Goal: Task Accomplishment & Management: Manage account settings

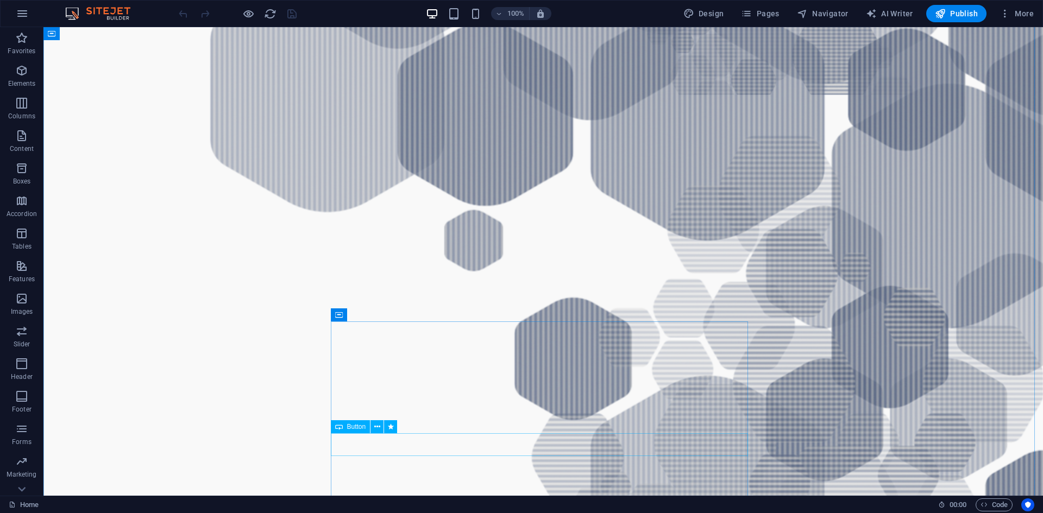
scroll to position [1141, 0]
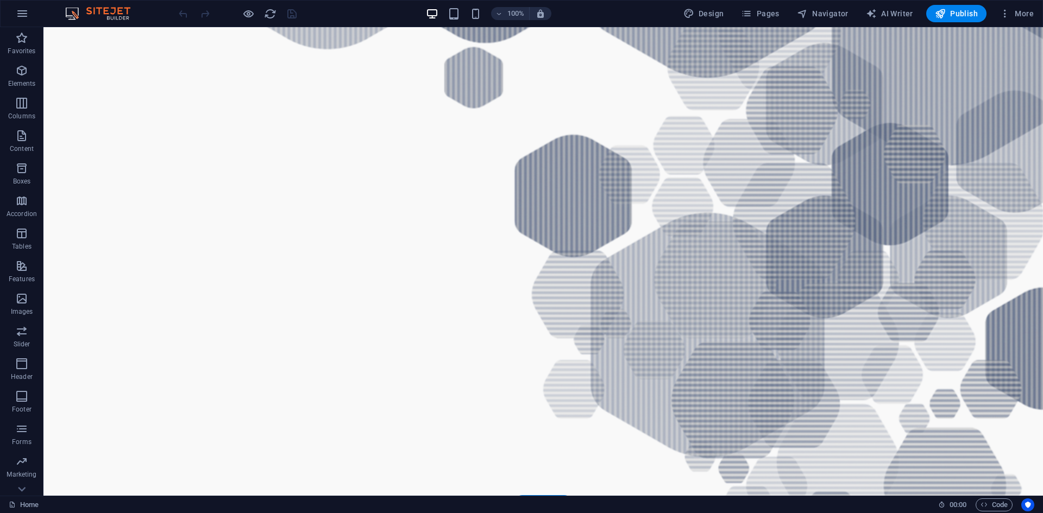
drag, startPoint x: 574, startPoint y: 451, endPoint x: 927, endPoint y: 393, distance: 357.4
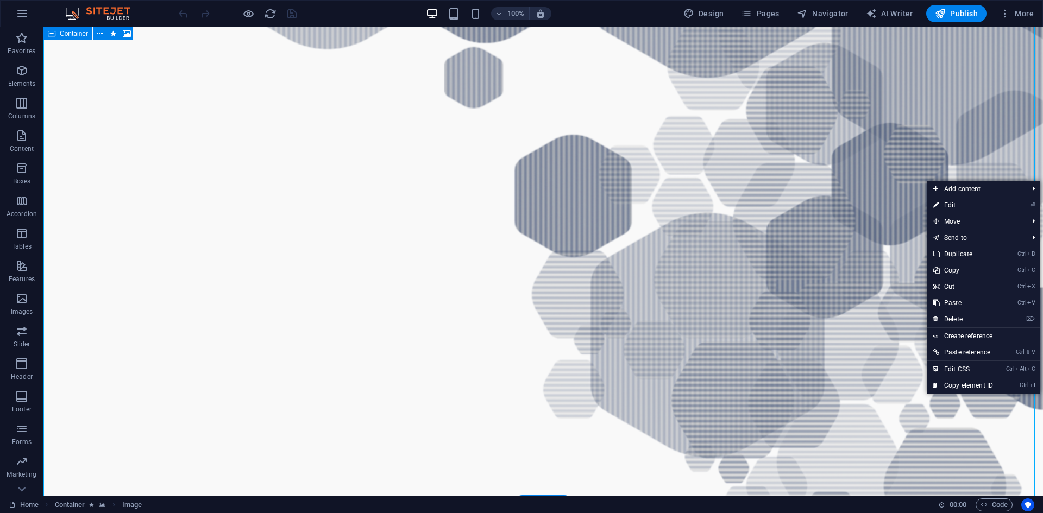
click at [858, 400] on figure at bounding box center [543, 220] width 1000 height 1202
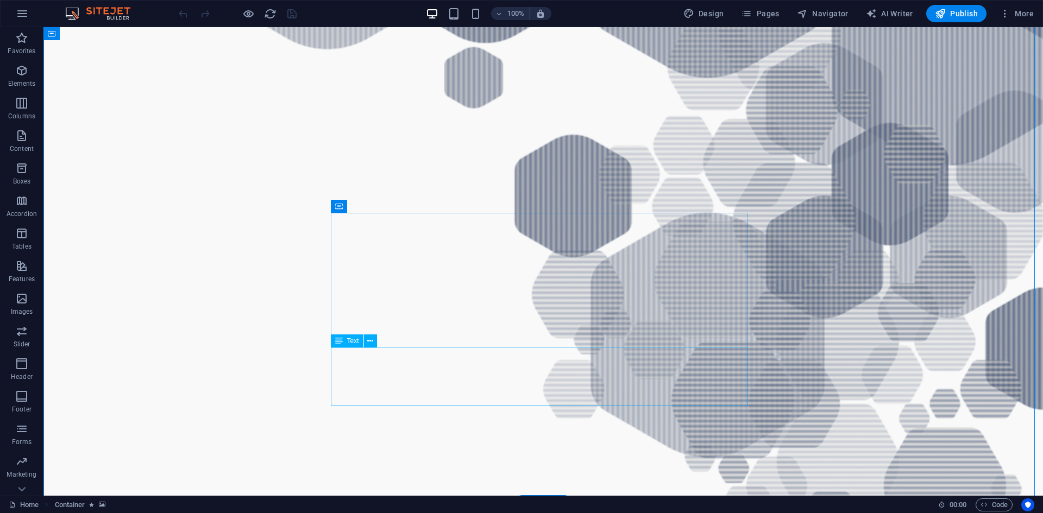
scroll to position [1195, 0]
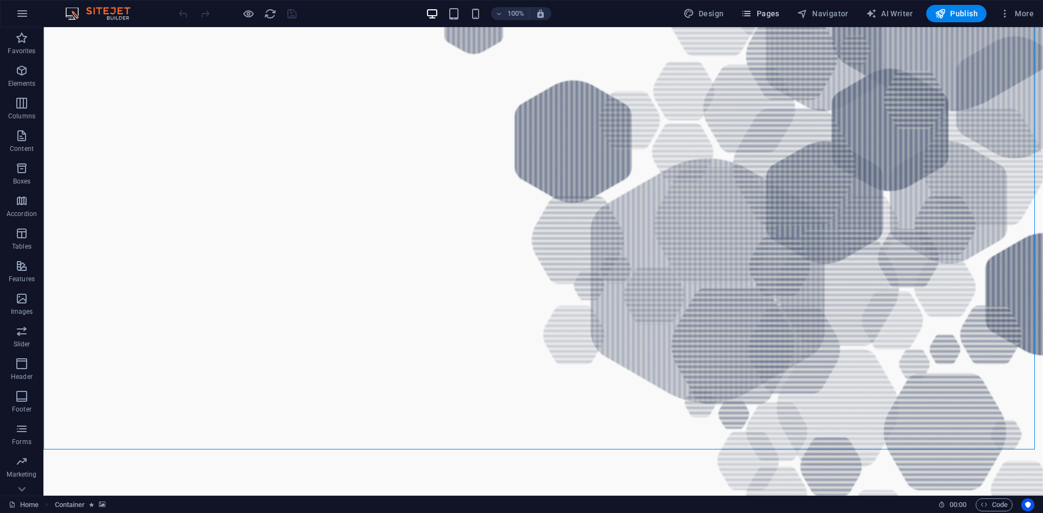
click at [776, 9] on span "Pages" at bounding box center [760, 13] width 38 height 11
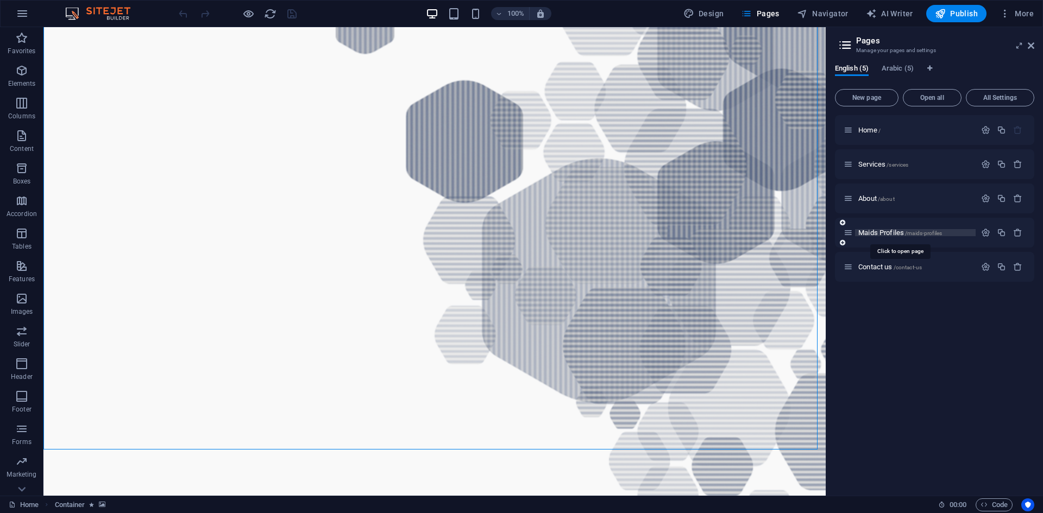
click at [878, 235] on span "Maids Profiles /maids-profiles" at bounding box center [900, 233] width 84 height 8
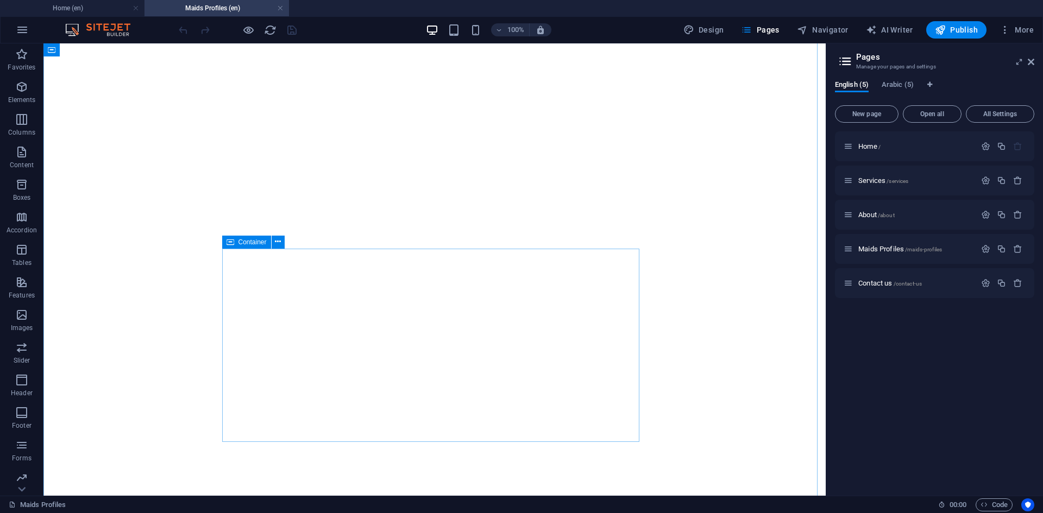
scroll to position [712, 0]
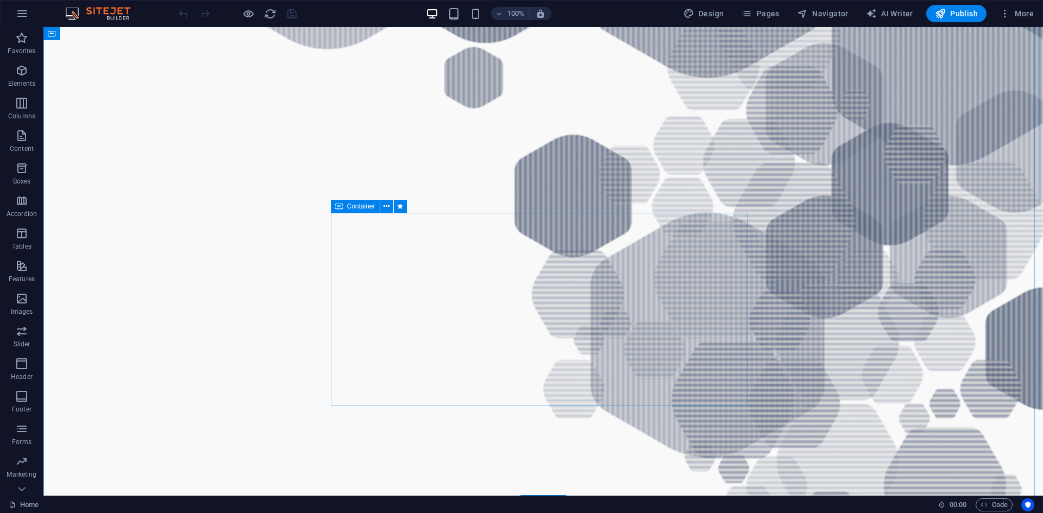
scroll to position [1195, 0]
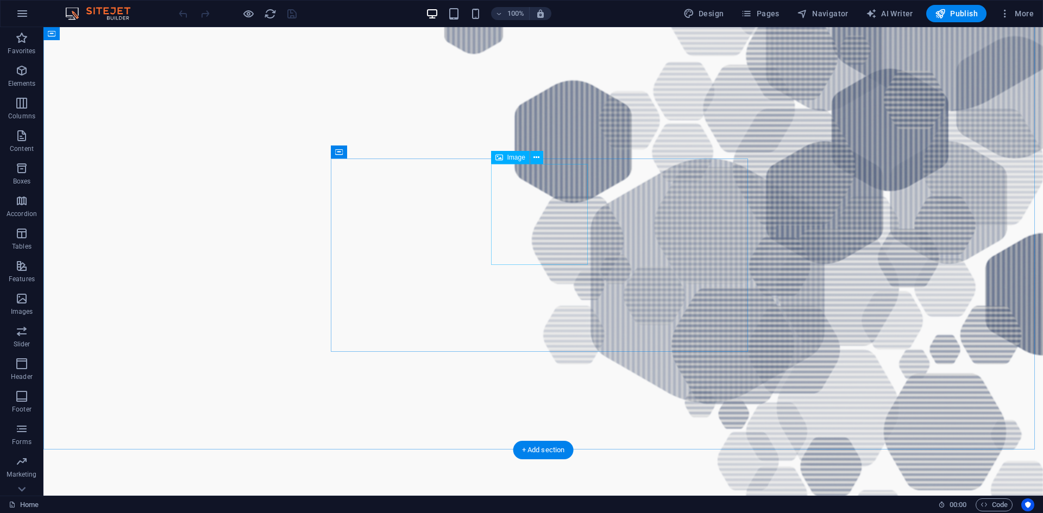
click at [536, 158] on icon at bounding box center [537, 157] width 6 height 11
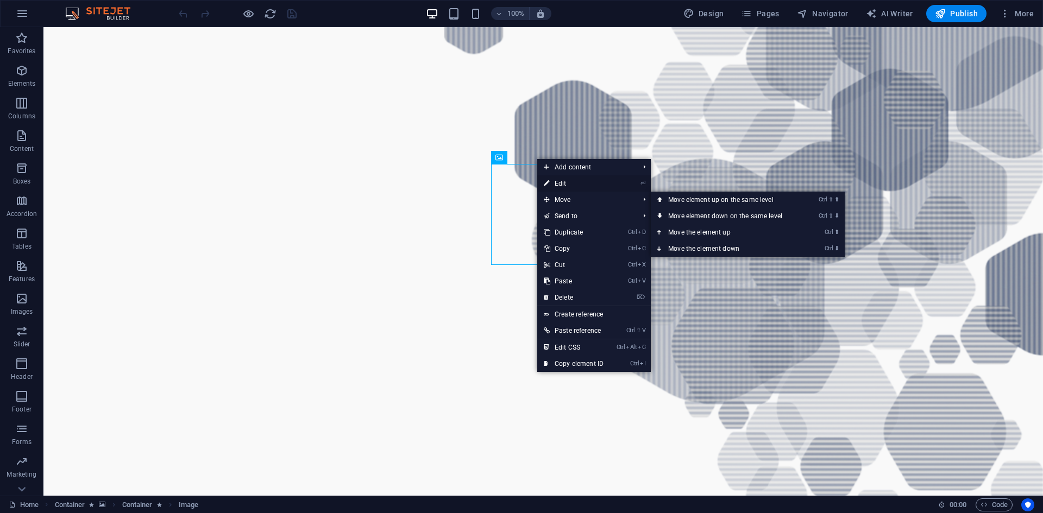
click at [594, 183] on link "⏎ Edit" at bounding box center [573, 183] width 73 height 16
select select "px"
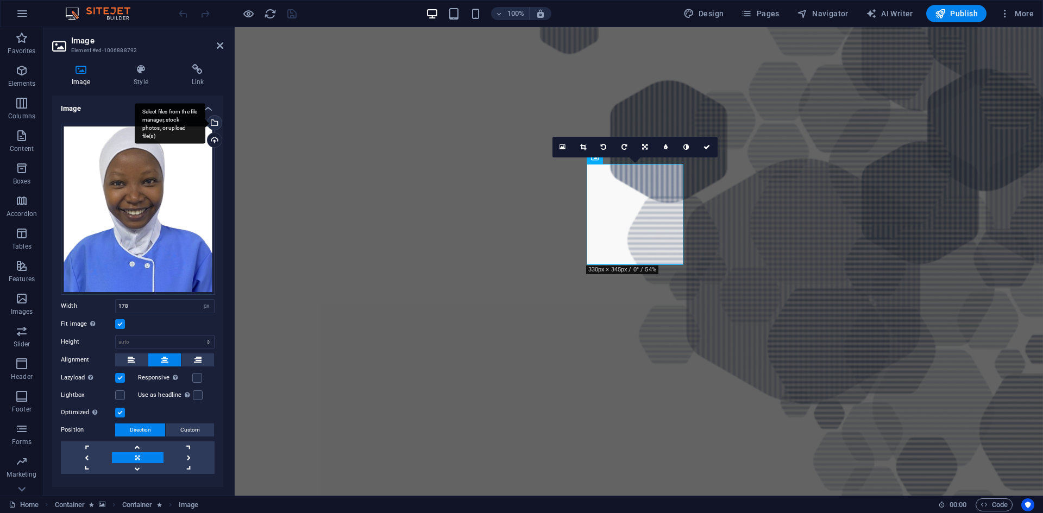
click at [211, 121] on div "Select files from the file manager, stock photos, or upload file(s)" at bounding box center [213, 124] width 16 height 16
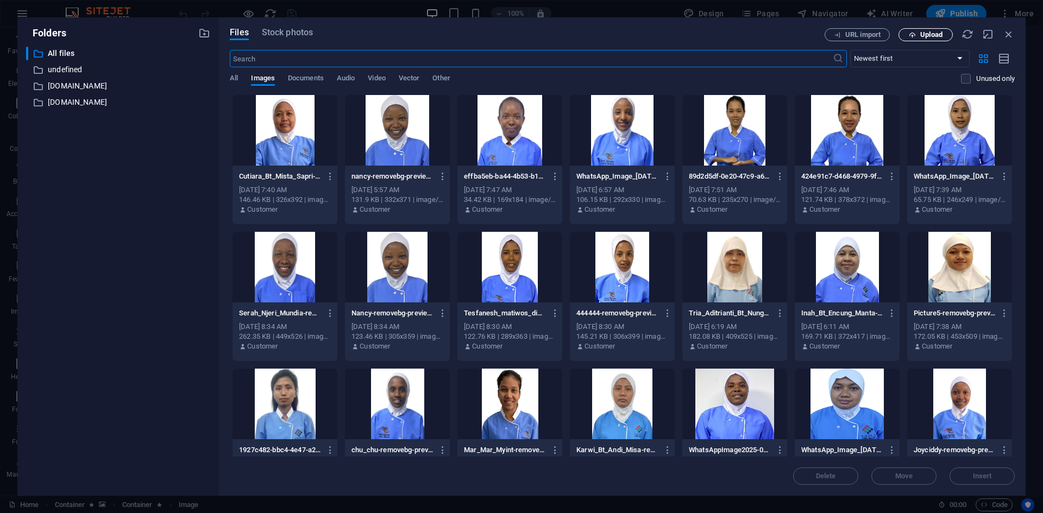
click at [936, 35] on span "Upload" at bounding box center [931, 35] width 22 height 7
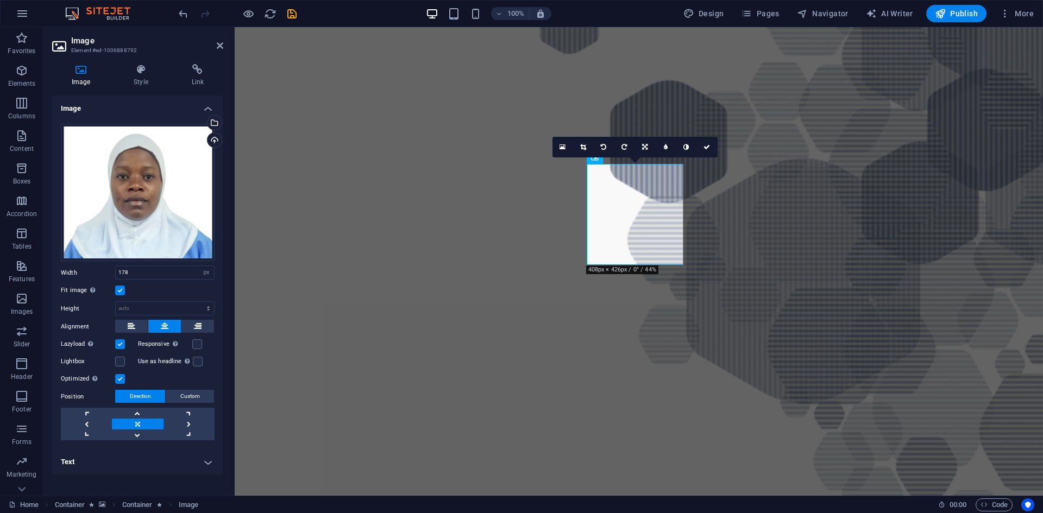
click at [951, 227] on figure at bounding box center [639, 166] width 808 height 1202
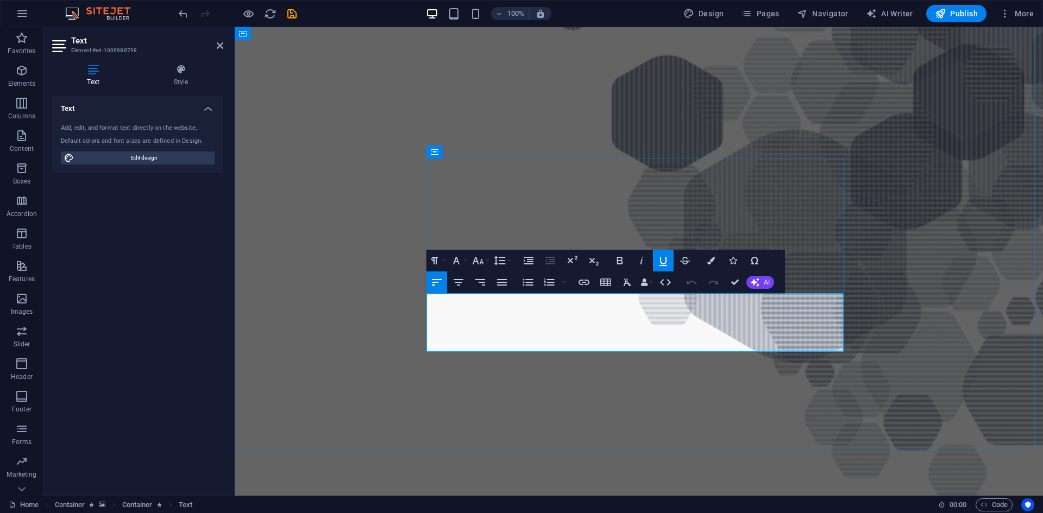
drag, startPoint x: 505, startPoint y: 306, endPoint x: 443, endPoint y: 302, distance: 62.1
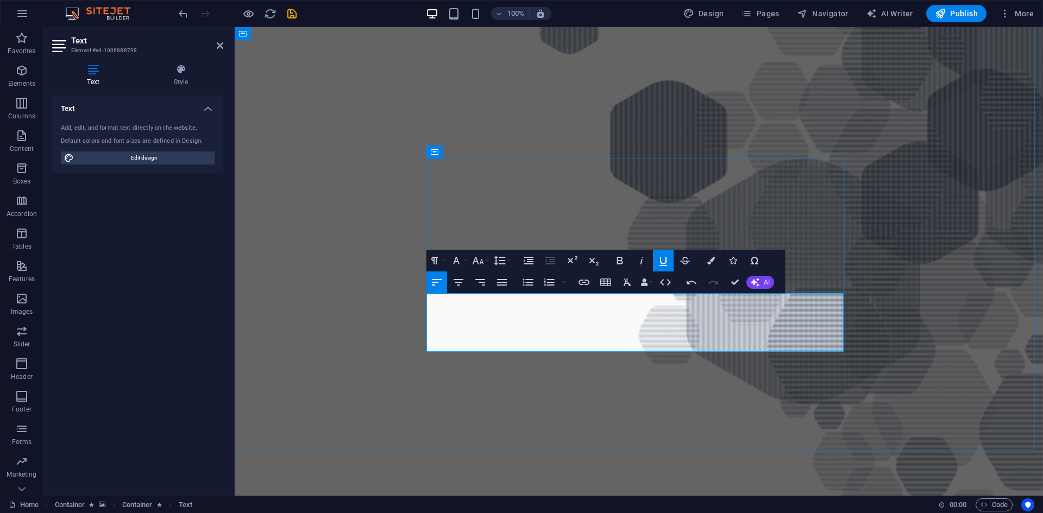
drag, startPoint x: 536, startPoint y: 305, endPoint x: 432, endPoint y: 306, distance: 103.8
click at [955, 303] on figure at bounding box center [639, 166] width 808 height 1202
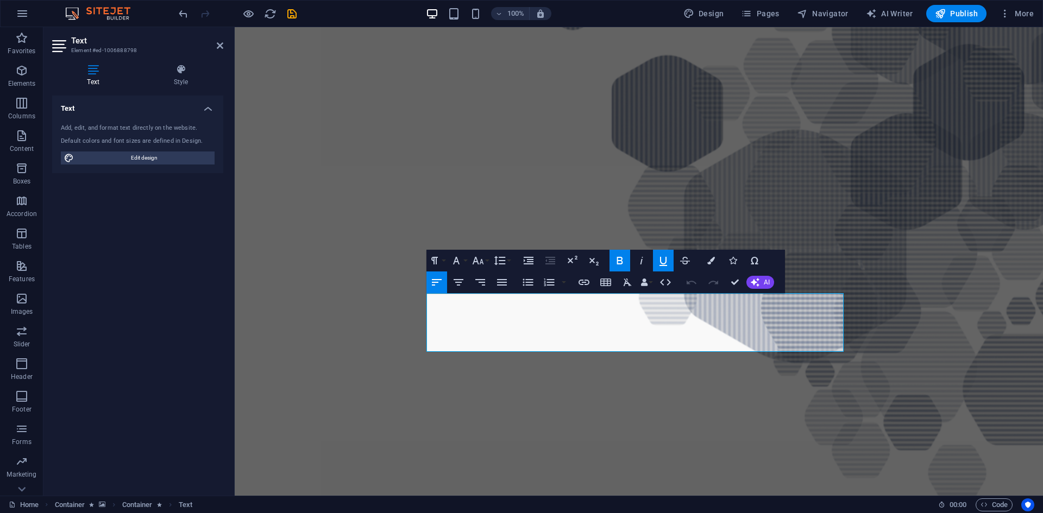
click at [614, 258] on icon "button" at bounding box center [619, 260] width 13 height 13
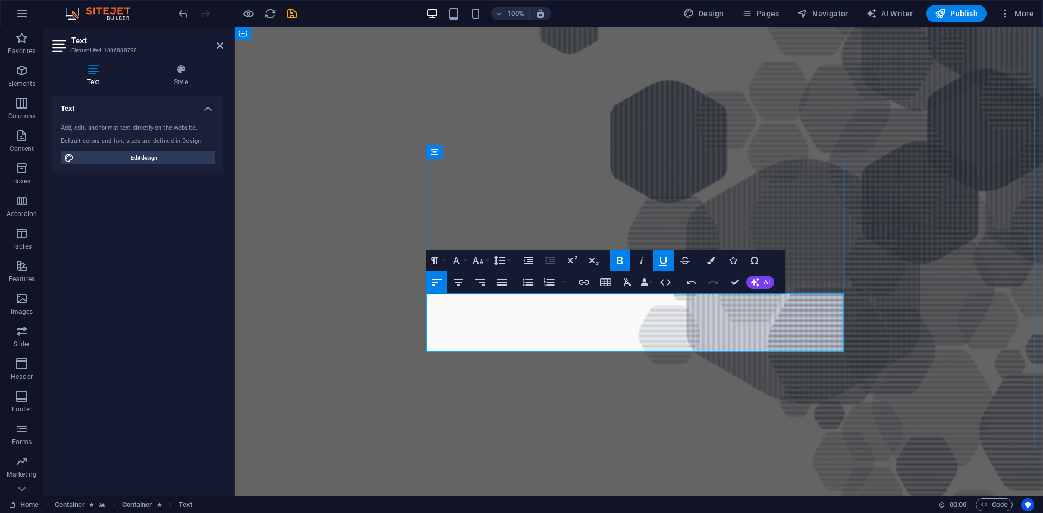
click at [617, 258] on icon "button" at bounding box center [619, 260] width 13 height 13
click at [616, 259] on icon "button" at bounding box center [619, 260] width 13 height 13
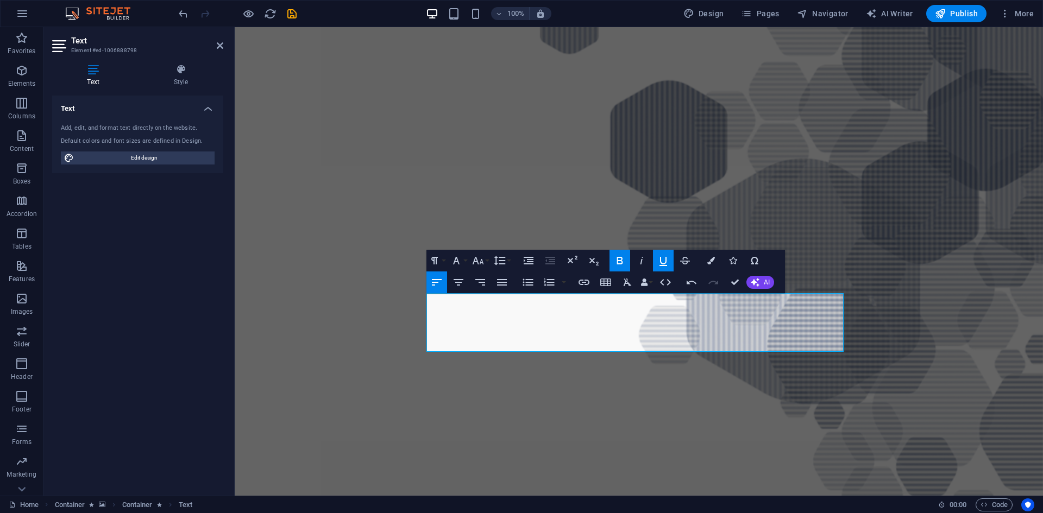
click at [944, 273] on figure at bounding box center [639, 166] width 808 height 1202
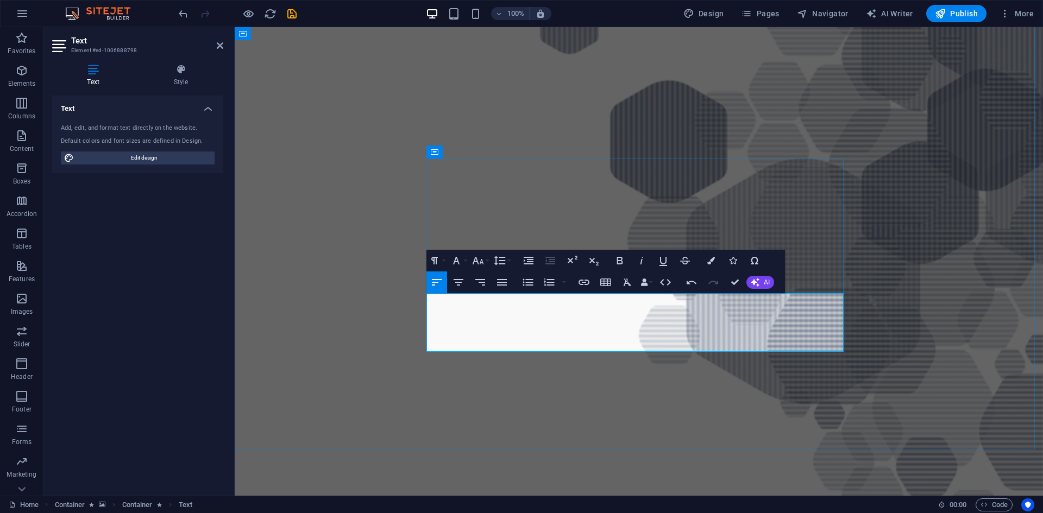
click at [937, 312] on figure at bounding box center [639, 166] width 808 height 1202
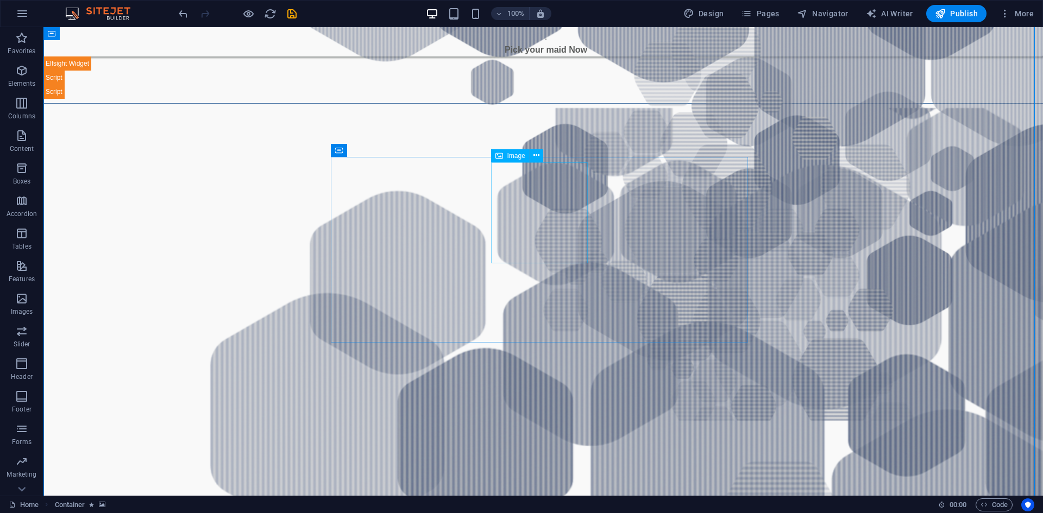
scroll to position [815, 0]
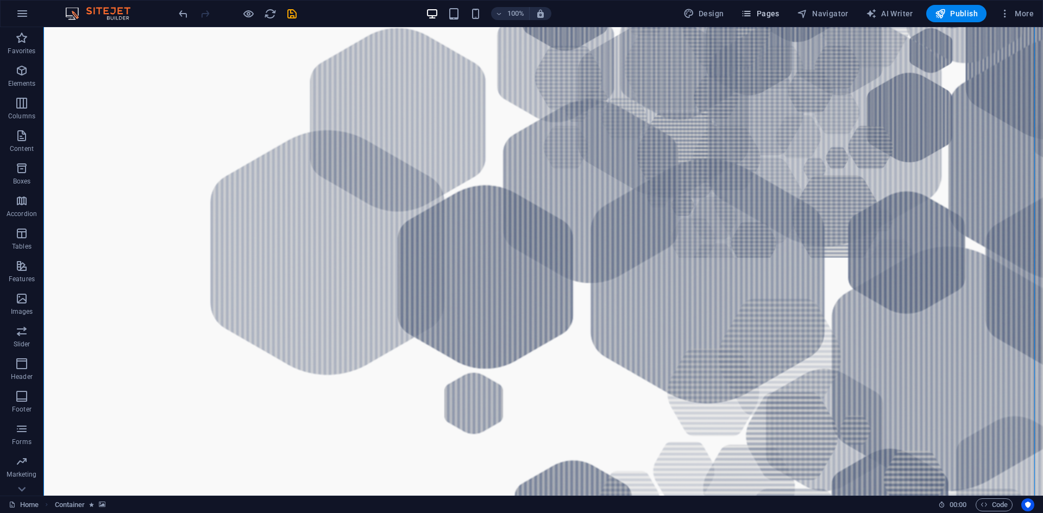
click at [771, 16] on span "Pages" at bounding box center [760, 13] width 38 height 11
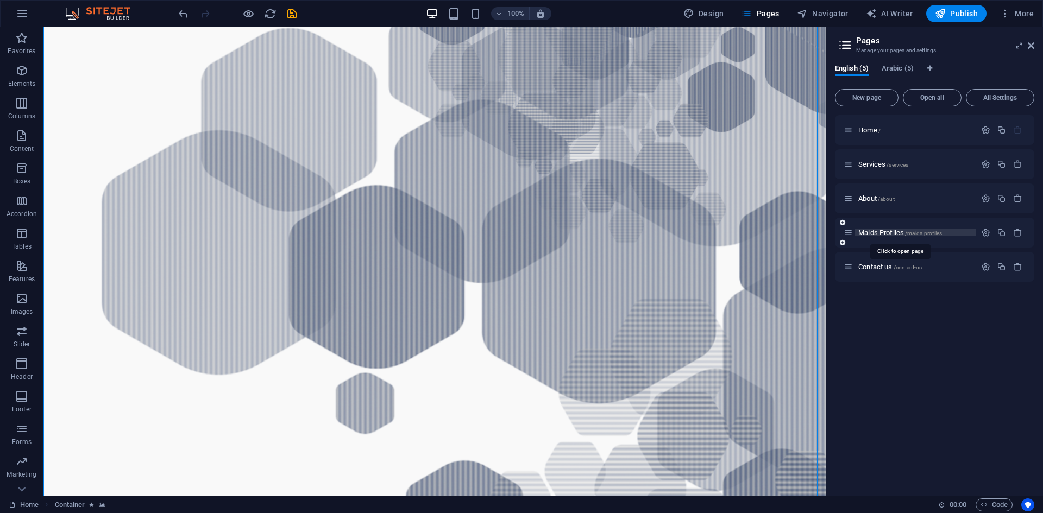
click at [887, 235] on span "Maids Profiles /maids-profiles" at bounding box center [900, 233] width 84 height 8
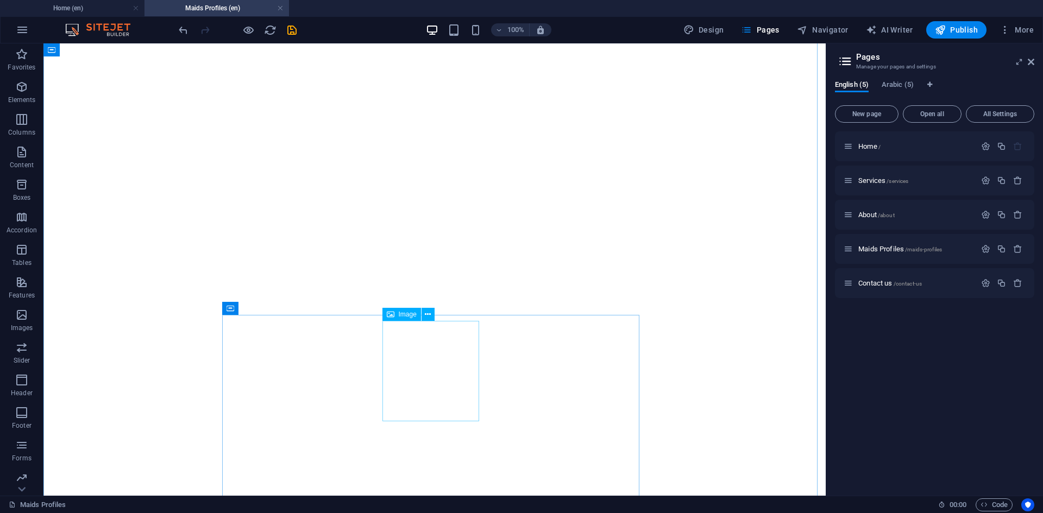
scroll to position [1141, 0]
drag, startPoint x: 406, startPoint y: 392, endPoint x: 418, endPoint y: 392, distance: 12.0
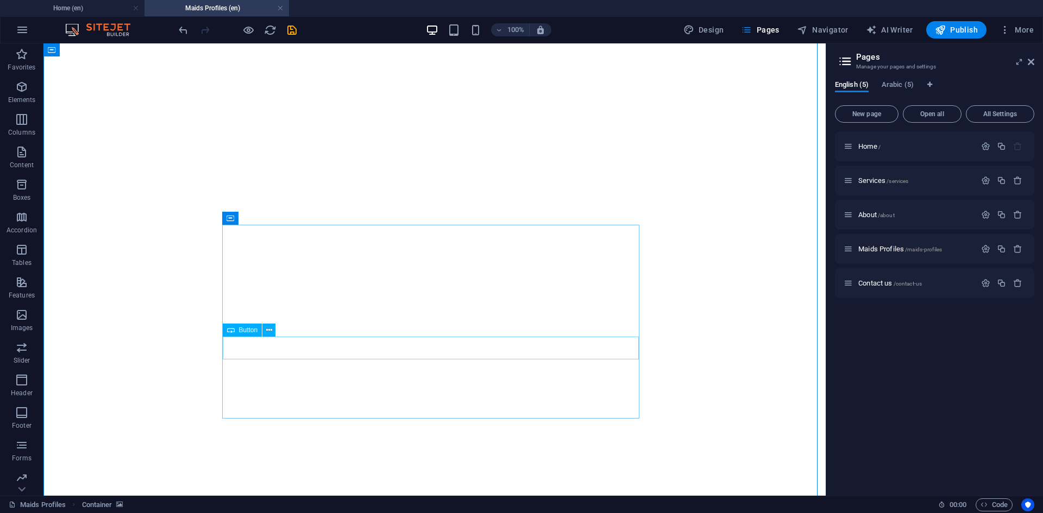
scroll to position [1304, 0]
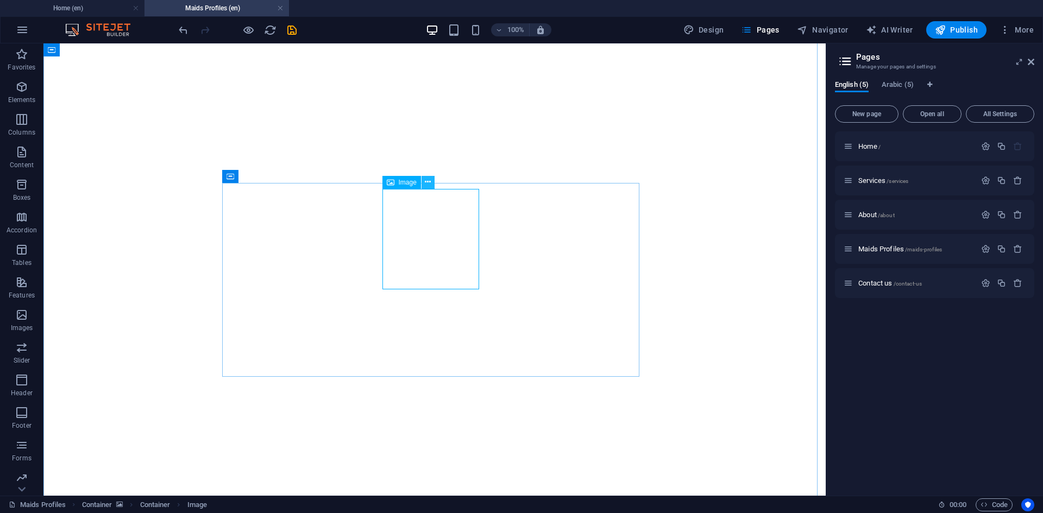
click at [425, 183] on icon at bounding box center [428, 182] width 6 height 11
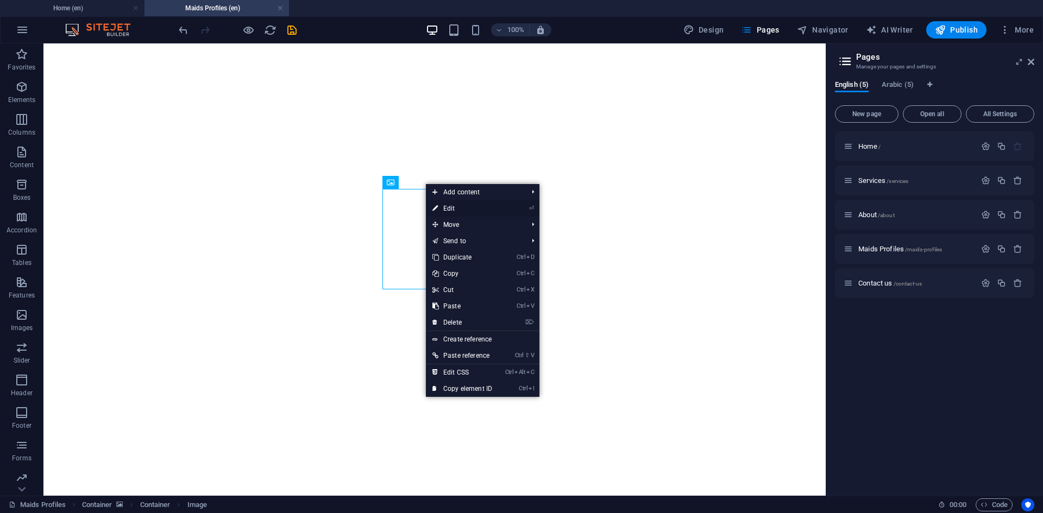
click at [462, 211] on link "⏎ Edit" at bounding box center [462, 208] width 73 height 16
select select "px"
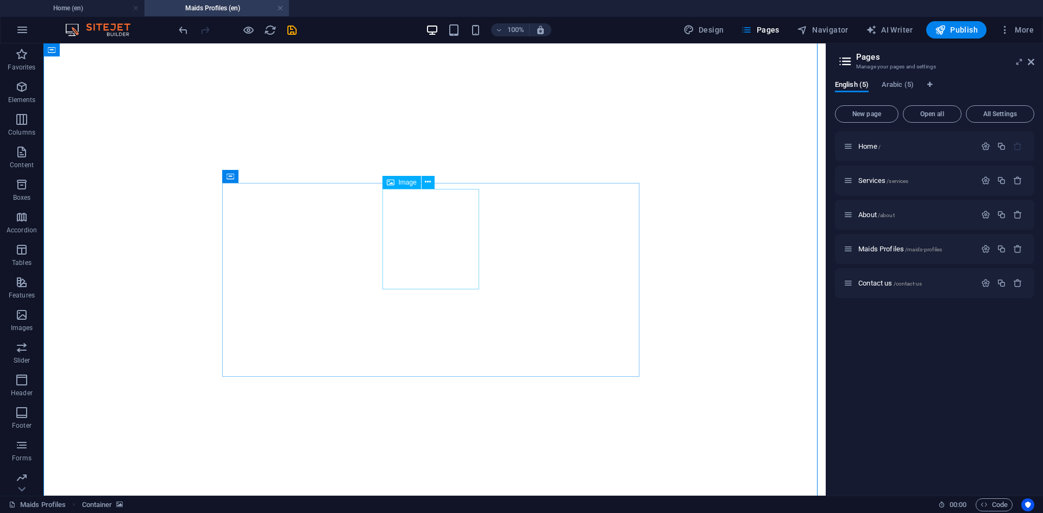
drag, startPoint x: 479, startPoint y: 228, endPoint x: 473, endPoint y: 230, distance: 5.7
click at [428, 184] on icon at bounding box center [428, 182] width 6 height 11
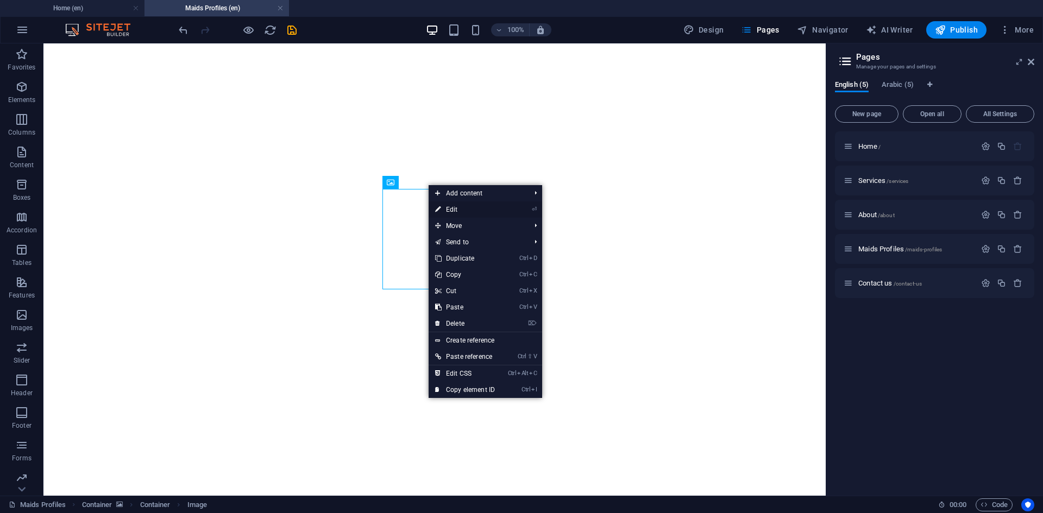
click at [439, 208] on icon at bounding box center [437, 210] width 5 height 16
select select "px"
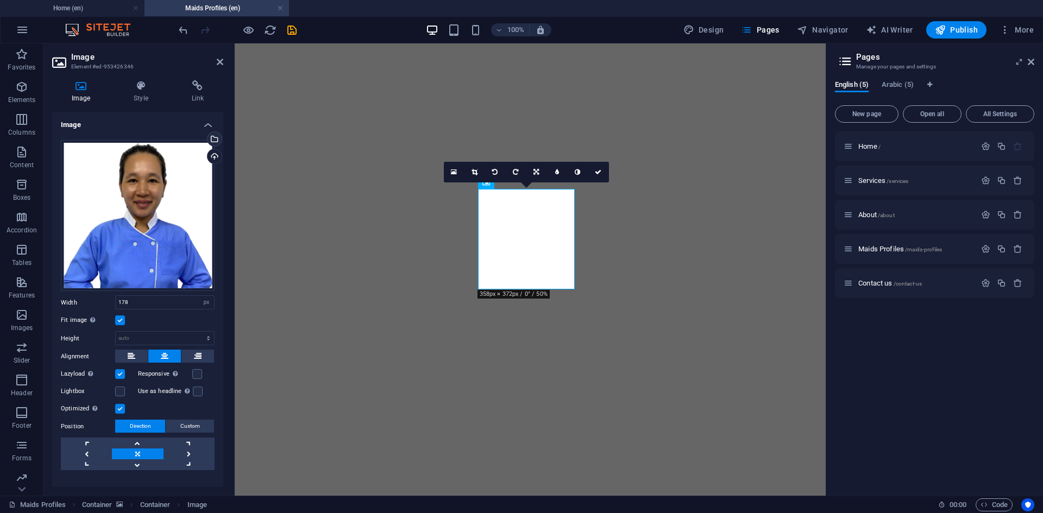
click at [219, 137] on link "Select files from the file manager, stock photos, or upload file(s)" at bounding box center [214, 138] width 15 height 15
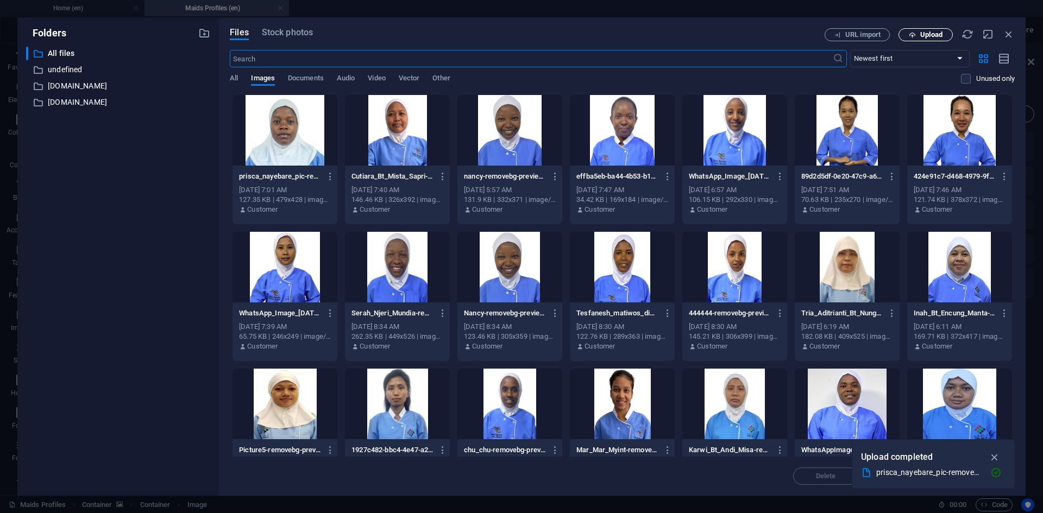
click at [914, 34] on icon "button" at bounding box center [912, 35] width 7 height 7
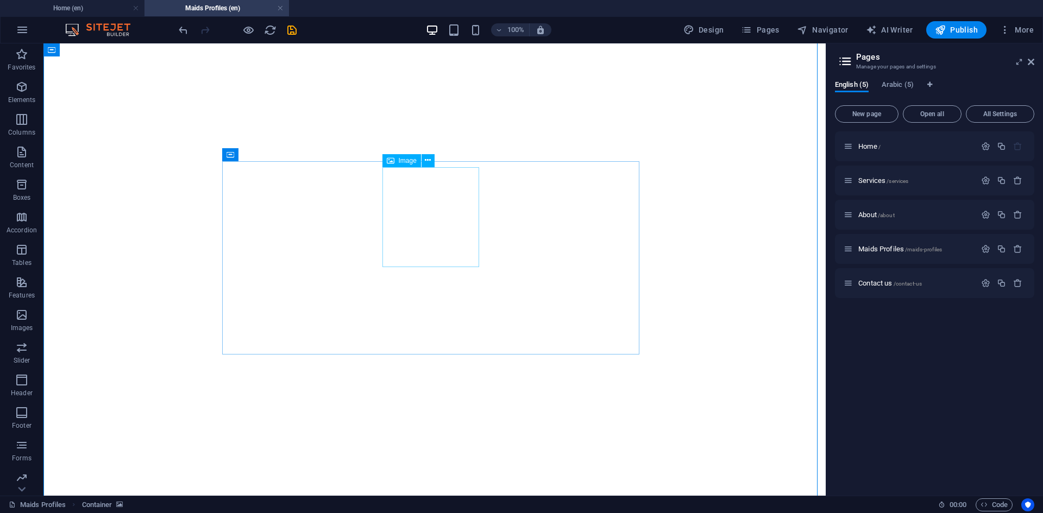
scroll to position [163, 0]
drag, startPoint x: 86, startPoint y: 3, endPoint x: 69, endPoint y: 4, distance: 16.9
click at [86, 3] on h4 "Home (en)" at bounding box center [72, 8] width 145 height 12
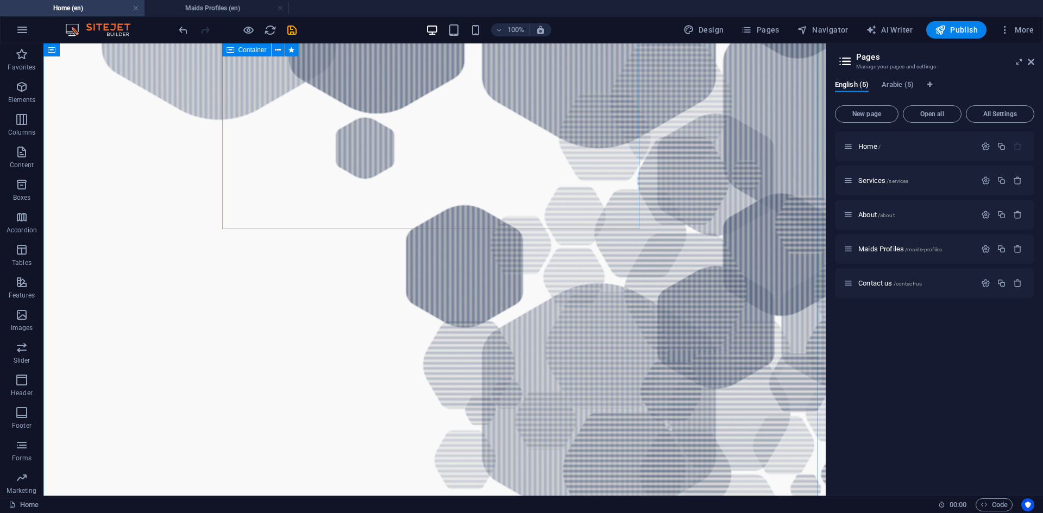
scroll to position [1032, 0]
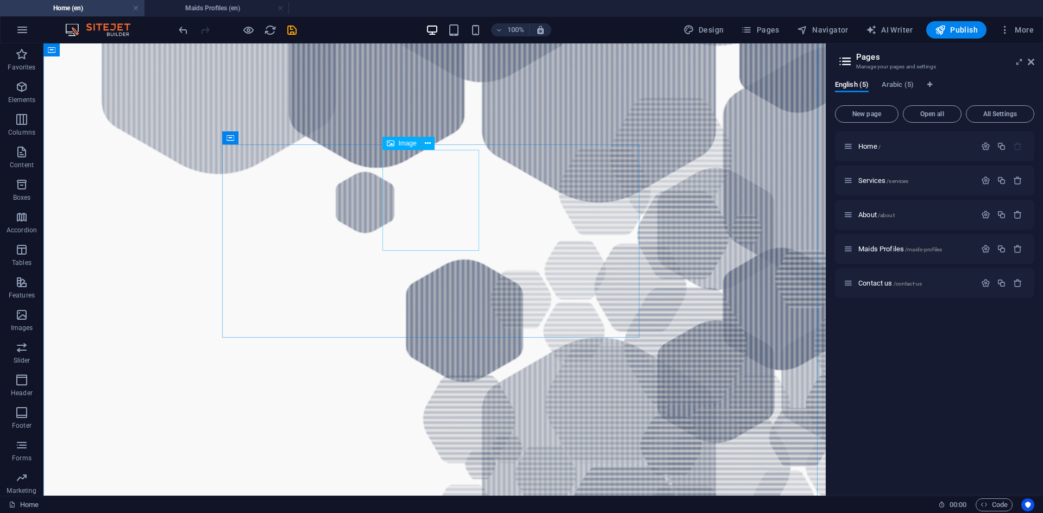
click at [430, 145] on icon at bounding box center [428, 143] width 6 height 11
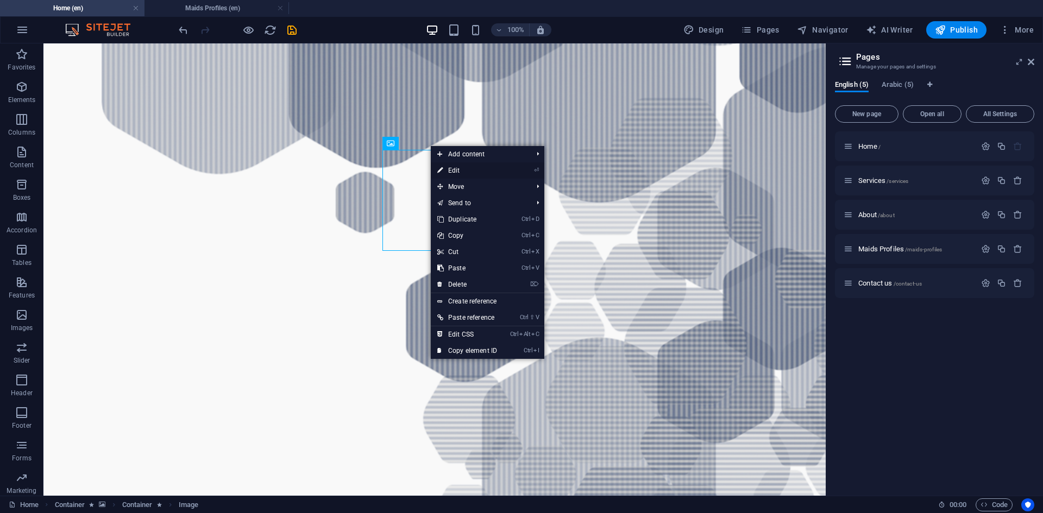
click at [449, 170] on link "⏎ Edit" at bounding box center [467, 170] width 73 height 16
select select "px"
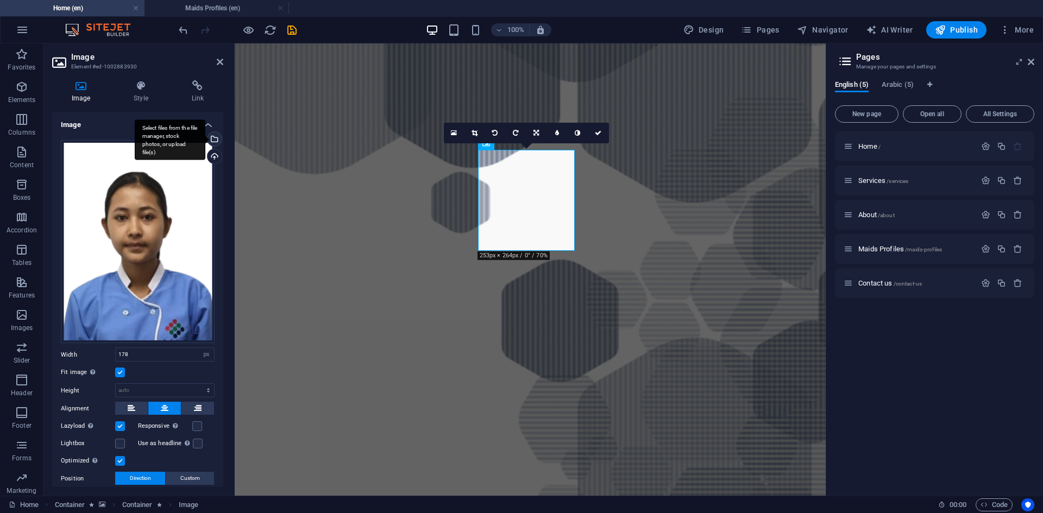
click at [215, 139] on div "Select files from the file manager, stock photos, or upload file(s)" at bounding box center [213, 140] width 16 height 16
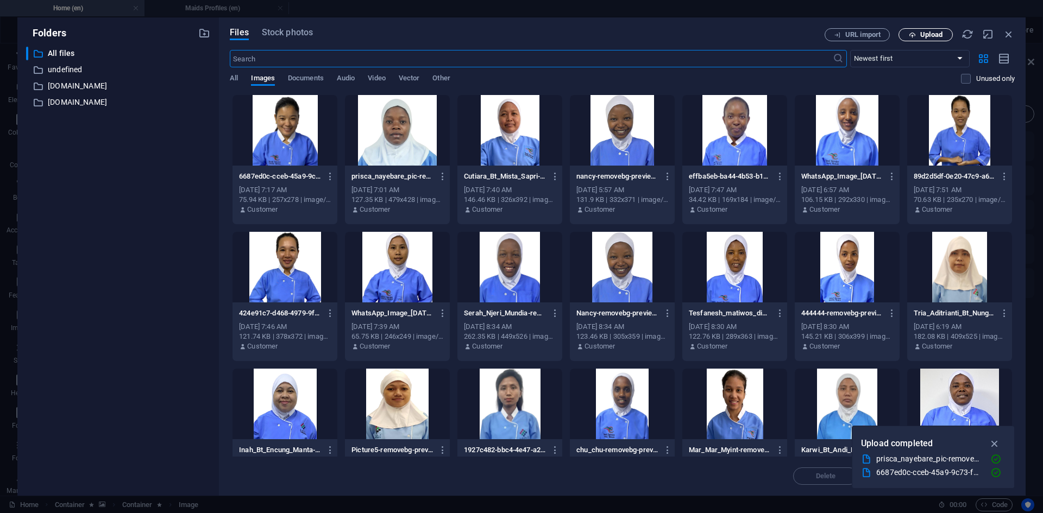
click at [920, 33] on span "Upload" at bounding box center [931, 35] width 22 height 7
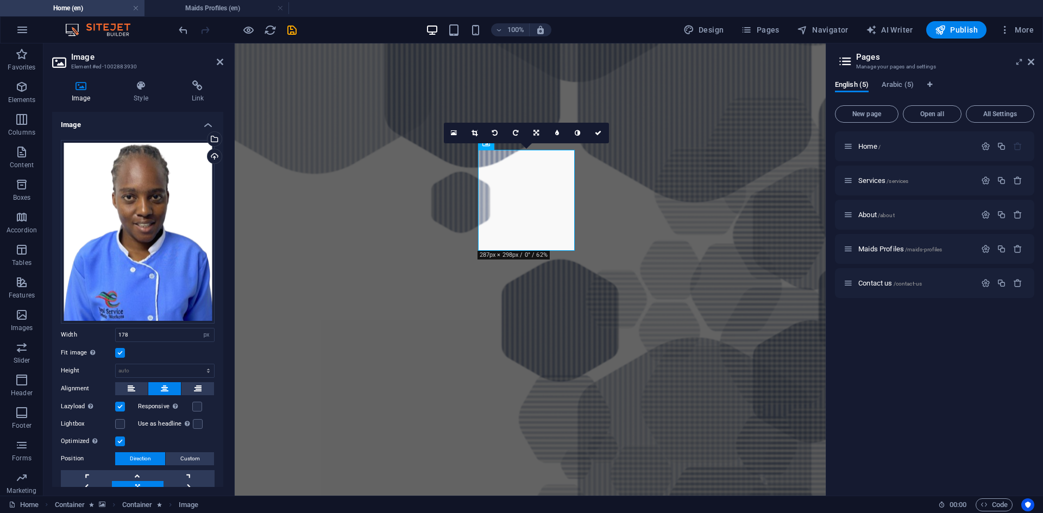
click at [772, 255] on figure at bounding box center [530, 345] width 591 height 1202
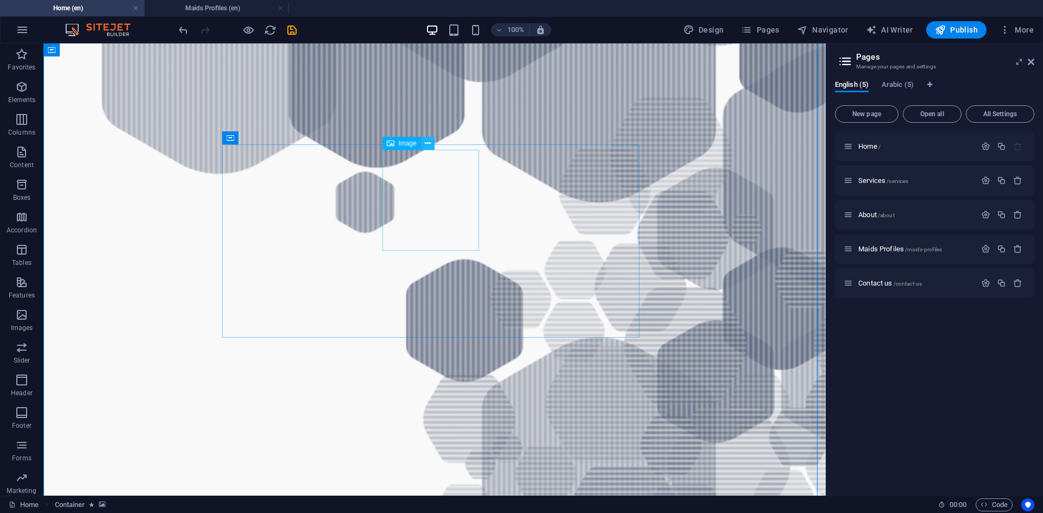
click at [430, 147] on icon at bounding box center [428, 143] width 6 height 11
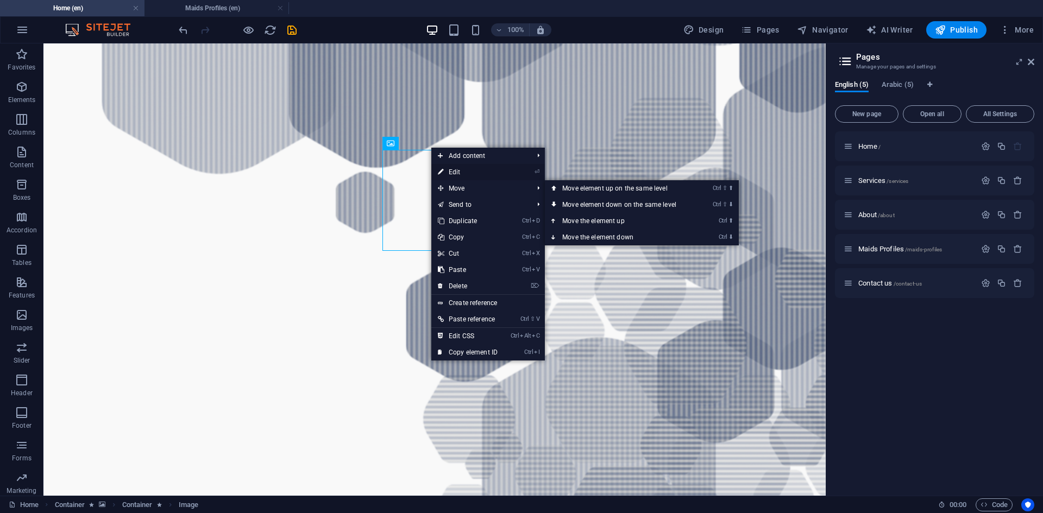
click at [449, 175] on link "⏎ Edit" at bounding box center [467, 172] width 73 height 16
select select "px"
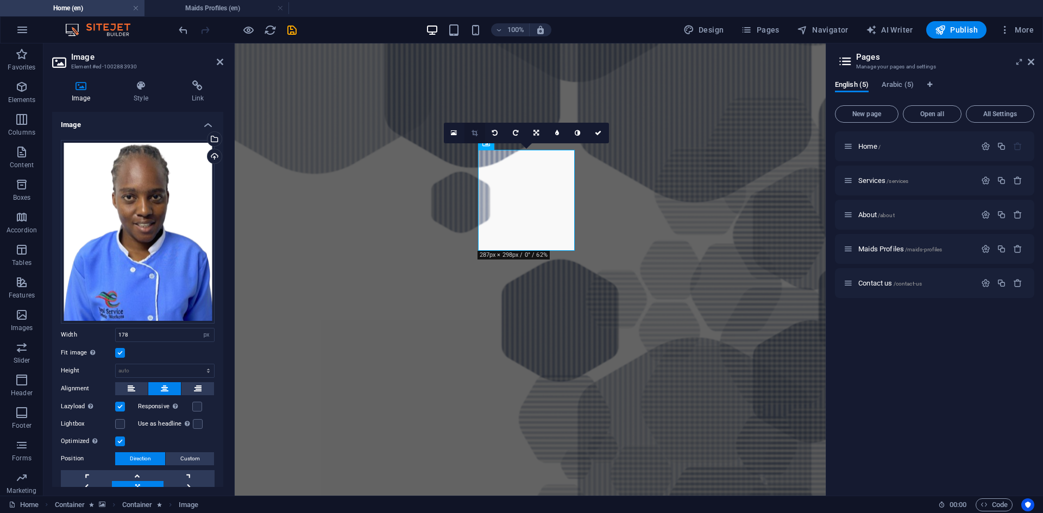
click at [477, 132] on icon at bounding box center [475, 133] width 6 height 7
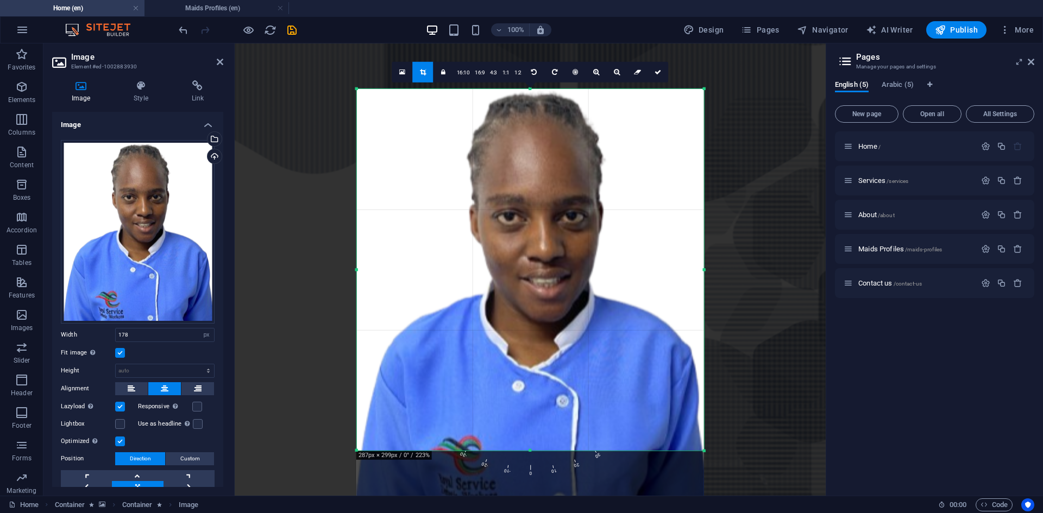
drag, startPoint x: 539, startPoint y: 363, endPoint x: 540, endPoint y: 391, distance: 27.7
click at [540, 391] on div at bounding box center [529, 297] width 347 height 417
click at [530, 455] on span "0" at bounding box center [531, 408] width 12 height 139
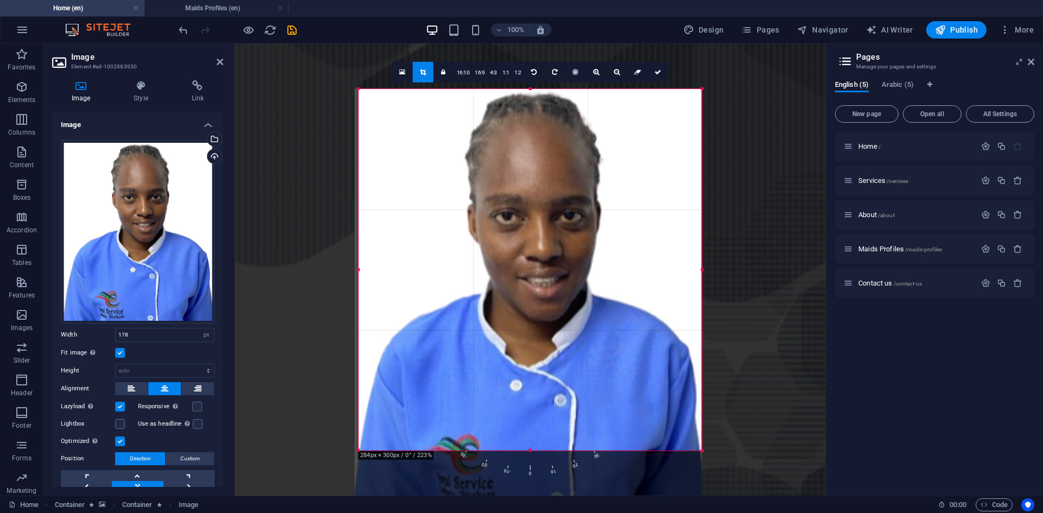
click at [359, 269] on div at bounding box center [359, 270] width 4 height 362
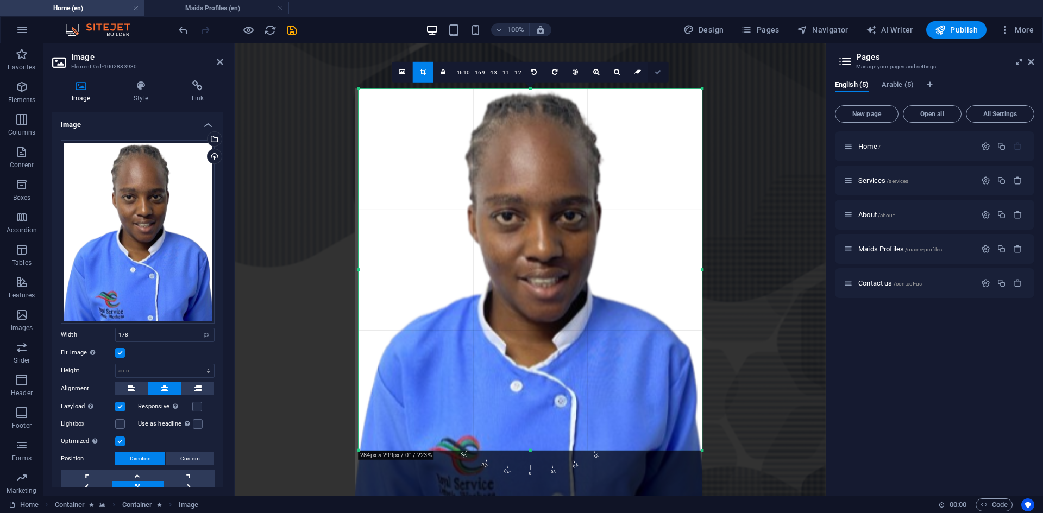
click at [662, 73] on link at bounding box center [658, 71] width 21 height 21
type input "631"
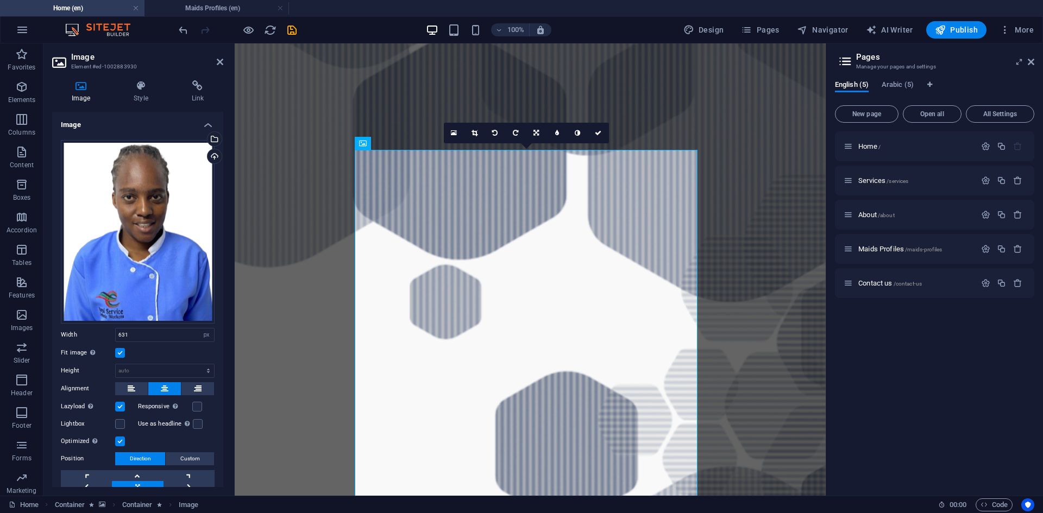
click at [893, 363] on div "Home / Services /services About /about Maids Profiles /maids-profiles Contact u…" at bounding box center [934, 309] width 199 height 356
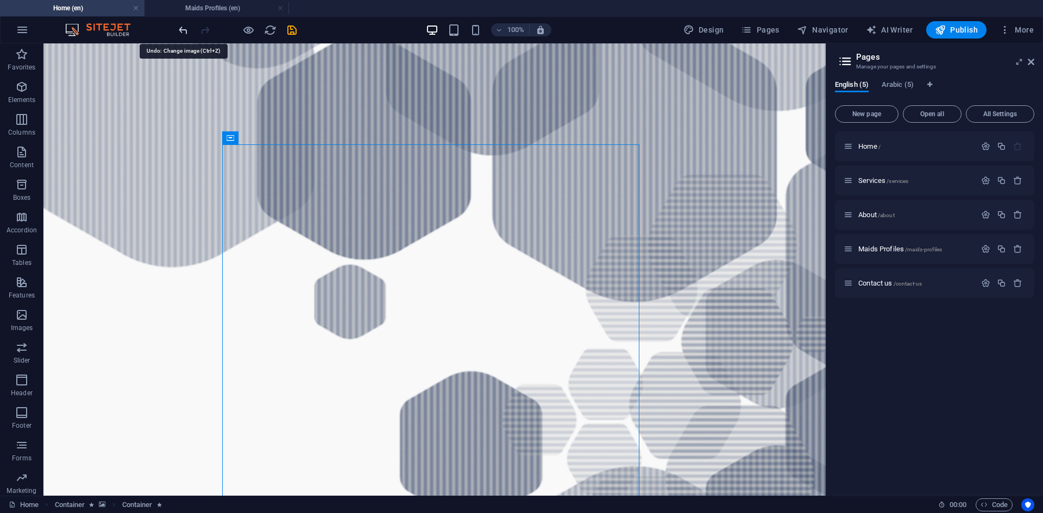
click at [186, 32] on icon "undo" at bounding box center [183, 30] width 12 height 12
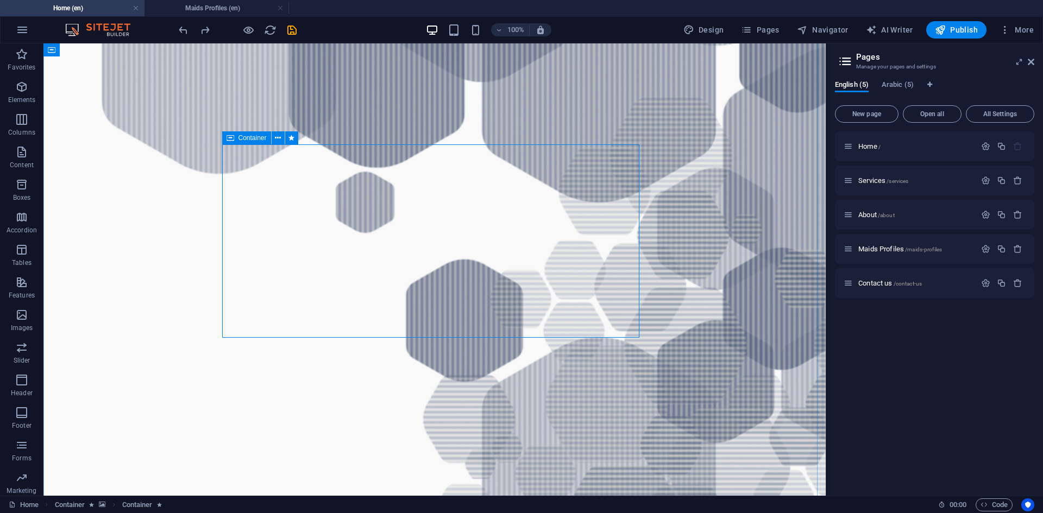
drag, startPoint x: 312, startPoint y: 290, endPoint x: 121, endPoint y: 290, distance: 191.2
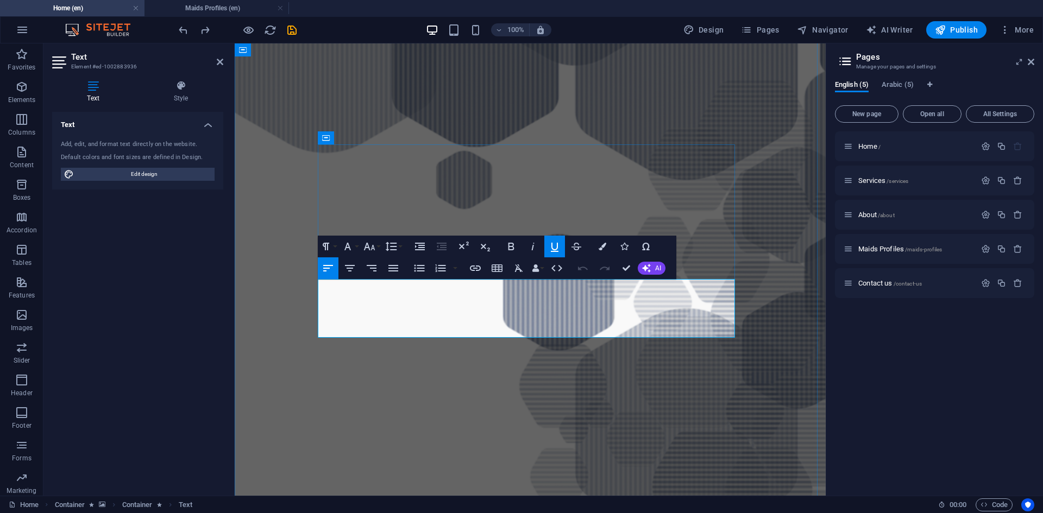
drag, startPoint x: 380, startPoint y: 288, endPoint x: 322, endPoint y: 288, distance: 57.6
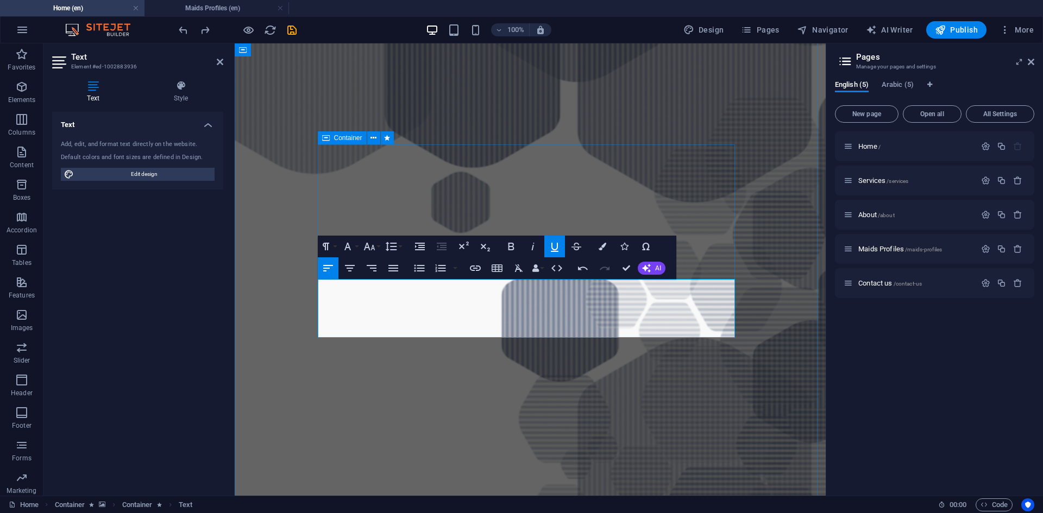
click at [758, 171] on figure at bounding box center [530, 345] width 591 height 1202
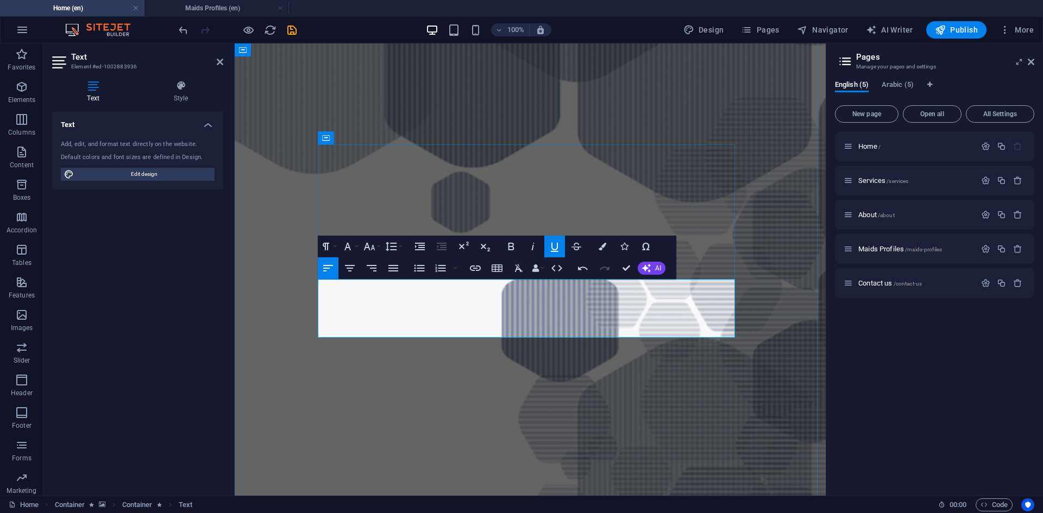
scroll to position [0, 5]
drag, startPoint x: 453, startPoint y: 289, endPoint x: 469, endPoint y: 290, distance: 16.3
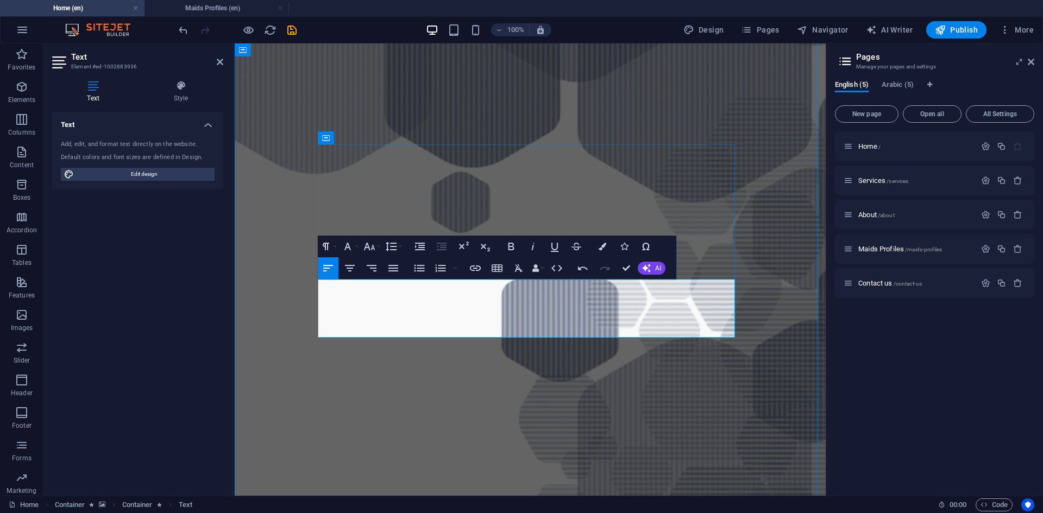
click at [781, 210] on figure at bounding box center [530, 345] width 591 height 1202
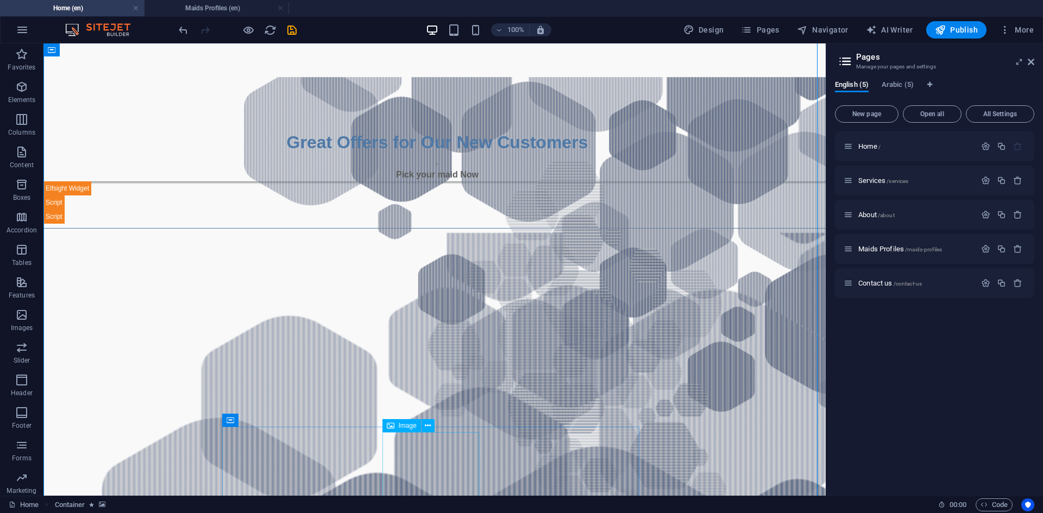
scroll to position [435, 0]
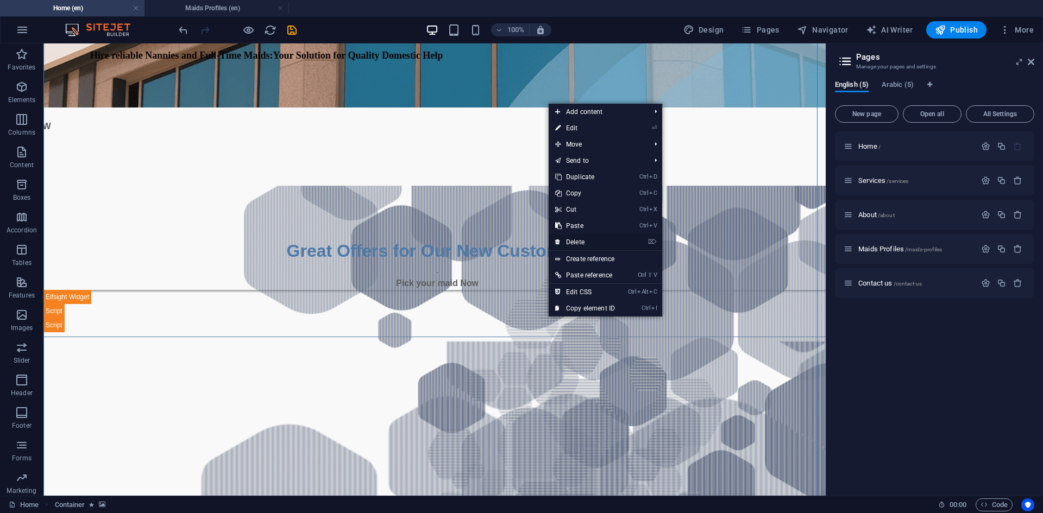
click at [567, 236] on link "⌦ Delete" at bounding box center [585, 242] width 73 height 16
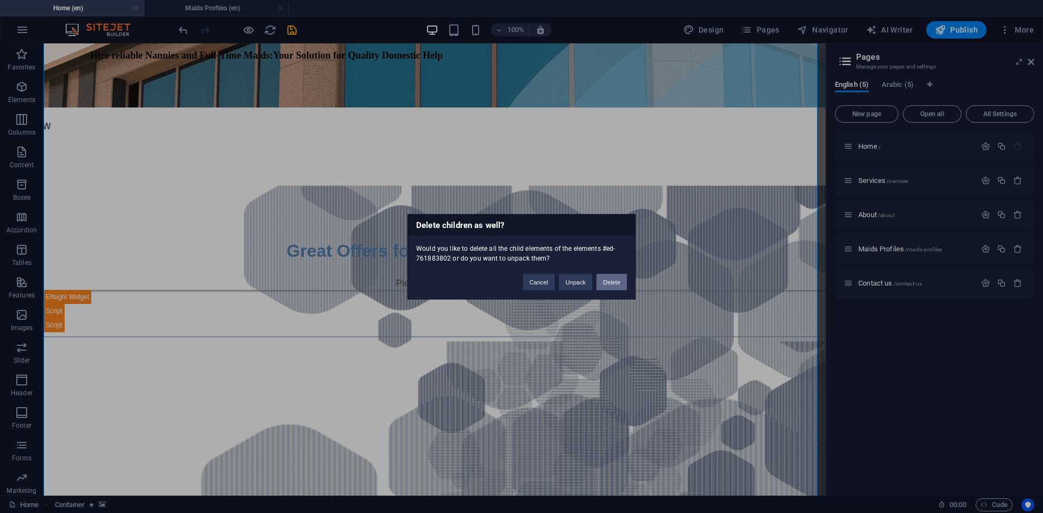
click at [607, 279] on button "Delete" at bounding box center [612, 282] width 30 height 16
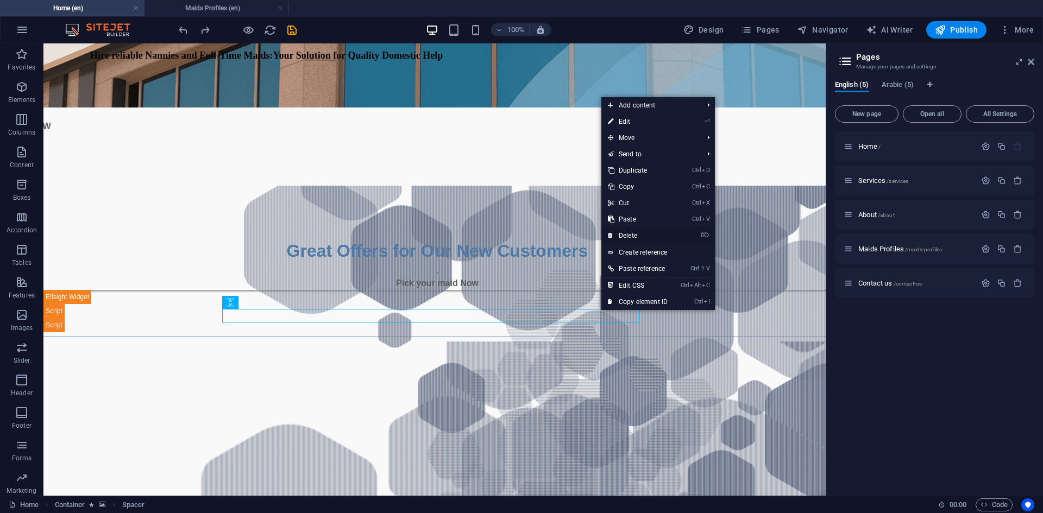
click at [637, 234] on link "⌦ Delete" at bounding box center [637, 236] width 73 height 16
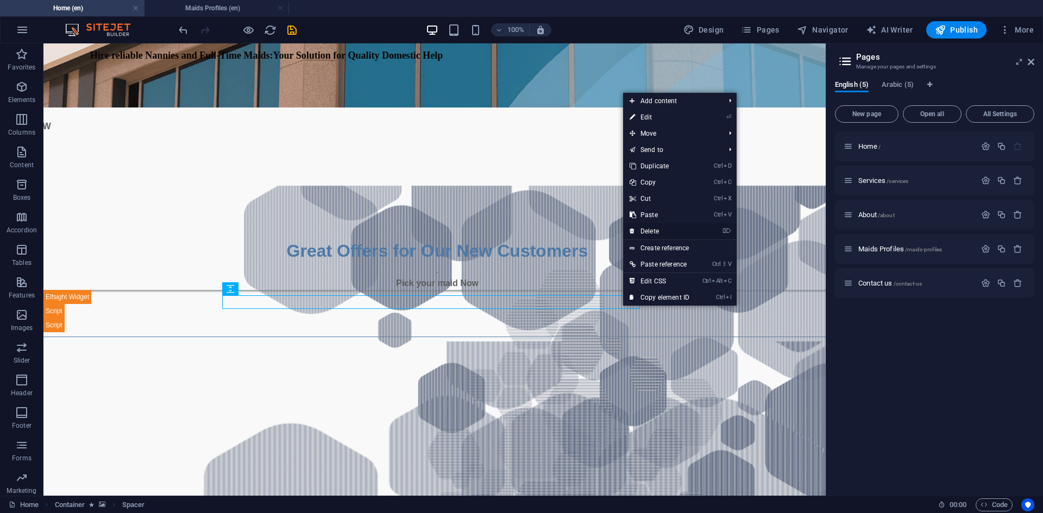
click at [647, 229] on link "⌦ Delete" at bounding box center [659, 231] width 73 height 16
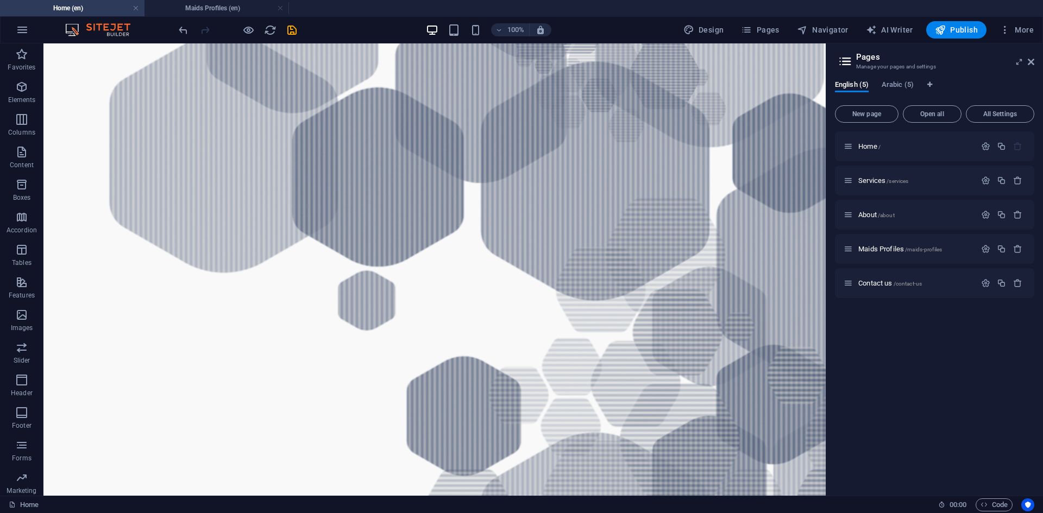
scroll to position [1087, 0]
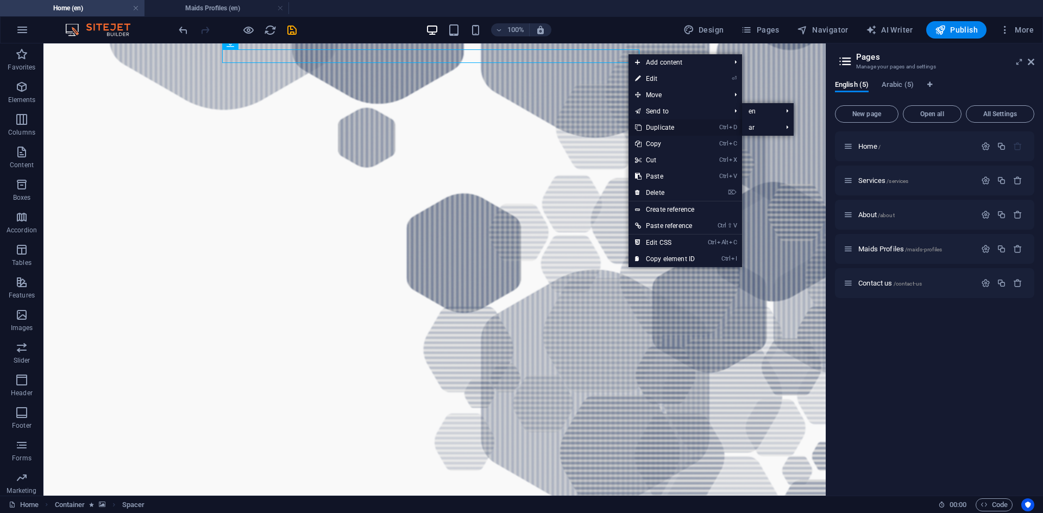
click at [675, 123] on link "Ctrl D Duplicate" at bounding box center [665, 128] width 73 height 16
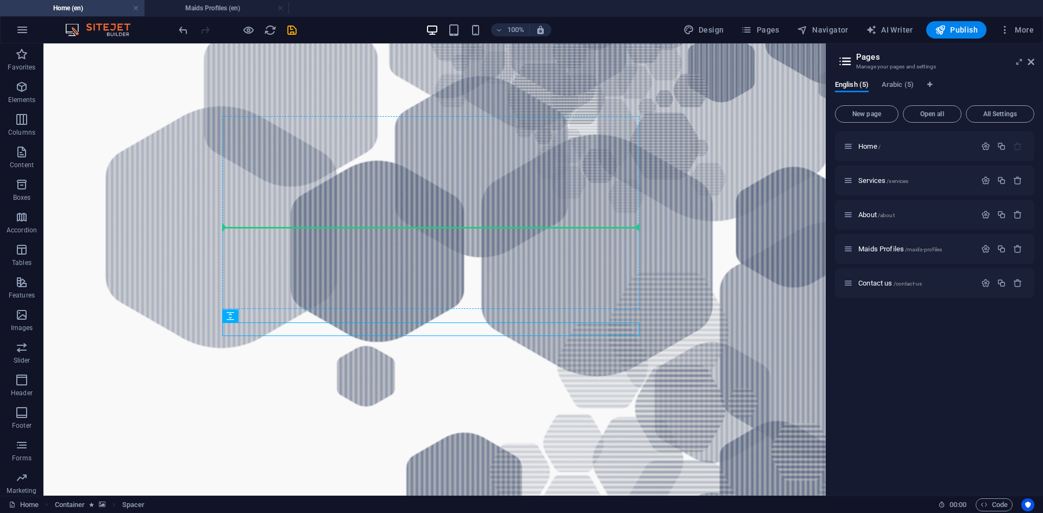
scroll to position [785, 0]
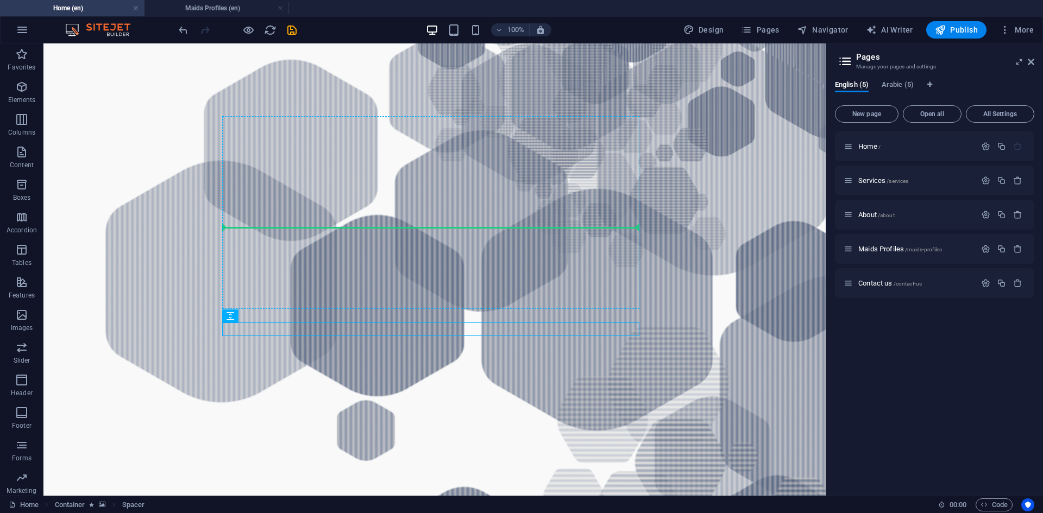
drag, startPoint x: 632, startPoint y: 70, endPoint x: 632, endPoint y: 83, distance: 13.1
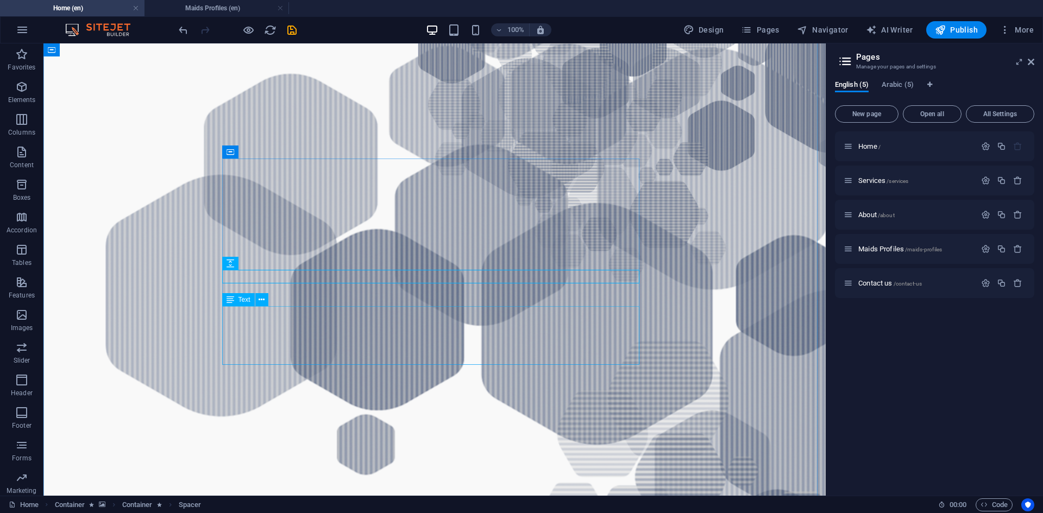
scroll to position [893, 0]
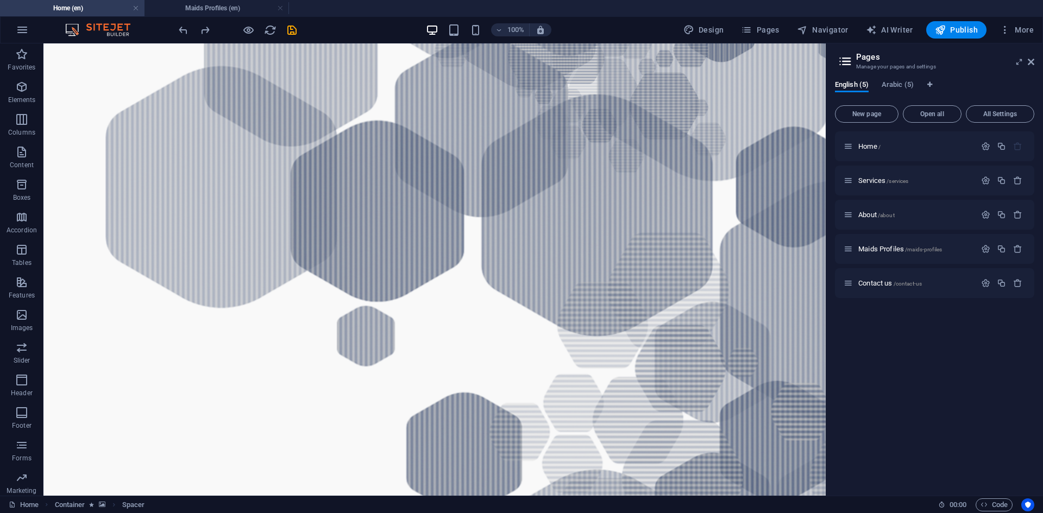
drag, startPoint x: 632, startPoint y: 265, endPoint x: 625, endPoint y: 343, distance: 78.1
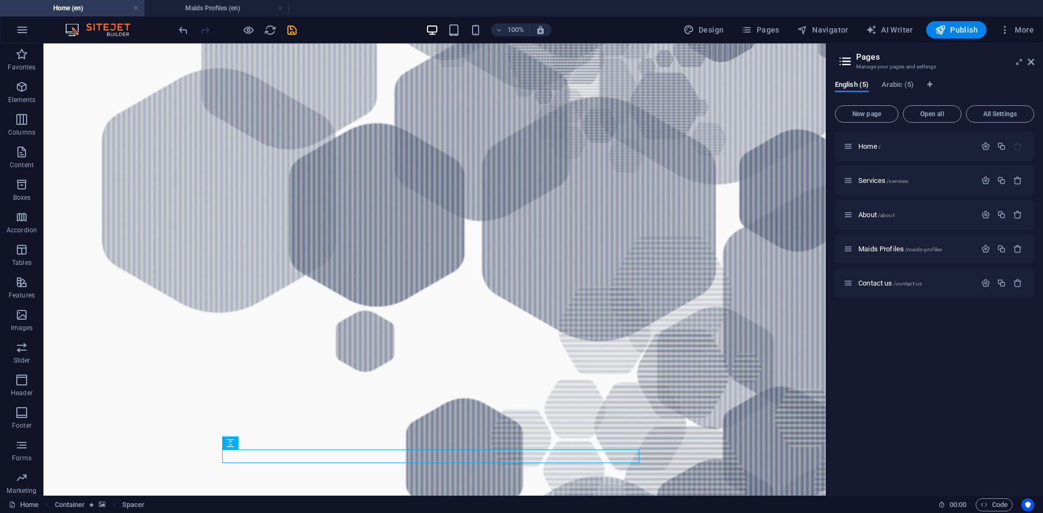
click at [741, 333] on figure at bounding box center [434, 484] width 782 height 1202
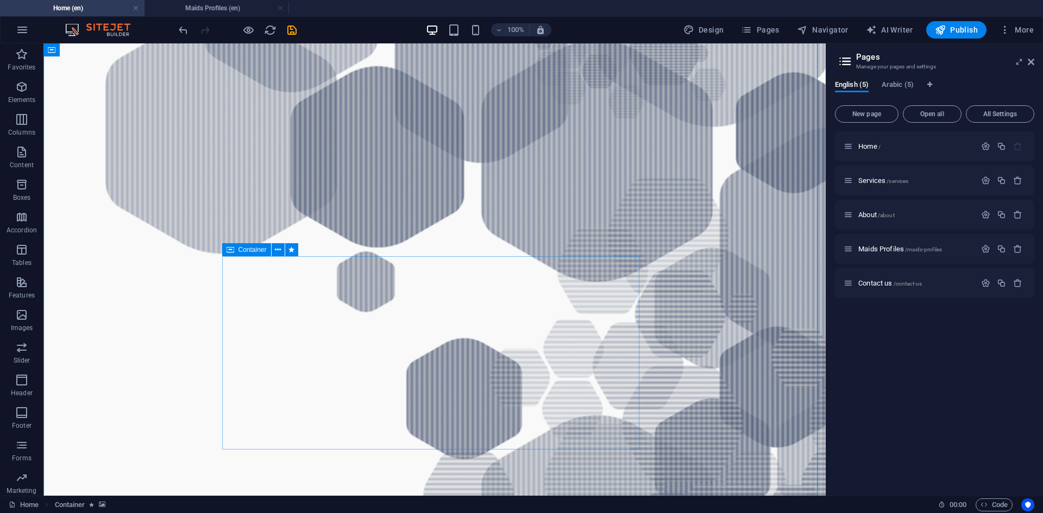
scroll to position [1111, 0]
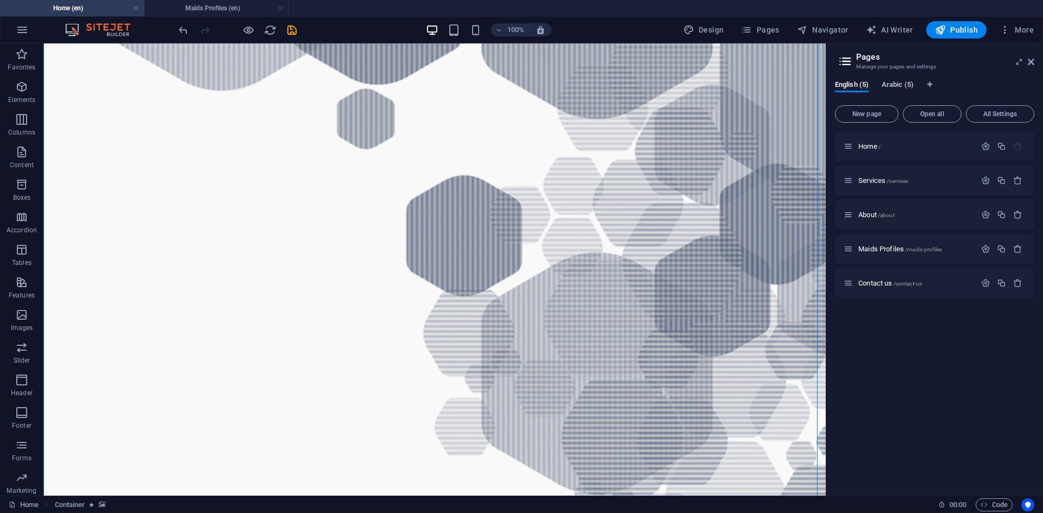
click at [896, 84] on span "Arabic (5)" at bounding box center [898, 85] width 32 height 15
click at [768, 29] on span "Pages" at bounding box center [760, 29] width 38 height 11
click at [868, 148] on span "Home /" at bounding box center [869, 146] width 22 height 8
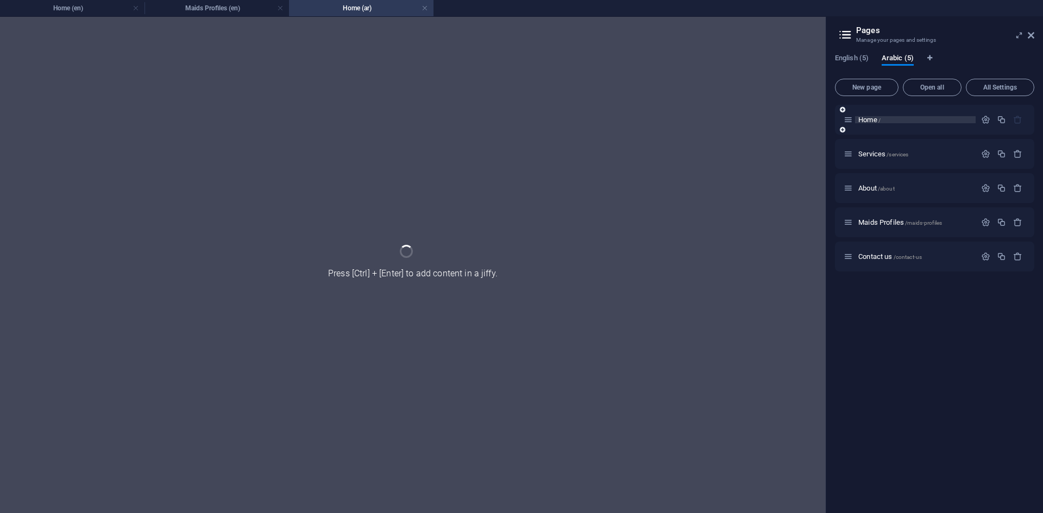
scroll to position [0, 0]
click at [80, 1] on li "Home (en)" at bounding box center [72, 8] width 145 height 16
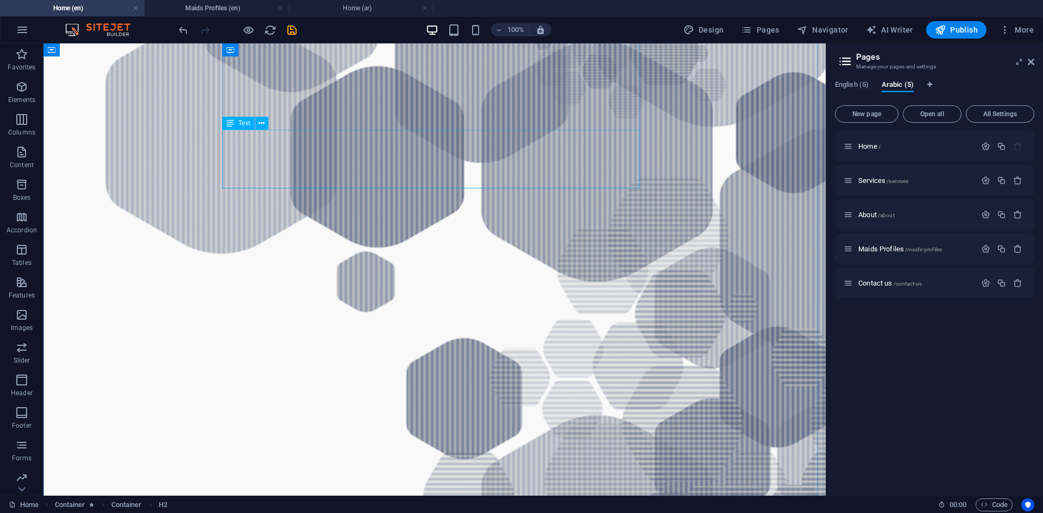
scroll to position [1111, 0]
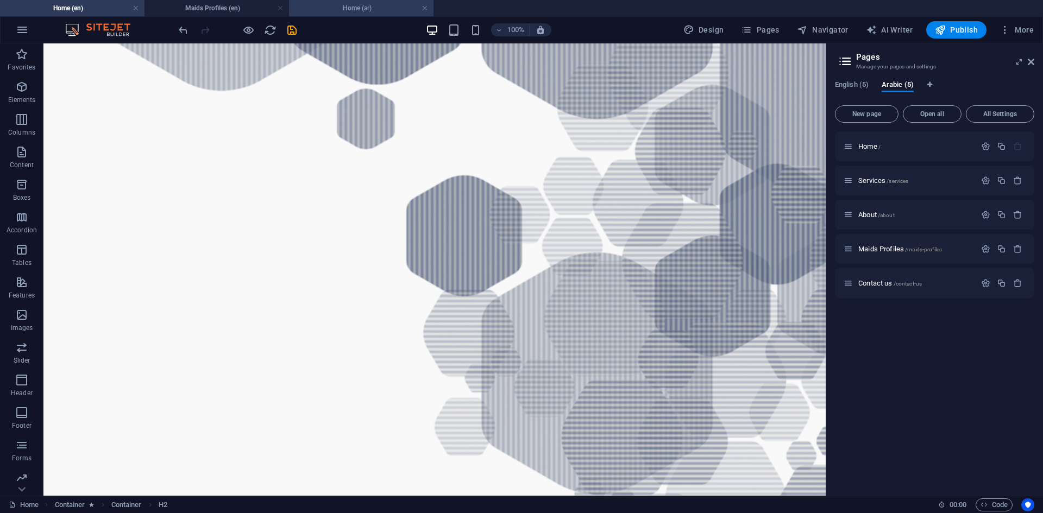
click at [370, 7] on h4 "Home (ar)" at bounding box center [361, 8] width 145 height 12
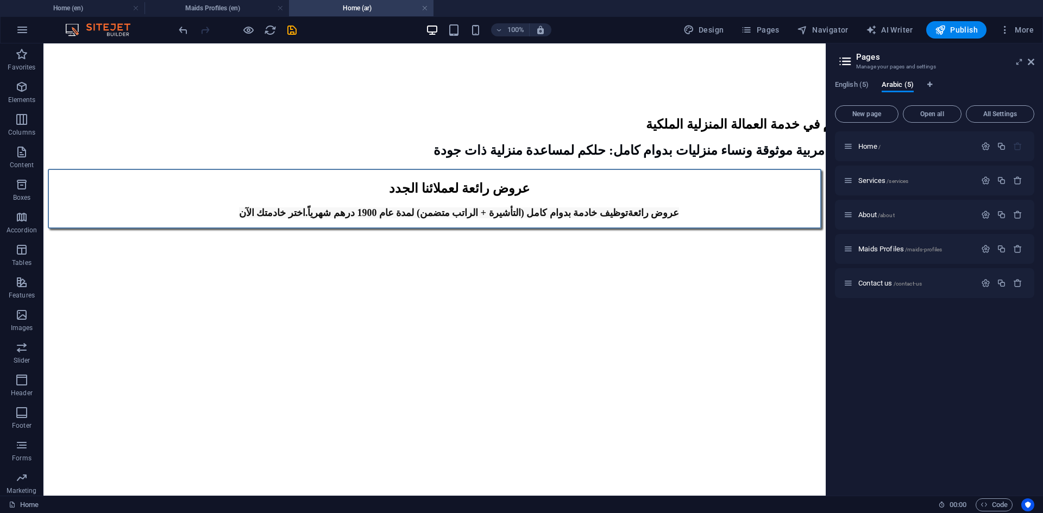
scroll to position [1042, 0]
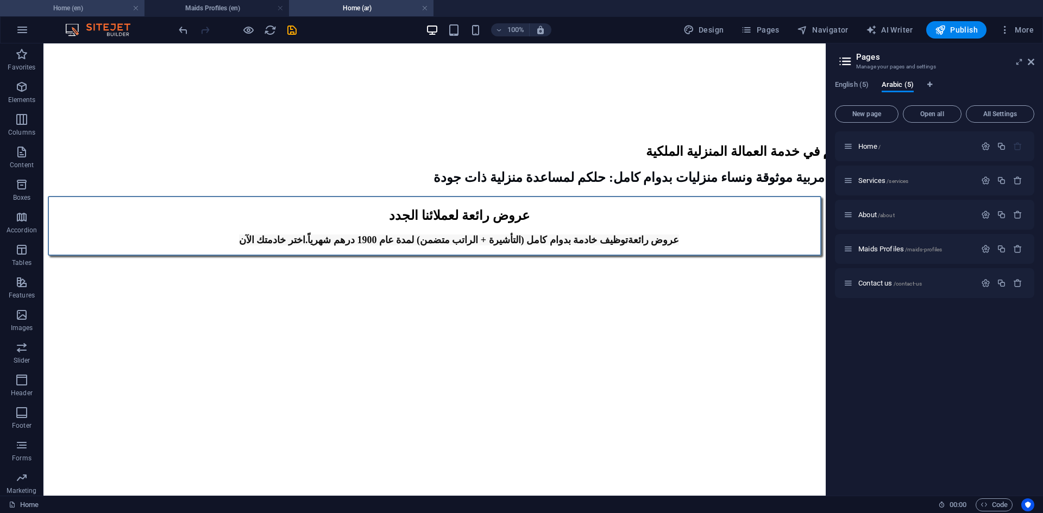
click at [88, 4] on h4 "Home (en)" at bounding box center [72, 8] width 145 height 12
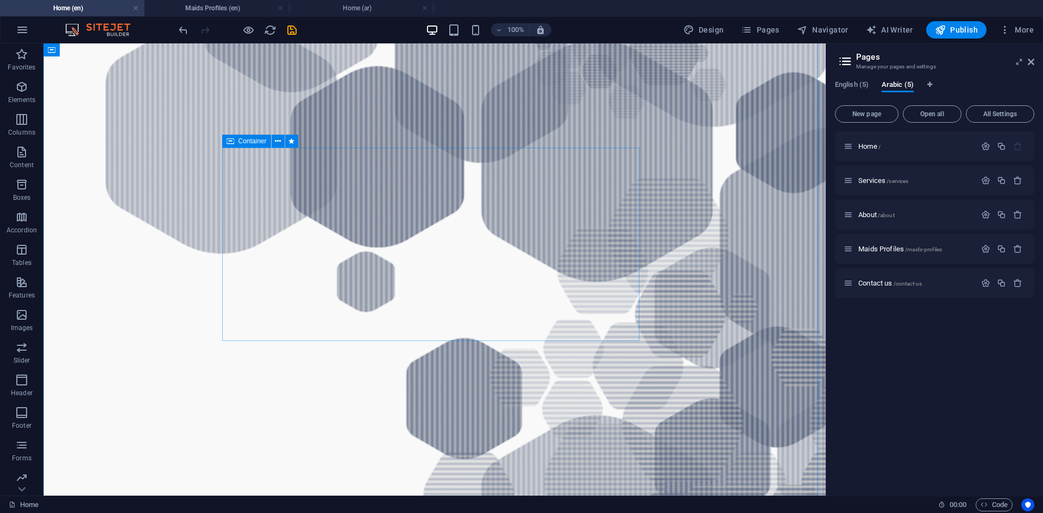
scroll to position [1002, 0]
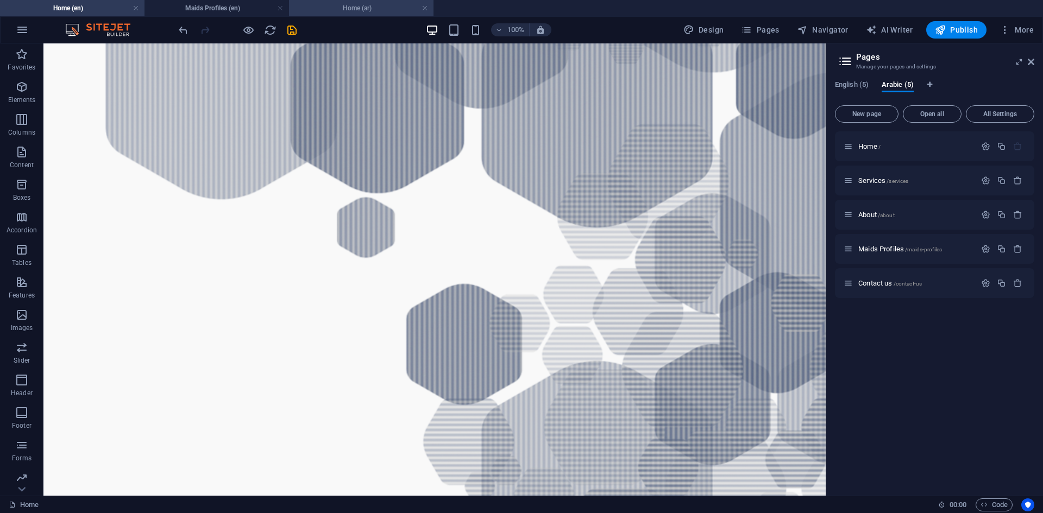
click at [384, 9] on h4 "Home (ar)" at bounding box center [361, 8] width 145 height 12
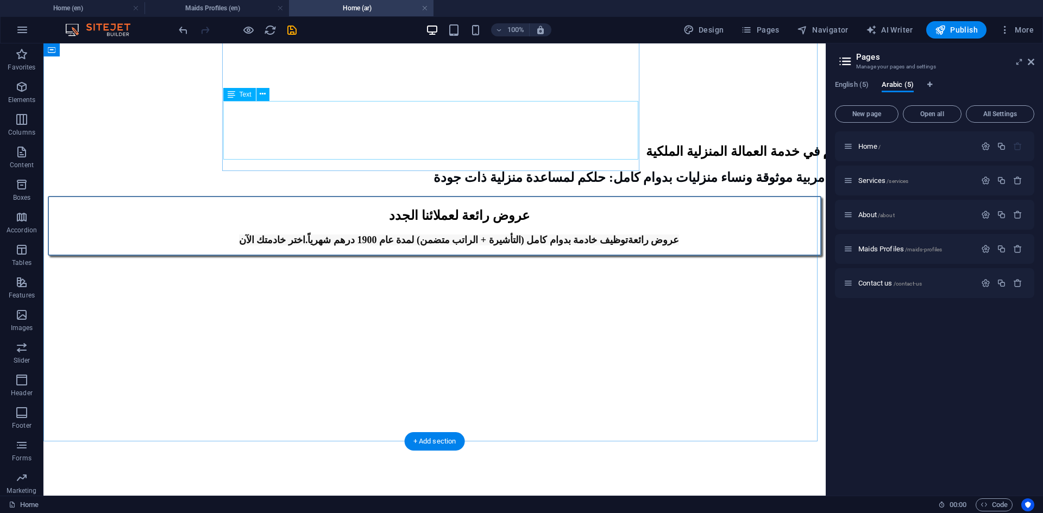
scroll to position [1205, 0]
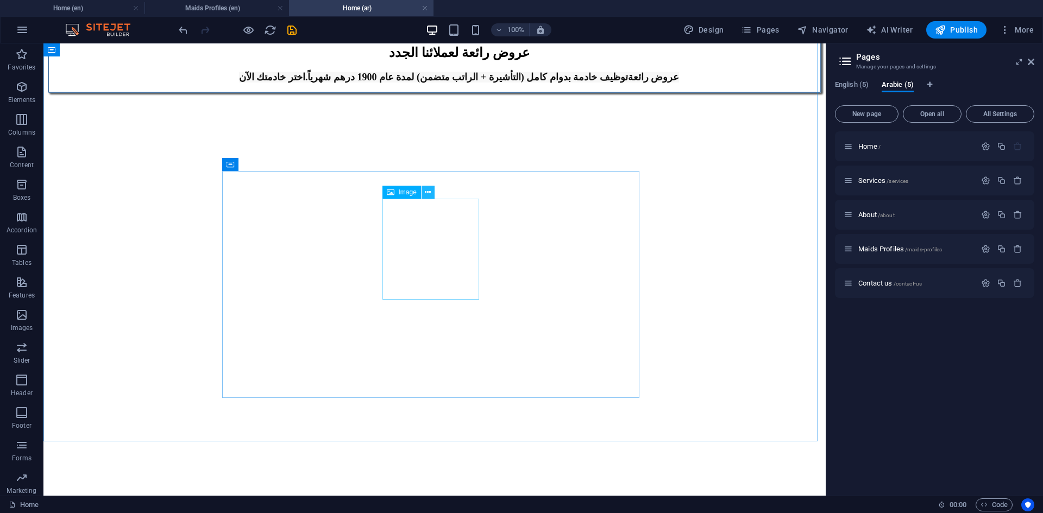
click at [434, 198] on button at bounding box center [428, 192] width 13 height 13
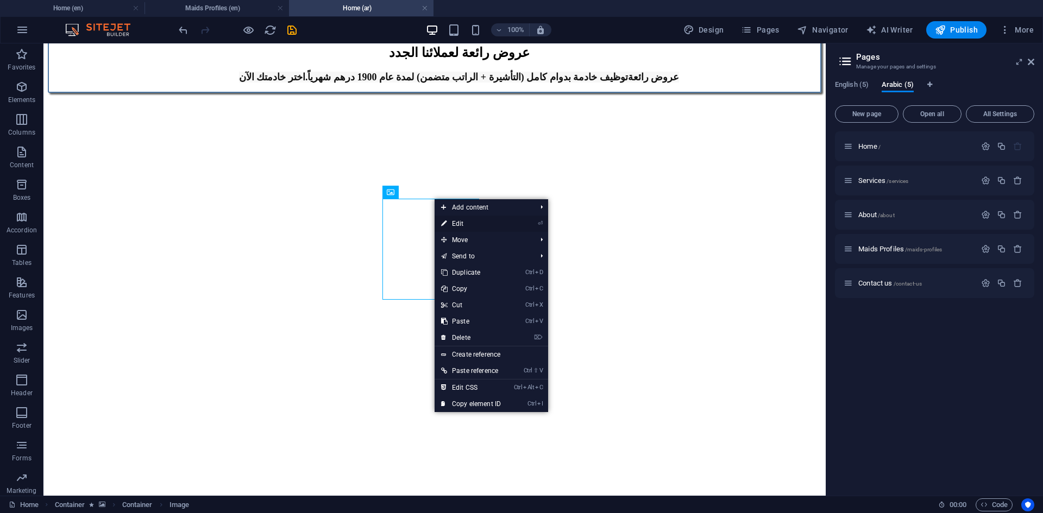
click at [464, 224] on link "⏎ Edit" at bounding box center [471, 224] width 73 height 16
select select "px"
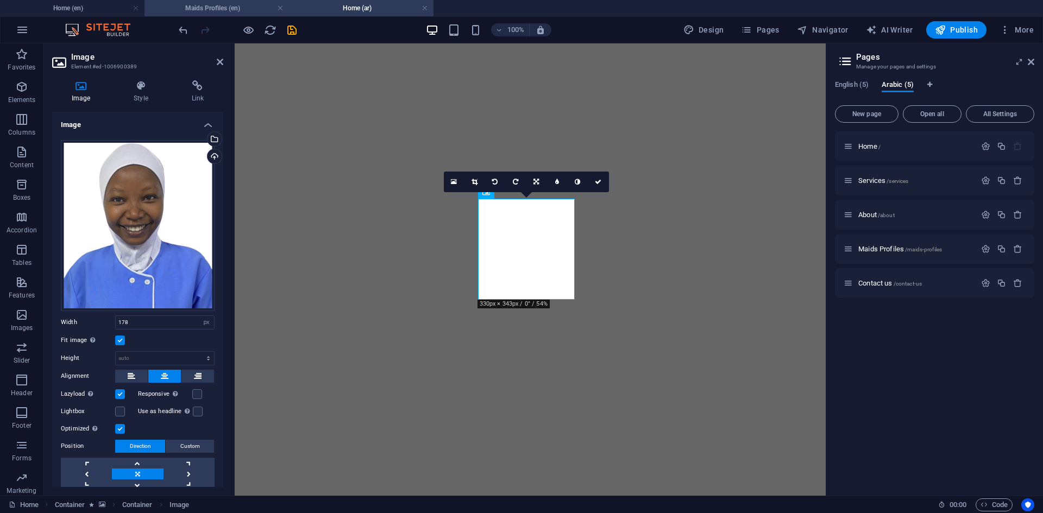
click at [211, 7] on h4 "Maids Profiles (en)" at bounding box center [217, 8] width 145 height 12
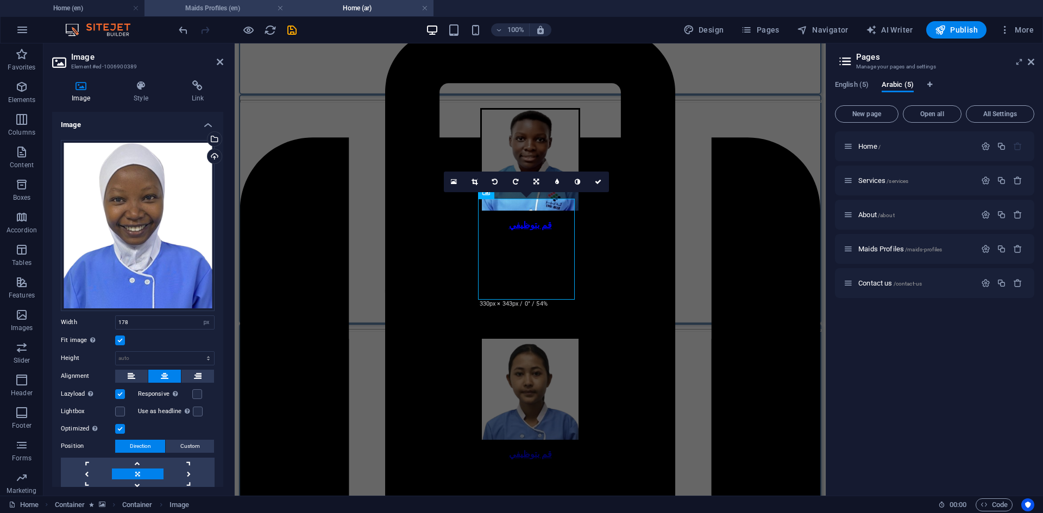
scroll to position [0, 0]
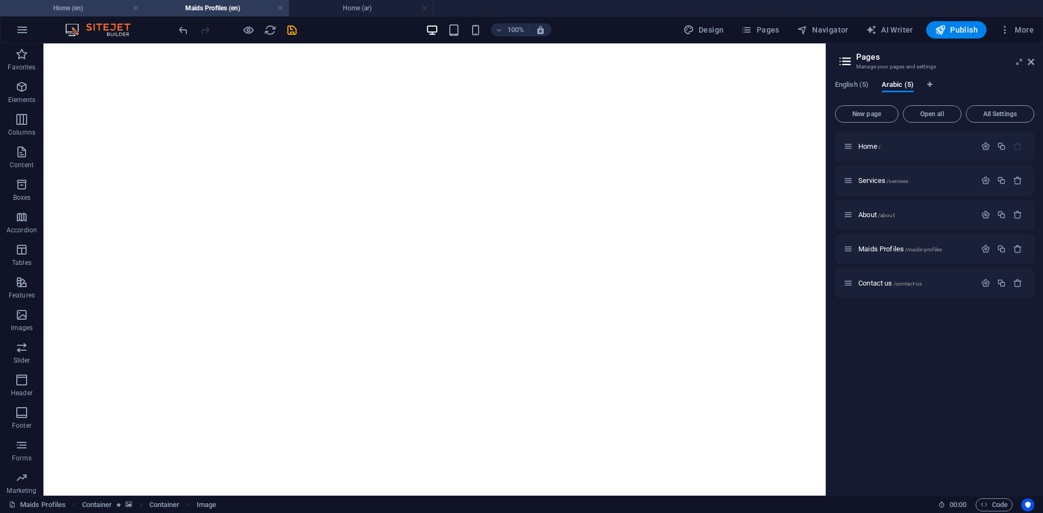
click at [101, 7] on h4 "Home (en)" at bounding box center [72, 8] width 145 height 12
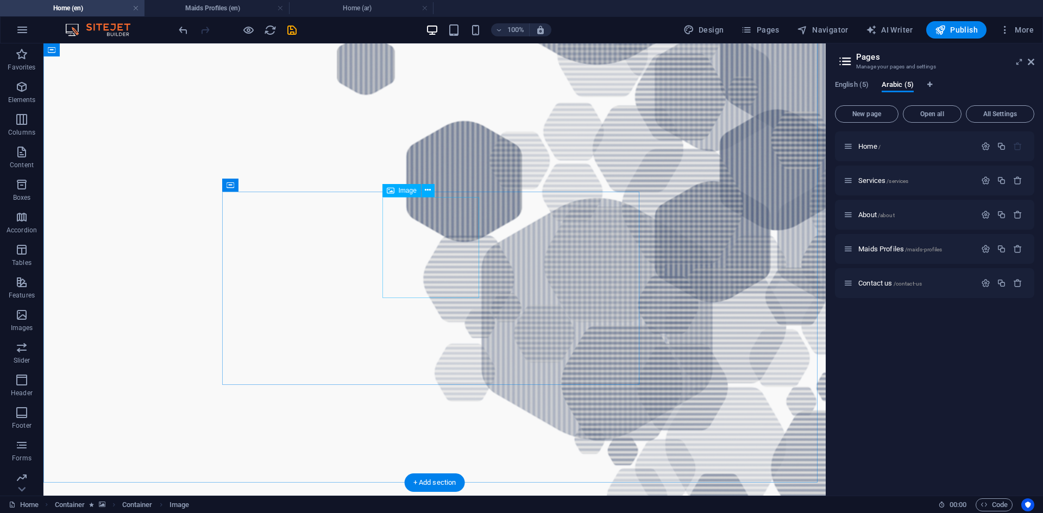
scroll to position [1002, 0]
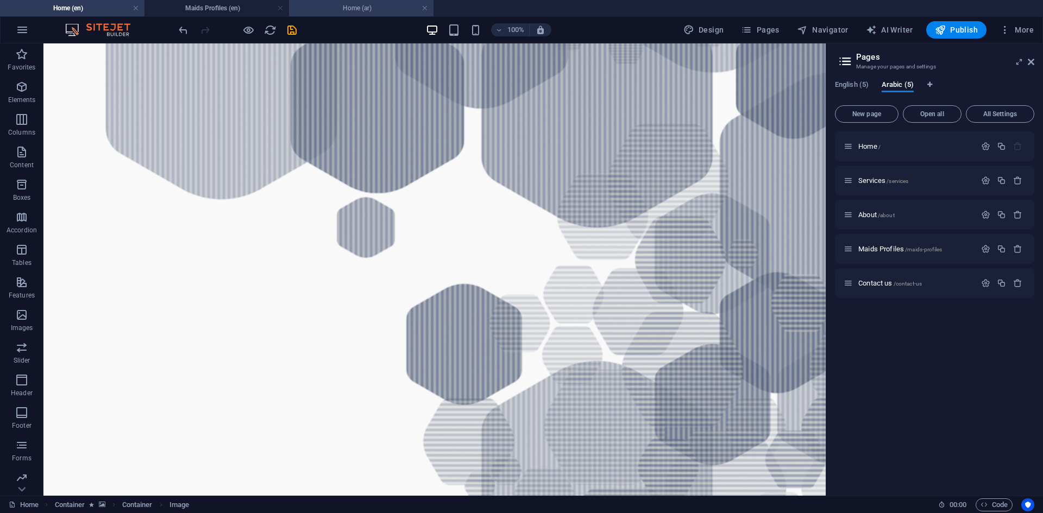
click at [388, 8] on h4 "Home (ar)" at bounding box center [361, 8] width 145 height 12
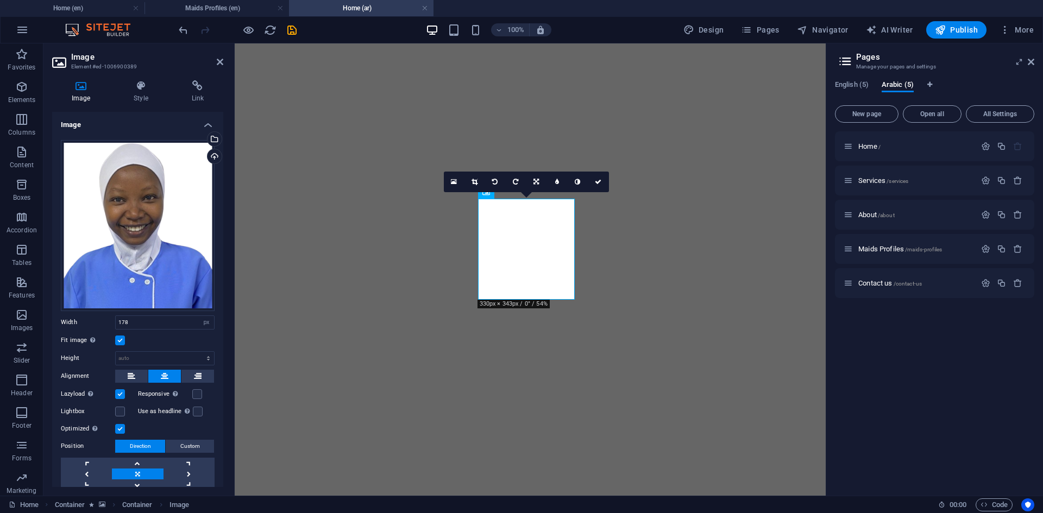
click at [486, 192] on div "16:10 16:9 4:3 1:1 1:2 0" at bounding box center [526, 182] width 165 height 21
click at [456, 180] on icon at bounding box center [454, 182] width 6 height 8
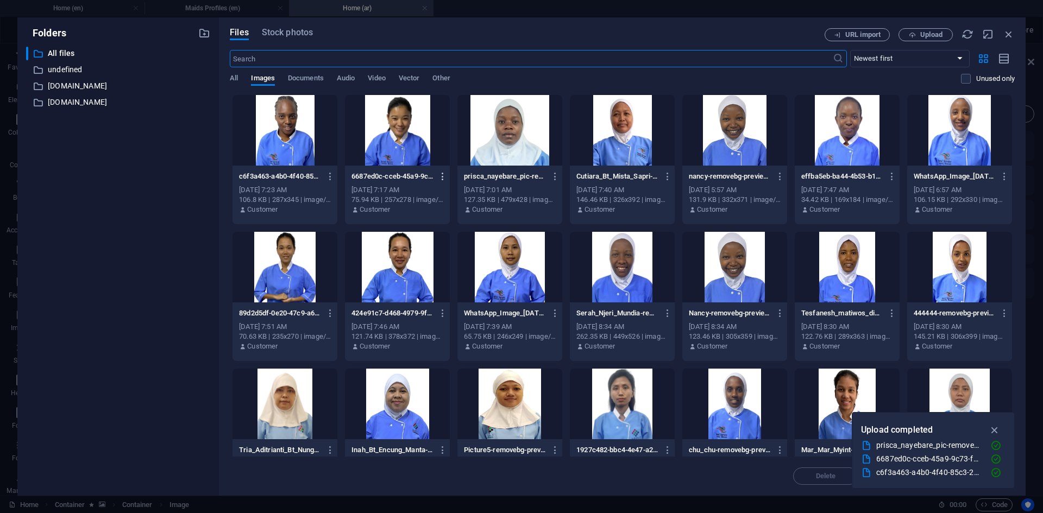
scroll to position [1203, 0]
click at [288, 134] on div at bounding box center [285, 130] width 105 height 71
click at [993, 433] on icon "button" at bounding box center [995, 430] width 12 height 12
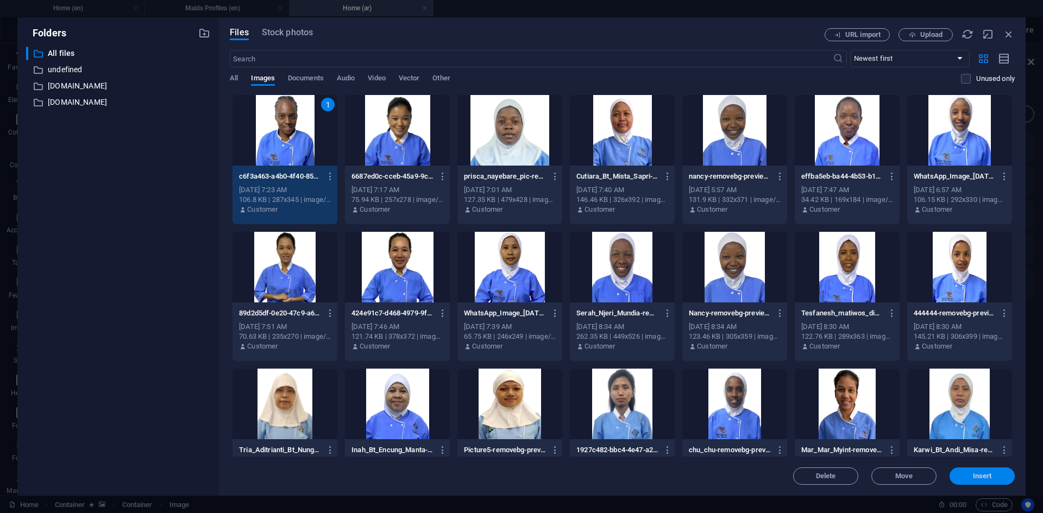
click at [982, 481] on button "Insert" at bounding box center [982, 476] width 65 height 17
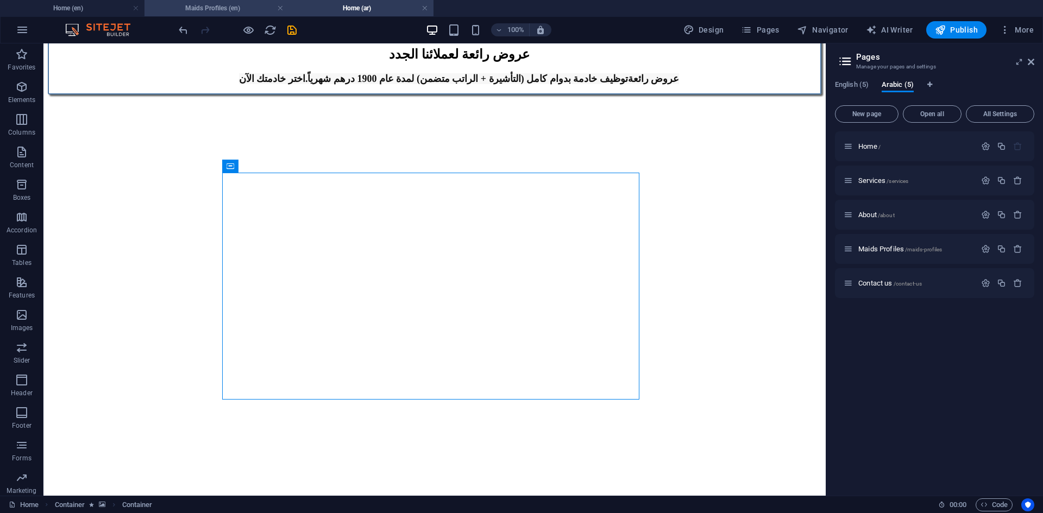
click at [196, 8] on h4 "Maids Profiles (en)" at bounding box center [217, 8] width 145 height 12
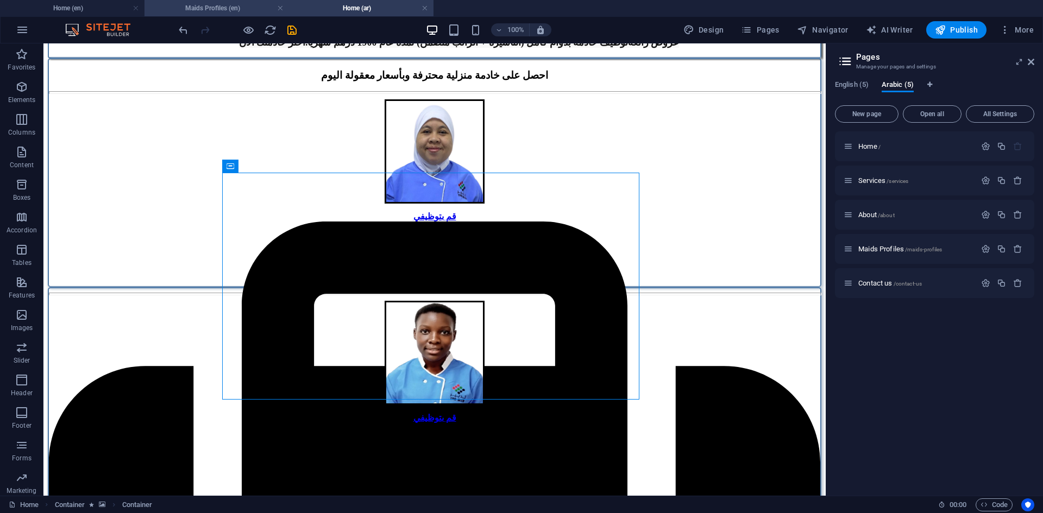
scroll to position [0, 0]
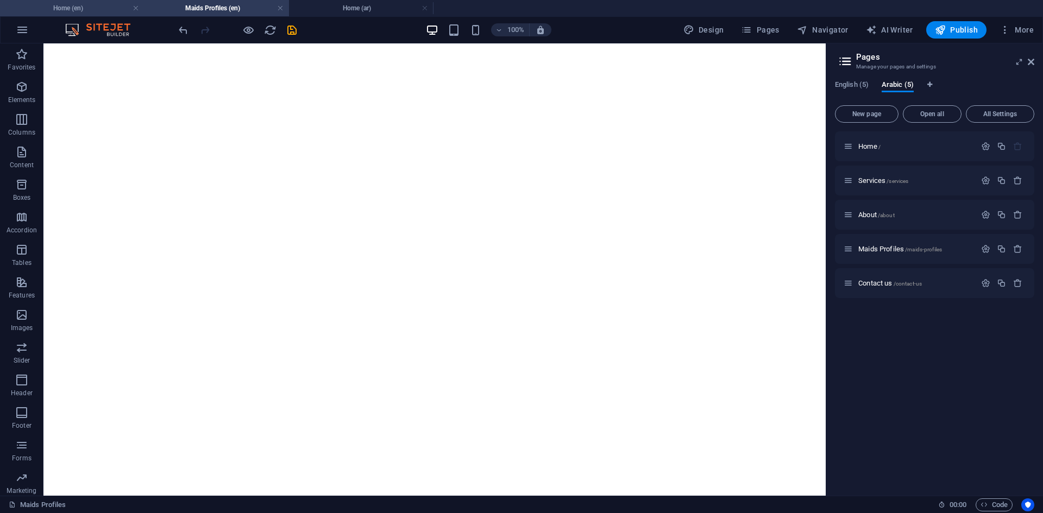
click at [102, 8] on h4 "Home (en)" at bounding box center [72, 8] width 145 height 12
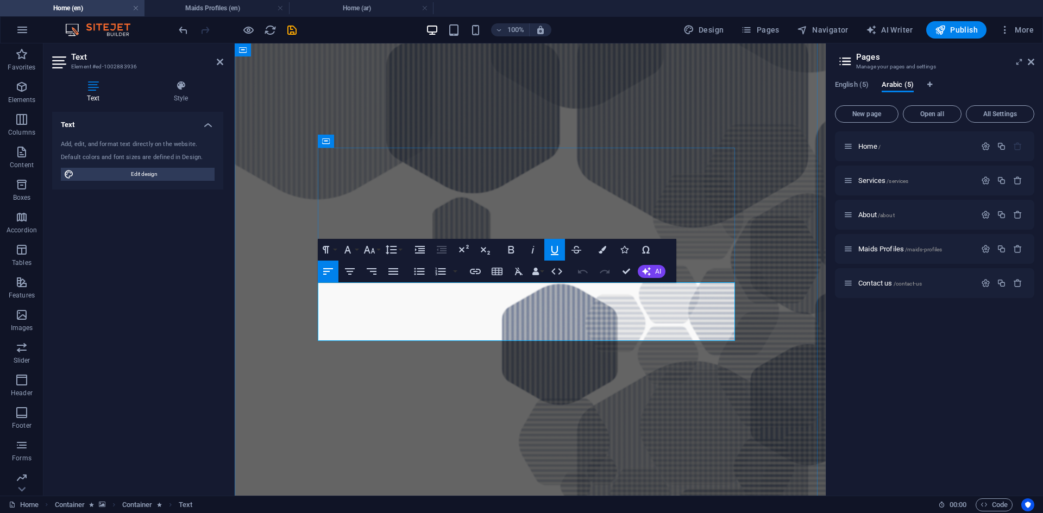
copy div "Purity Kanini AGE: [DEMOGRAPHIC_DATA] Language: English (Good) Nationality: [DE…"
click at [353, 12] on h4 "Home (ar)" at bounding box center [361, 8] width 145 height 12
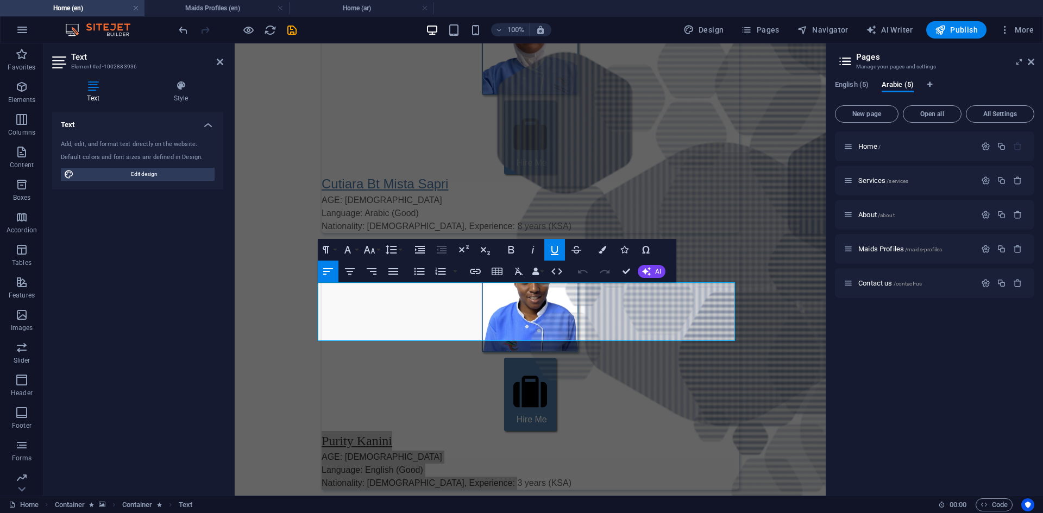
scroll to position [0, 0]
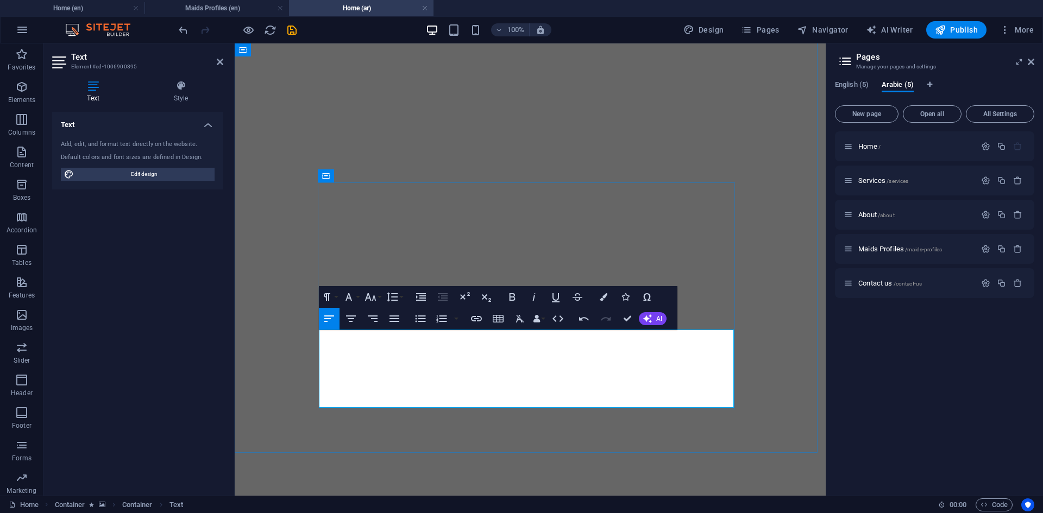
scroll to position [726, 0]
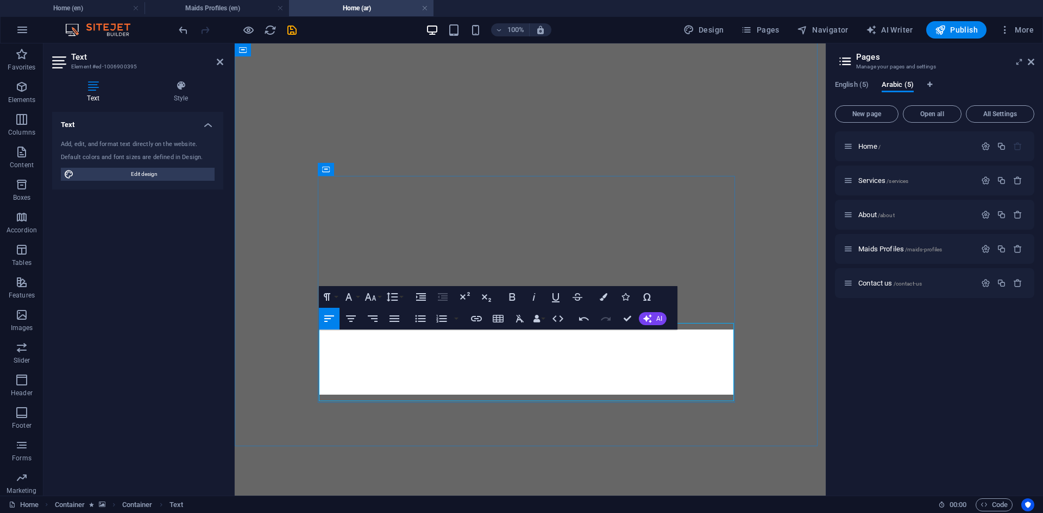
scroll to position [1200, 0]
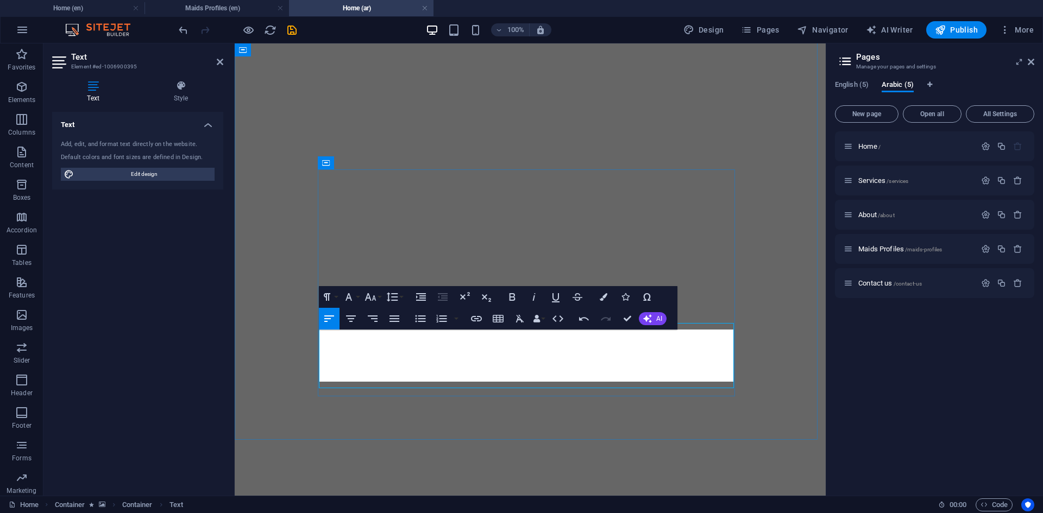
scroll to position [1206, 0]
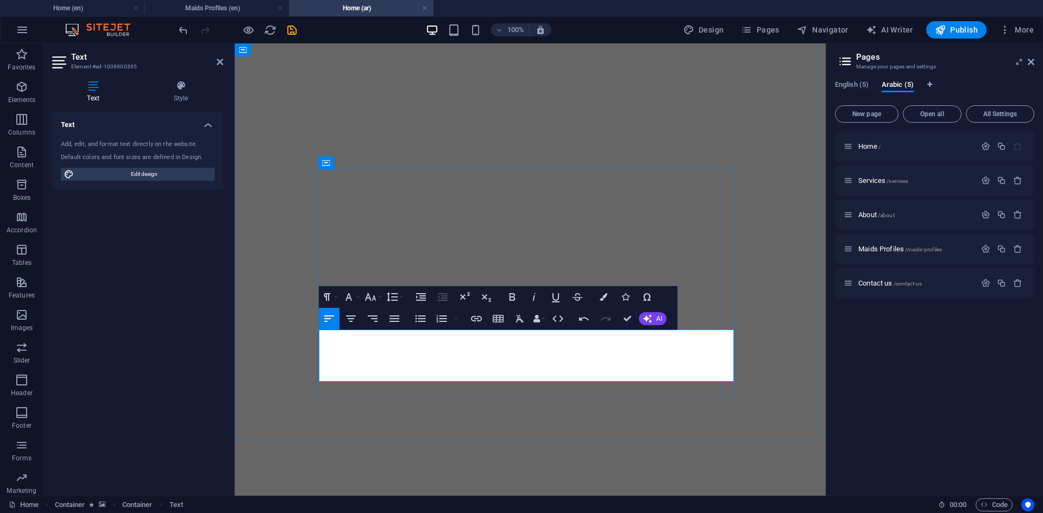
click at [372, 322] on icon "button" at bounding box center [372, 318] width 13 height 13
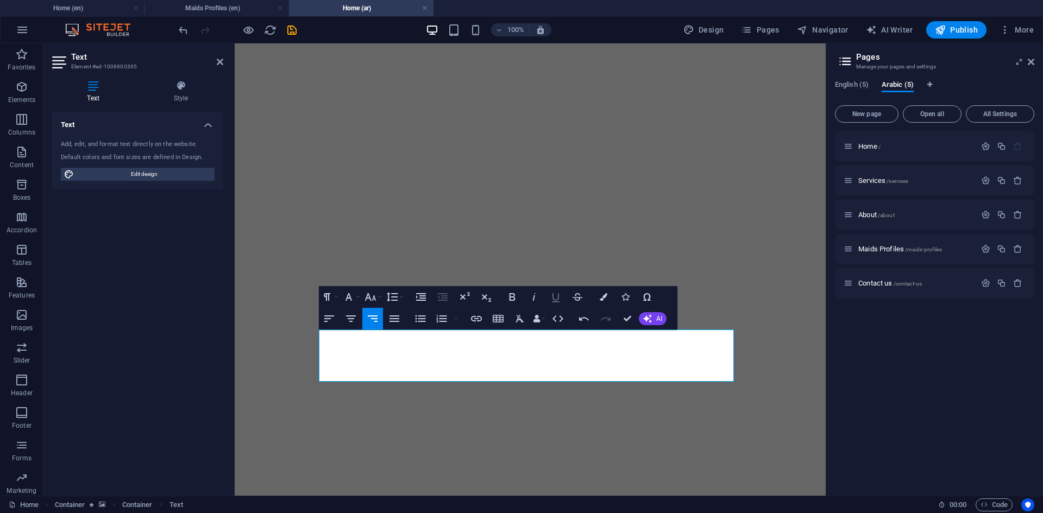
click at [553, 296] on icon "button" at bounding box center [556, 297] width 8 height 9
click at [356, 296] on button "Font Family" at bounding box center [351, 297] width 21 height 22
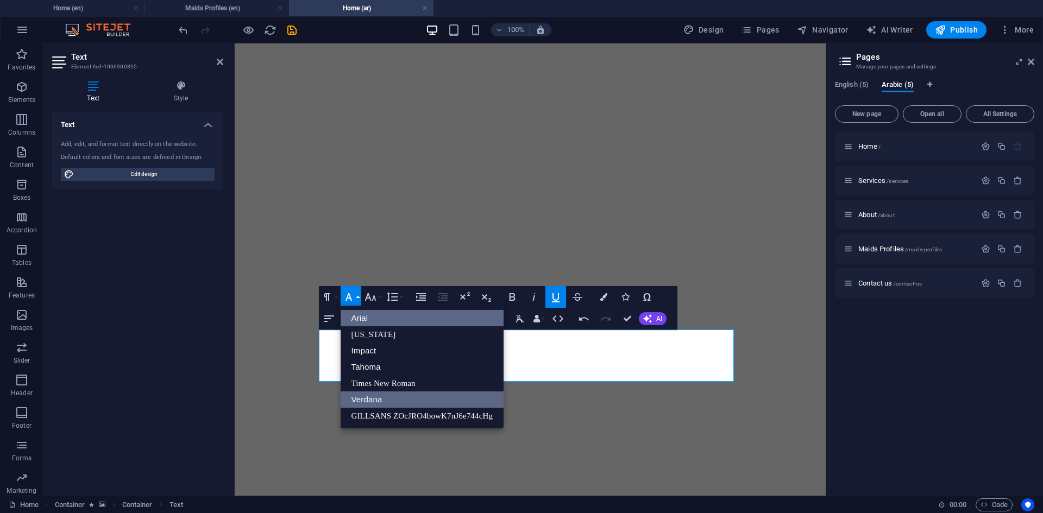
scroll to position [0, 0]
click at [370, 296] on icon "button" at bounding box center [370, 297] width 13 height 13
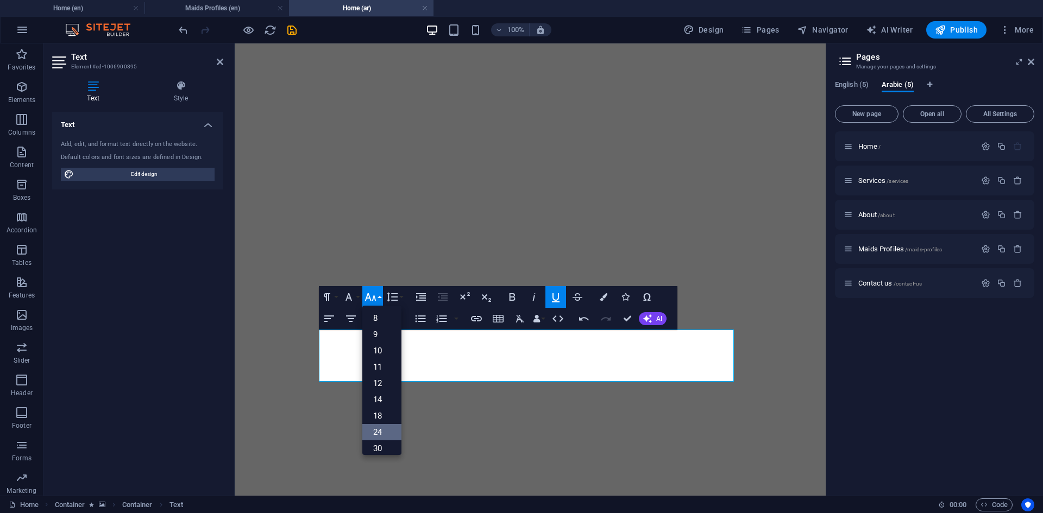
click at [388, 429] on link "24" at bounding box center [381, 432] width 39 height 16
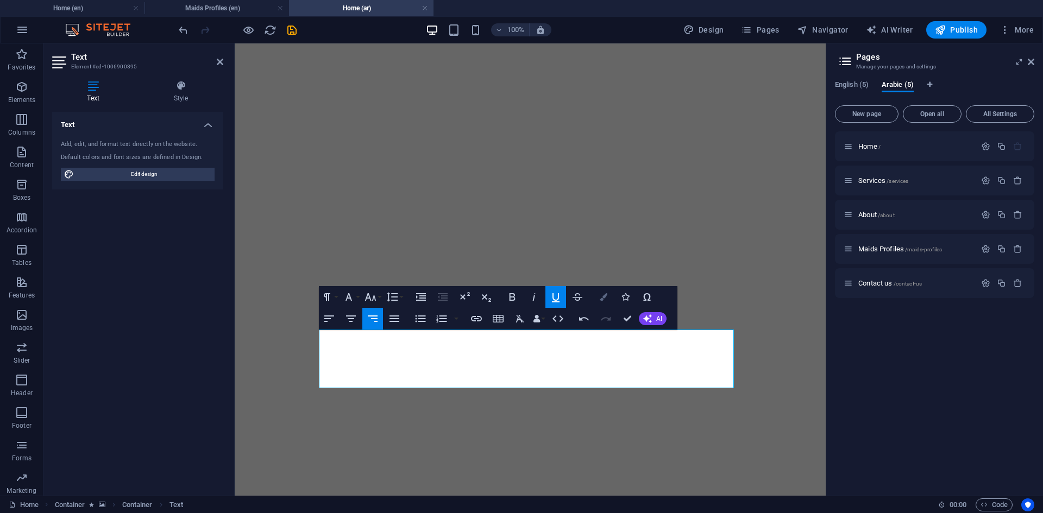
click at [600, 295] on icon "button" at bounding box center [604, 297] width 8 height 8
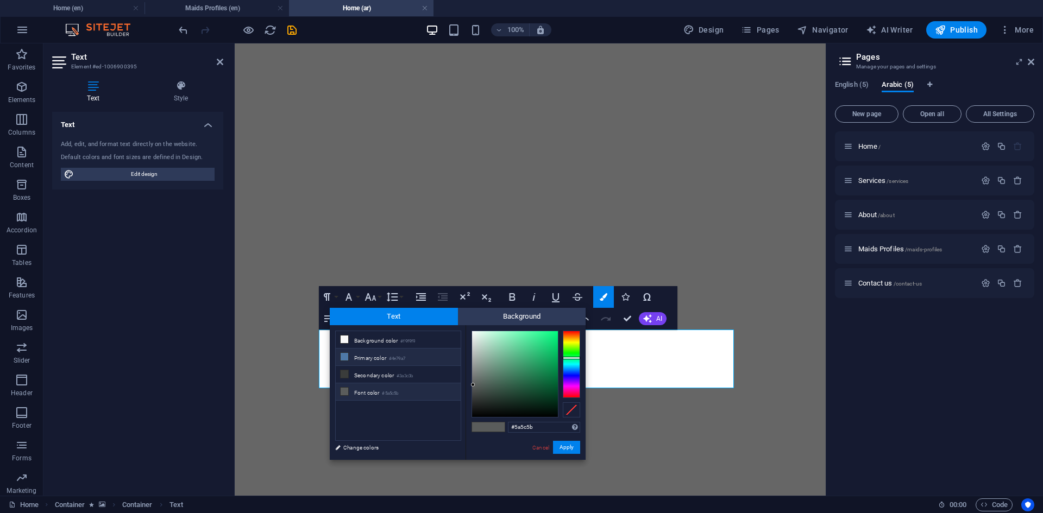
click at [405, 355] on small "#4e79a7" at bounding box center [397, 359] width 16 height 8
type input "#4e79a7"
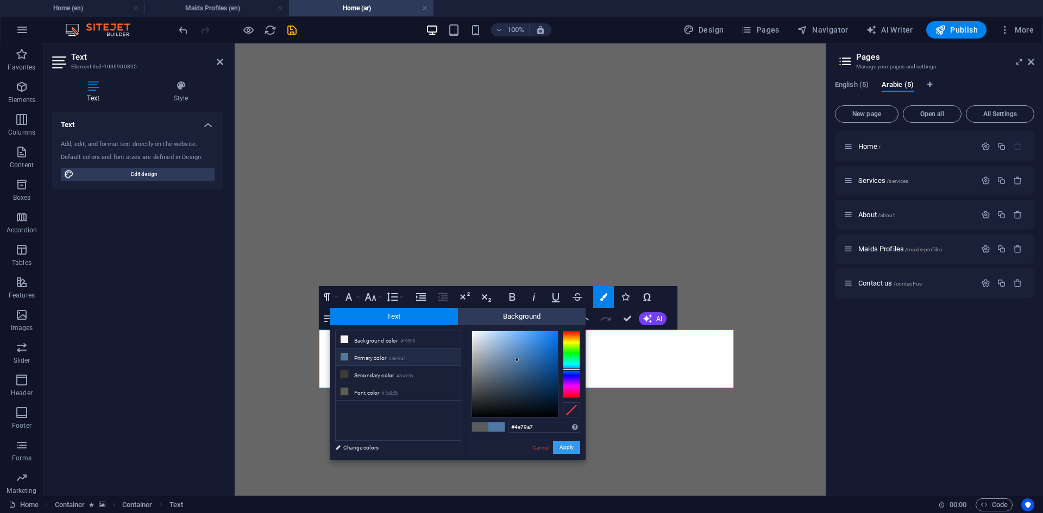
click at [572, 446] on button "Apply" at bounding box center [566, 447] width 27 height 13
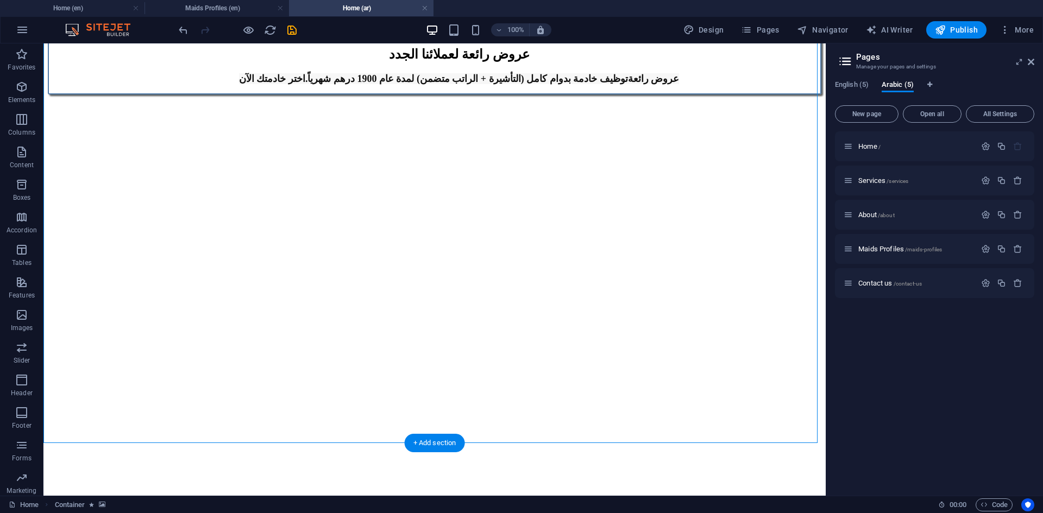
click at [739, 95] on figure at bounding box center [435, 95] width 774 height 0
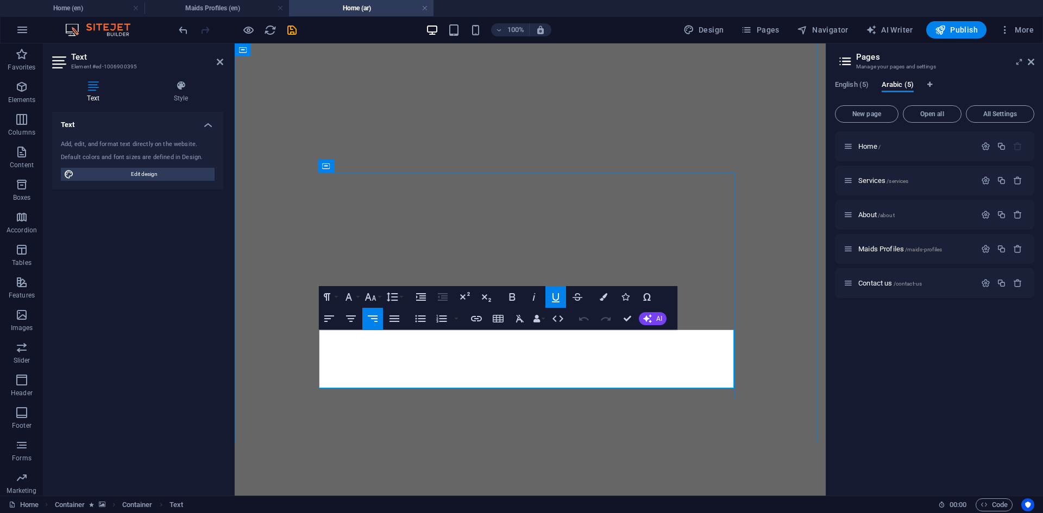
click at [546, 298] on button "Underline" at bounding box center [555, 297] width 21 height 22
click at [553, 298] on icon "button" at bounding box center [556, 297] width 8 height 9
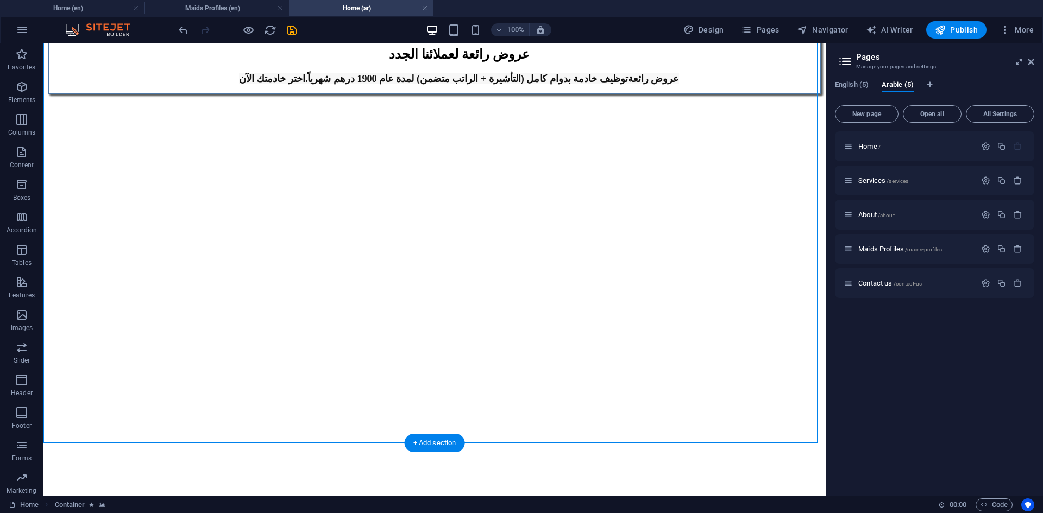
click at [706, 95] on figure at bounding box center [435, 95] width 774 height 0
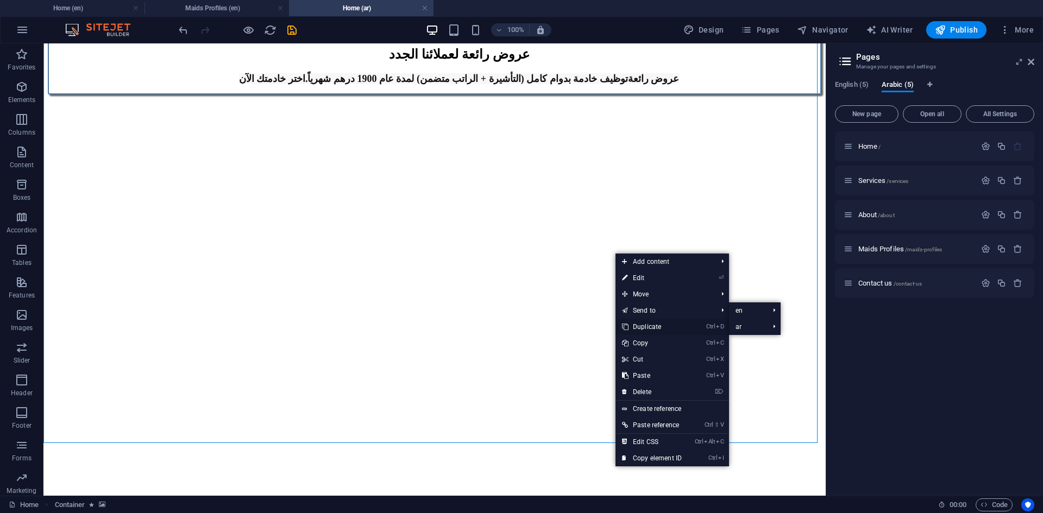
click at [651, 327] on link "Ctrl D Duplicate" at bounding box center [652, 327] width 73 height 16
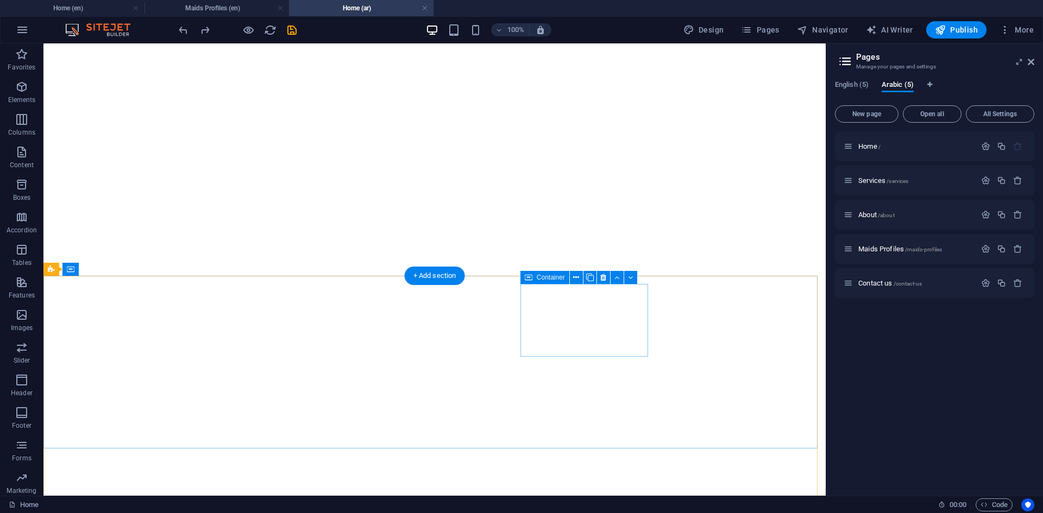
scroll to position [1257, 0]
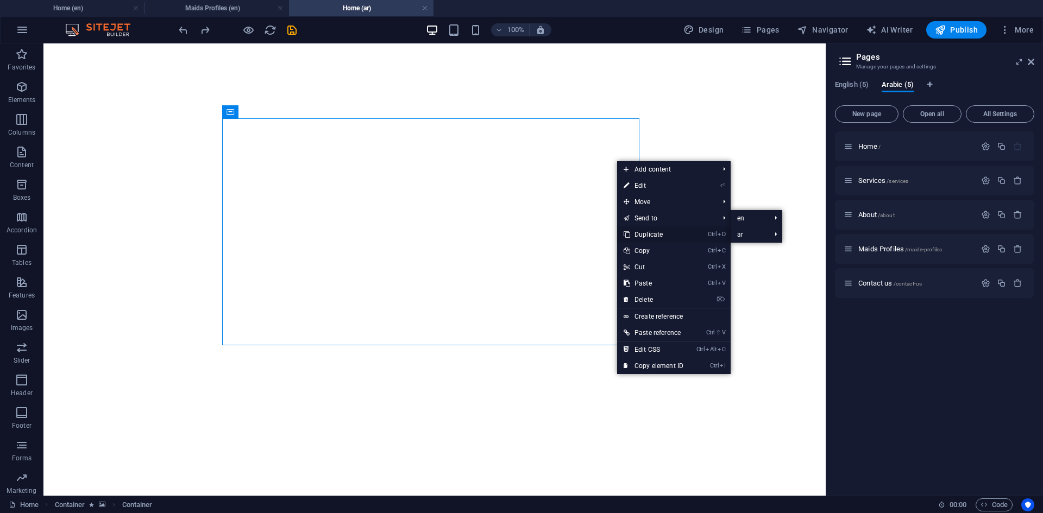
click at [650, 231] on link "Ctrl D Duplicate" at bounding box center [653, 235] width 73 height 16
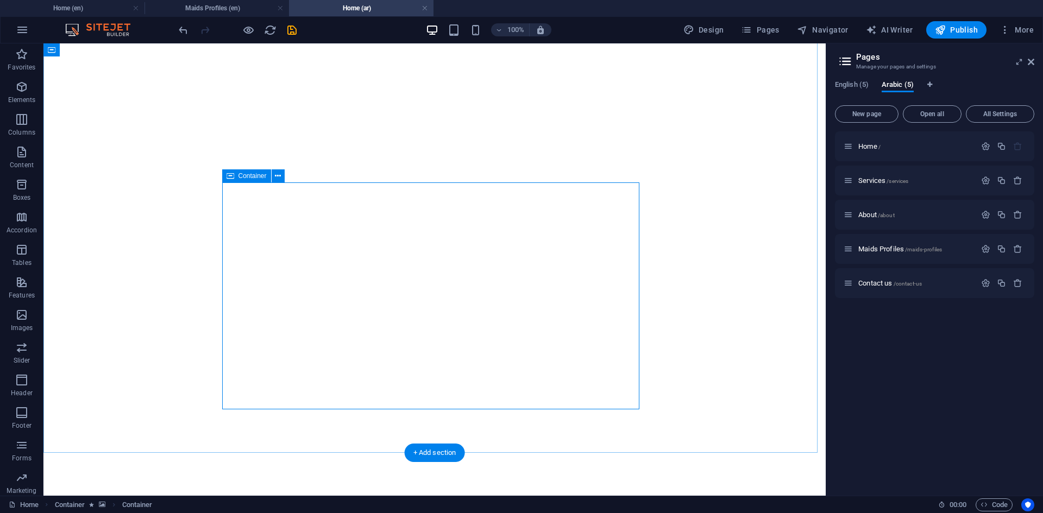
scroll to position [1420, 0]
drag, startPoint x: 357, startPoint y: 252, endPoint x: 409, endPoint y: 265, distance: 53.4
click at [428, 203] on icon at bounding box center [428, 203] width 6 height 11
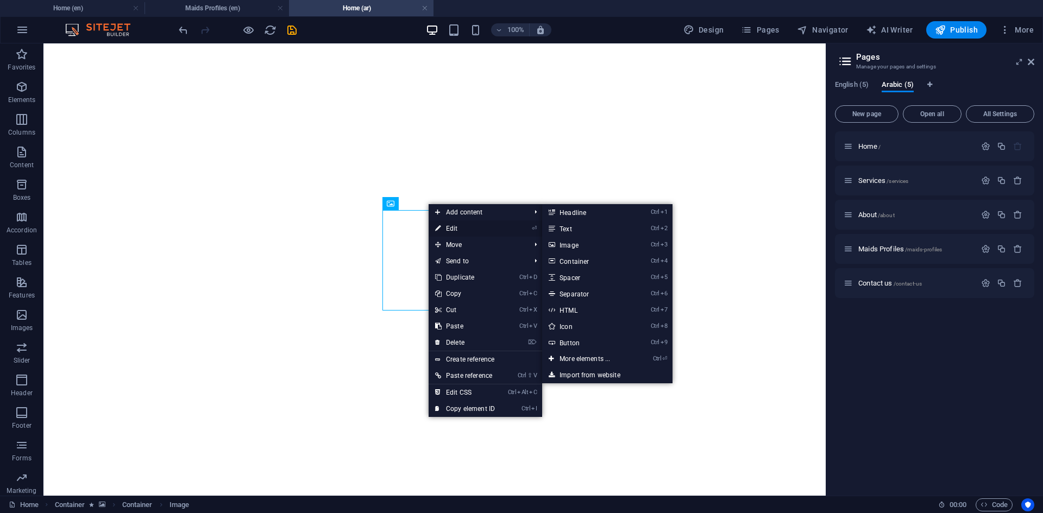
drag, startPoint x: 442, startPoint y: 230, endPoint x: 200, endPoint y: 180, distance: 247.3
click at [442, 230] on link "⏎ Edit" at bounding box center [465, 229] width 73 height 16
select select "px"
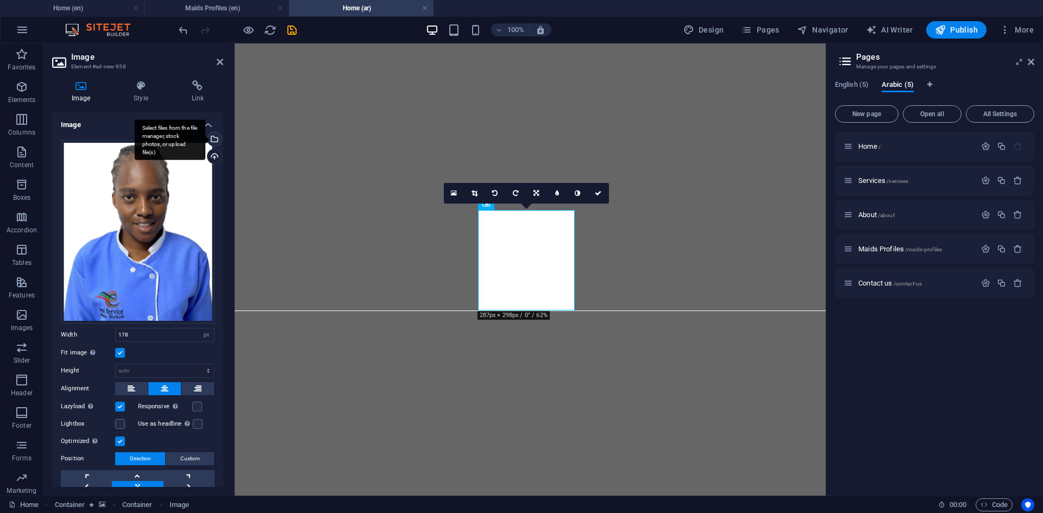
click at [205, 141] on div "Select files from the file manager, stock photos, or upload file(s)" at bounding box center [170, 140] width 71 height 41
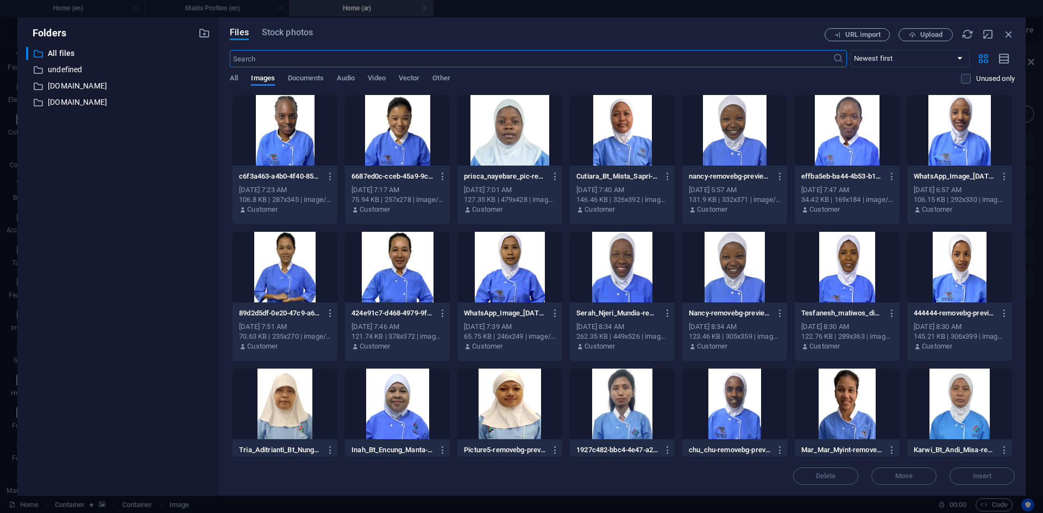
click at [507, 143] on div at bounding box center [509, 130] width 105 height 71
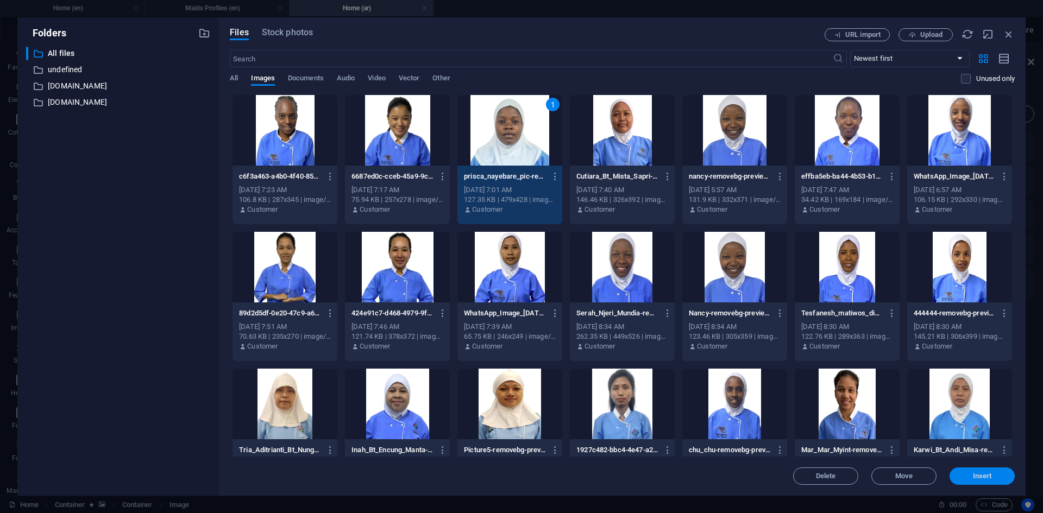
click at [965, 475] on span "Insert" at bounding box center [982, 476] width 57 height 7
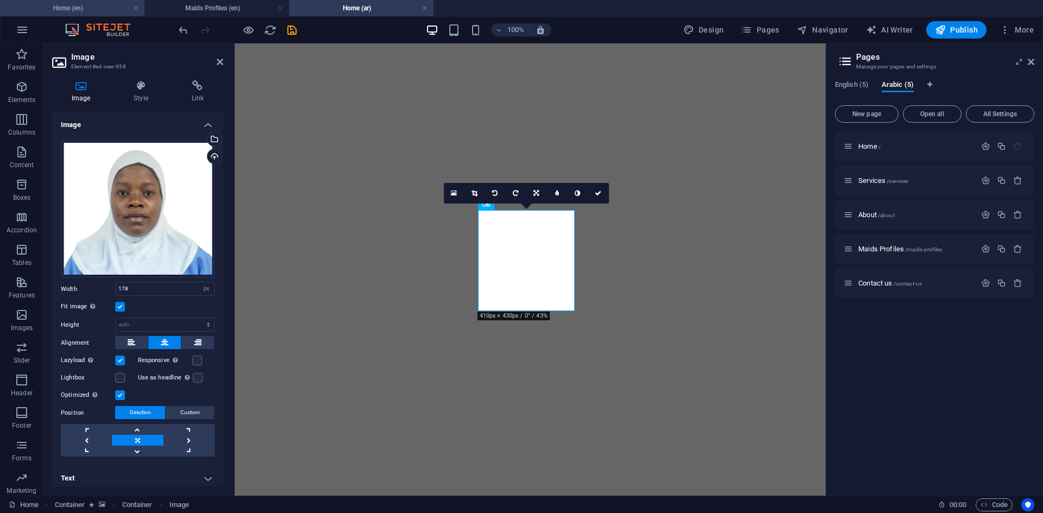
click at [87, 8] on h4 "Home (en)" at bounding box center [72, 8] width 145 height 12
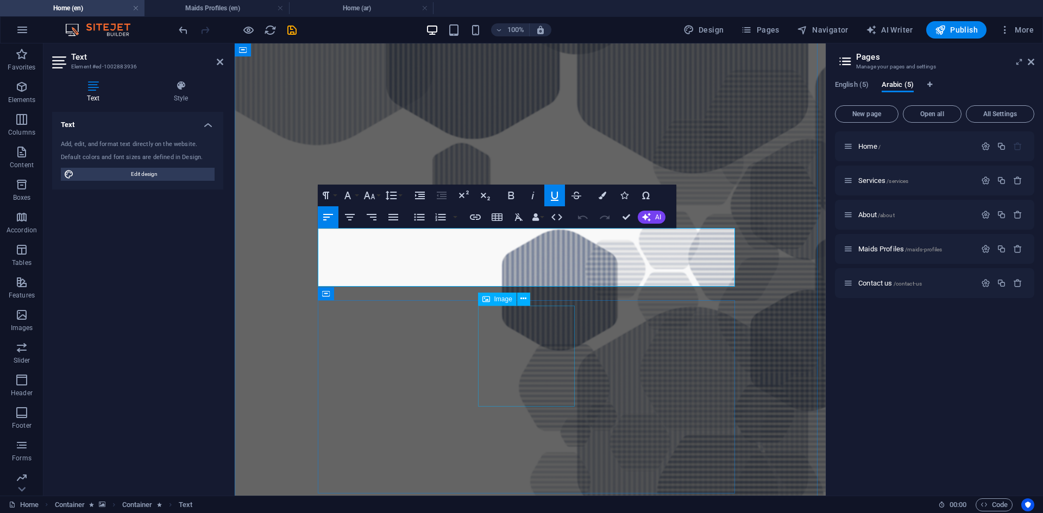
scroll to position [1111, 0]
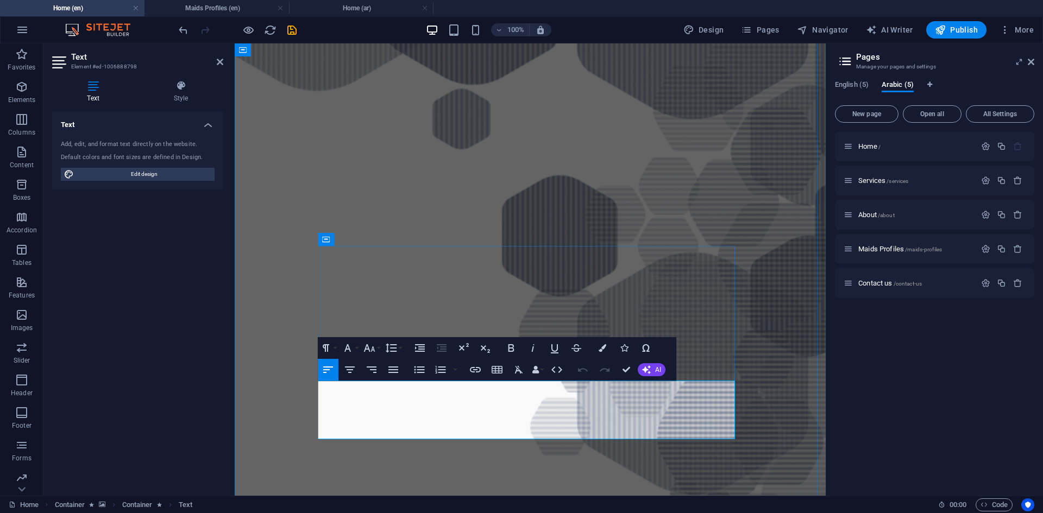
copy div "AGE: [DEMOGRAPHIC_DATA] Language: English (Good), Arabic(Fair) Nationality: [DE…"
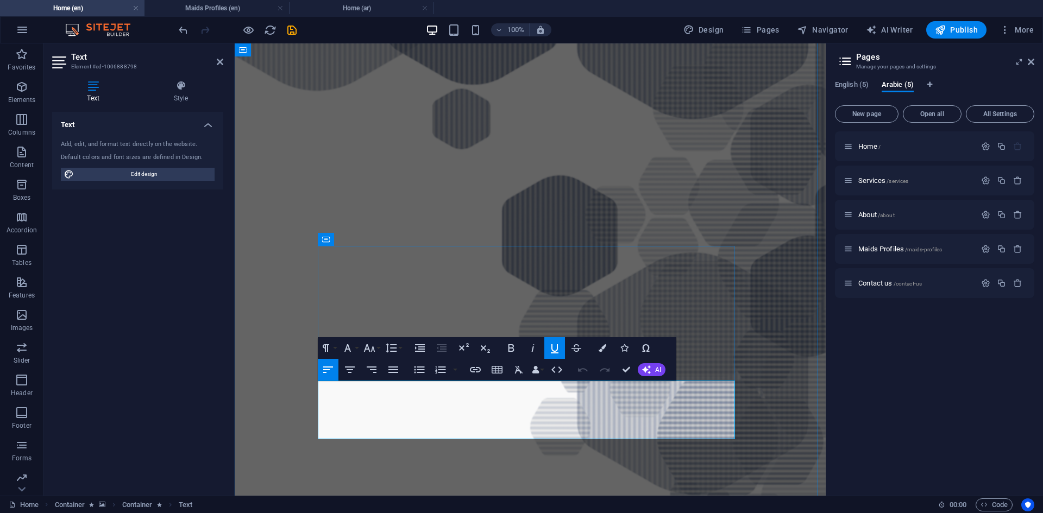
click at [764, 190] on figure at bounding box center [530, 260] width 591 height 1188
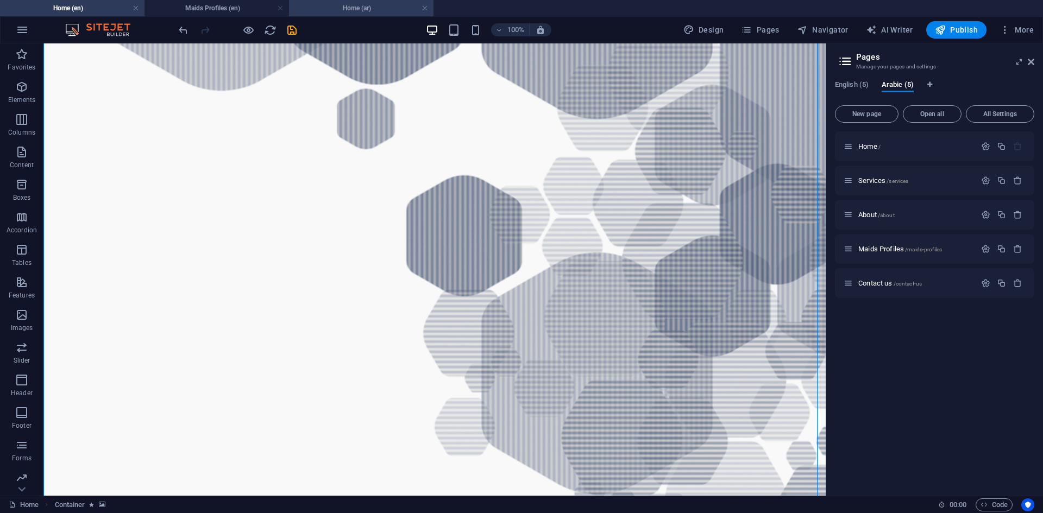
click at [386, 12] on h4 "Home (ar)" at bounding box center [361, 8] width 145 height 12
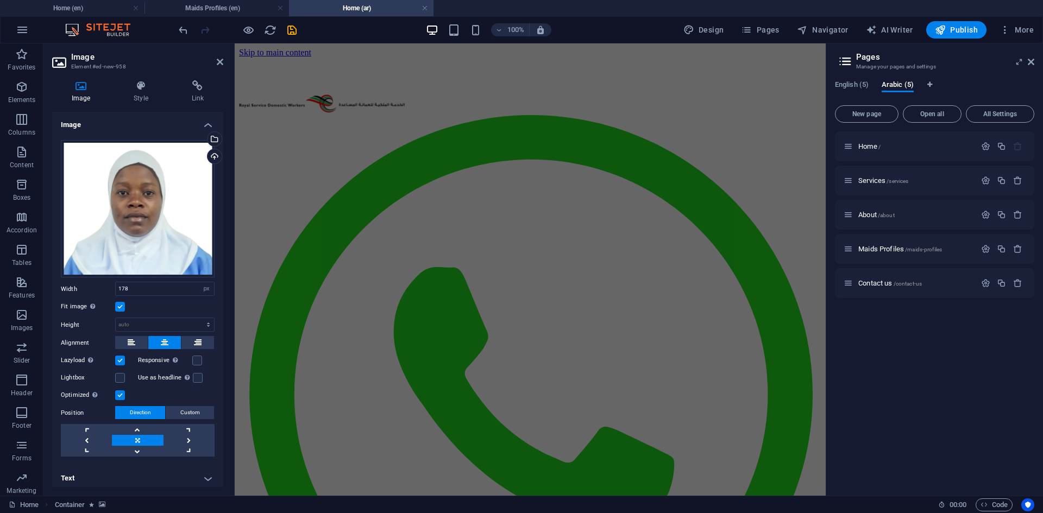
scroll to position [1420, 0]
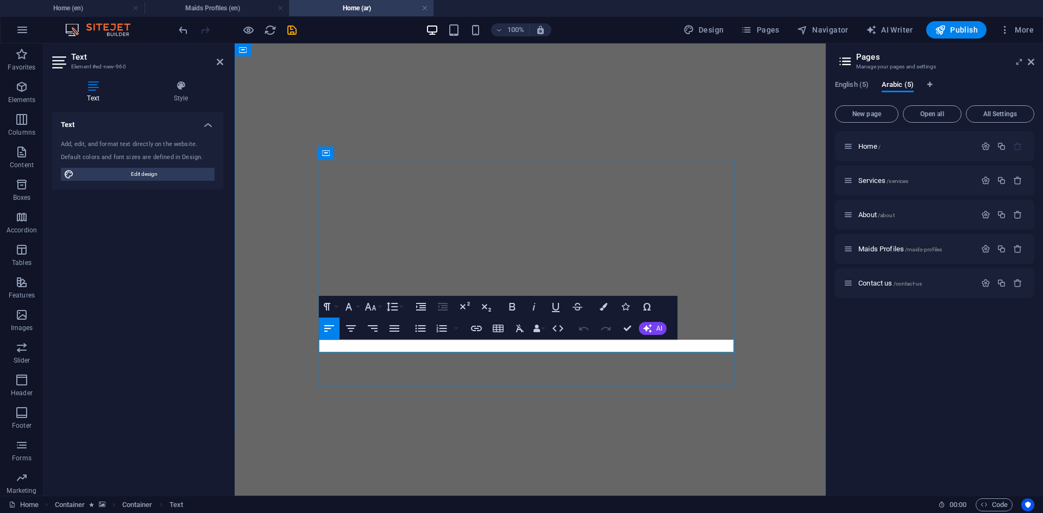
scroll to position [910, 0]
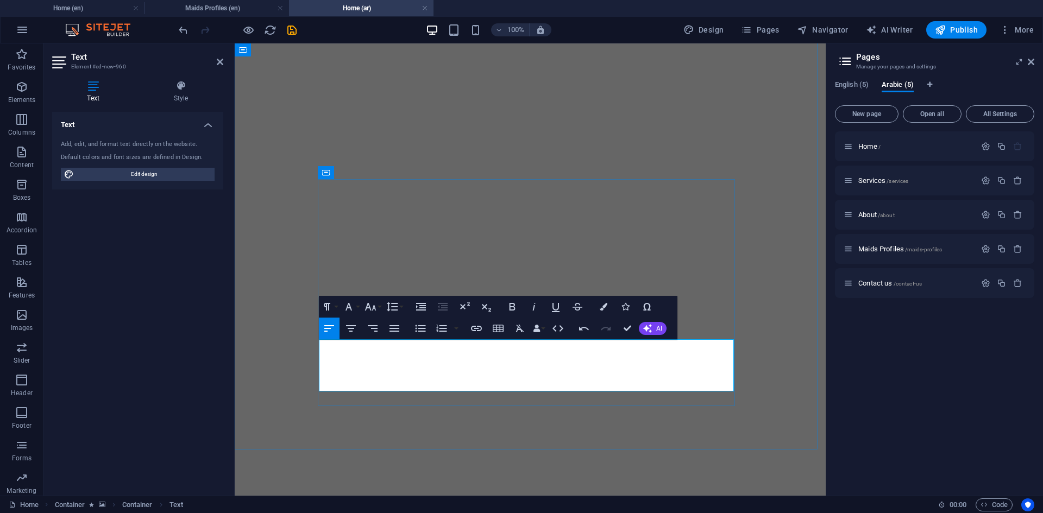
scroll to position [1423, 0]
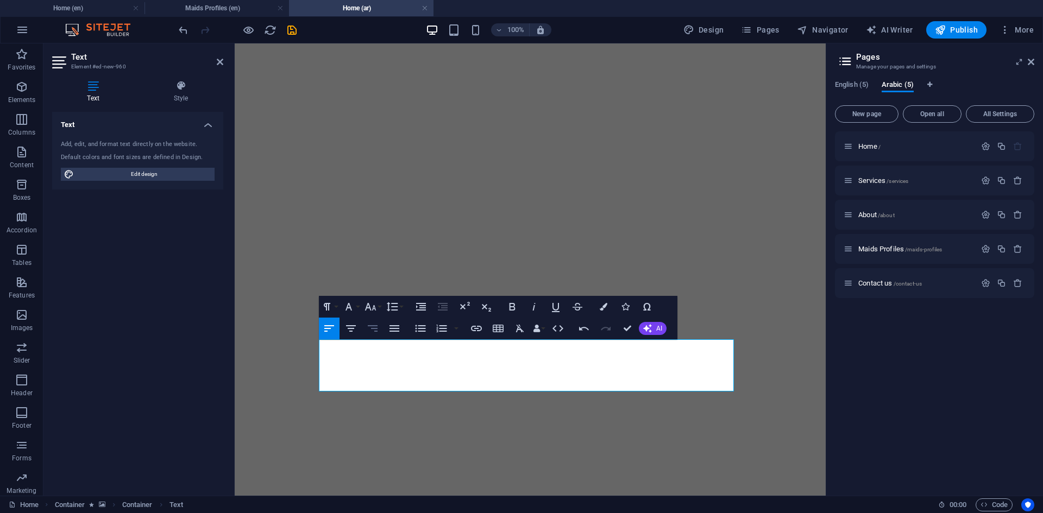
click at [376, 323] on icon "button" at bounding box center [372, 328] width 13 height 13
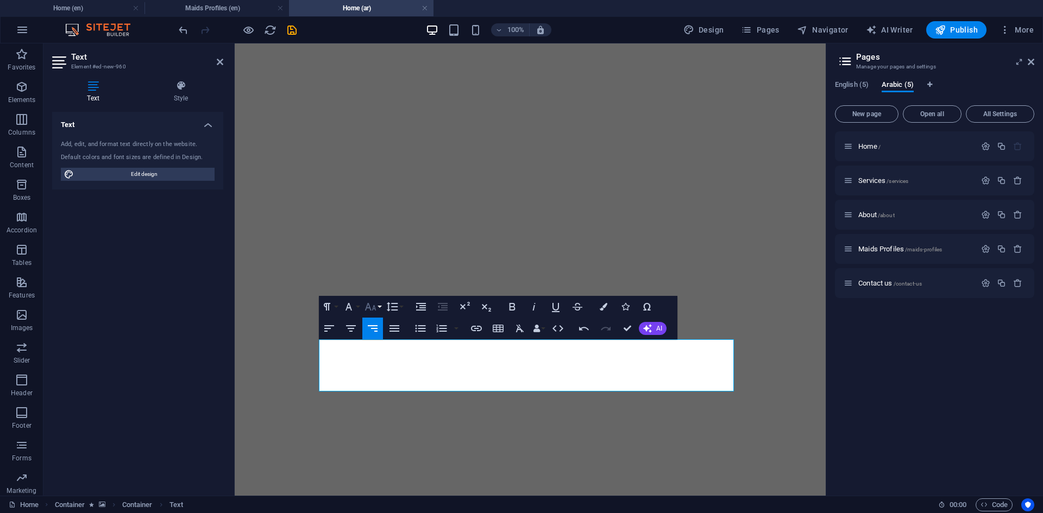
click at [379, 309] on button "Font Size" at bounding box center [372, 307] width 21 height 22
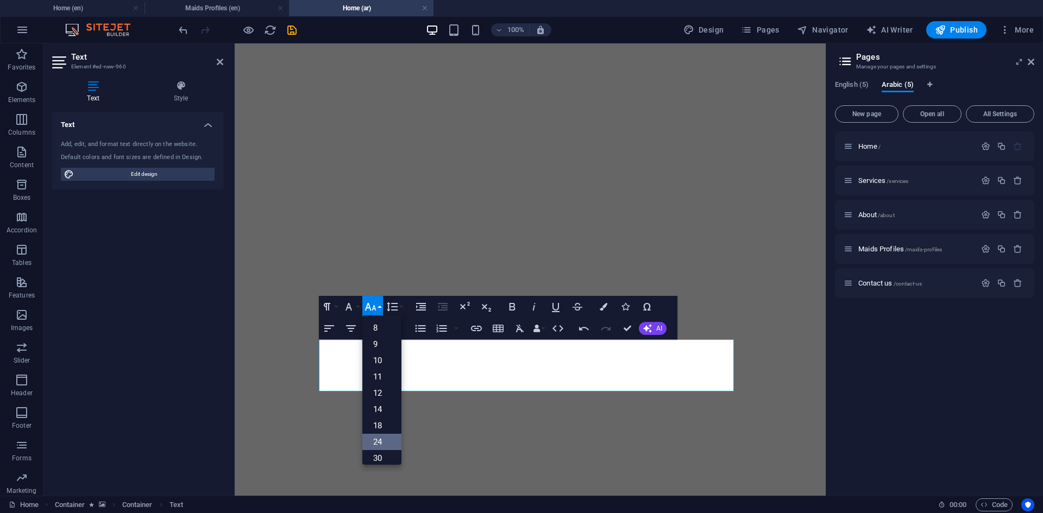
click at [366, 442] on link "24" at bounding box center [381, 442] width 39 height 16
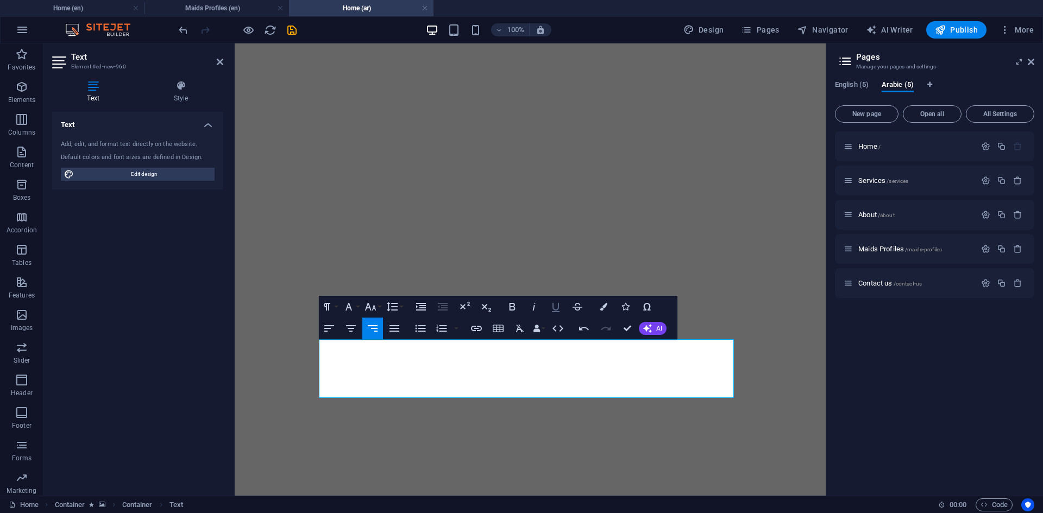
click at [557, 306] on icon "button" at bounding box center [555, 306] width 13 height 13
click at [606, 310] on icon "button" at bounding box center [604, 307] width 8 height 8
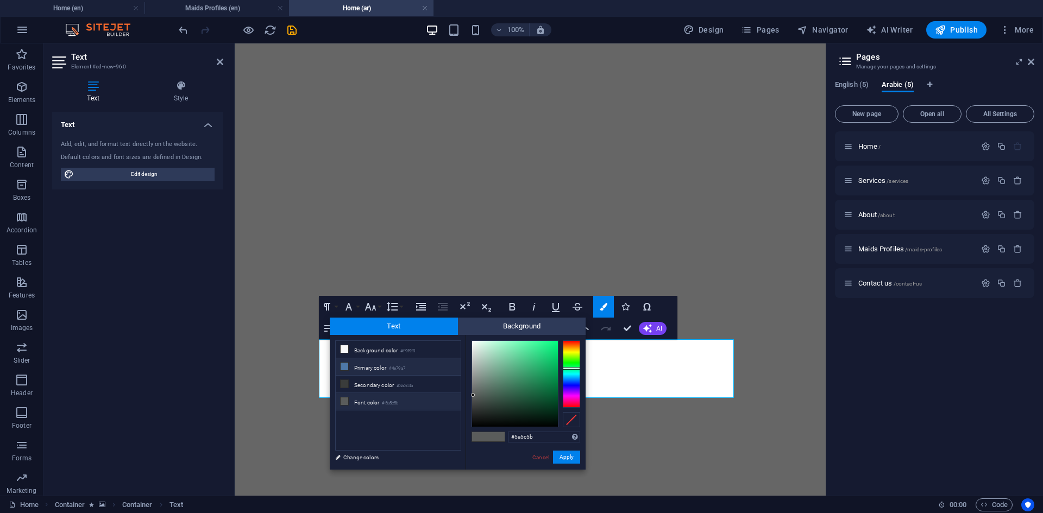
click at [362, 371] on li "Primary color #4e79a7" at bounding box center [398, 367] width 125 height 17
type input "#4e79a7"
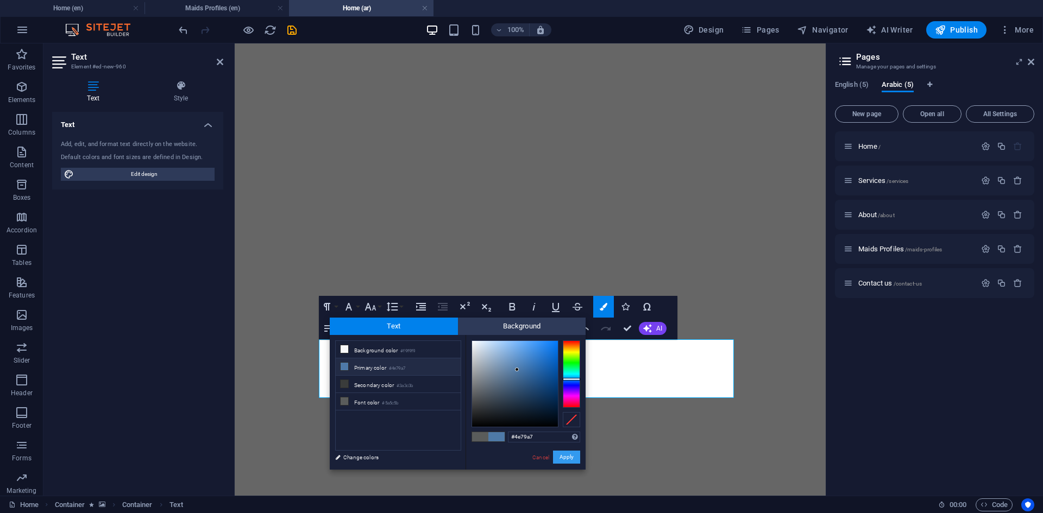
click at [575, 456] on button "Apply" at bounding box center [566, 457] width 27 height 13
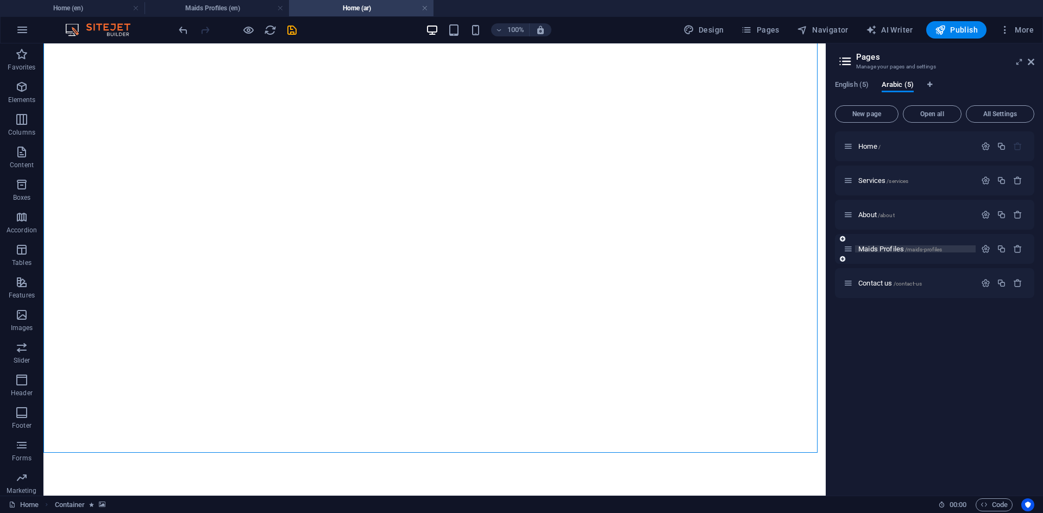
click at [892, 248] on span "Maids Profiles /maids-profiles" at bounding box center [900, 249] width 84 height 8
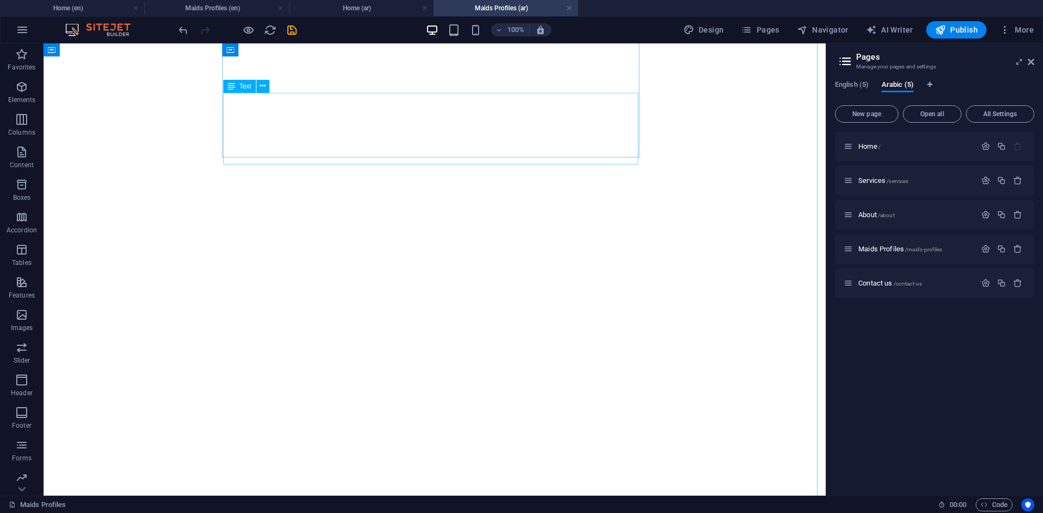
scroll to position [0, 0]
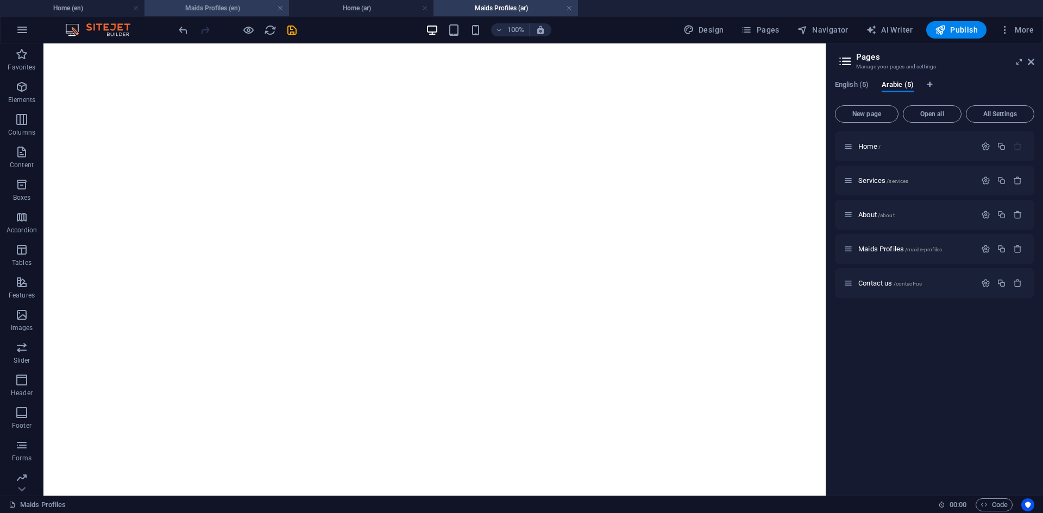
click at [173, 2] on li "Maids Profiles (en)" at bounding box center [217, 8] width 145 height 16
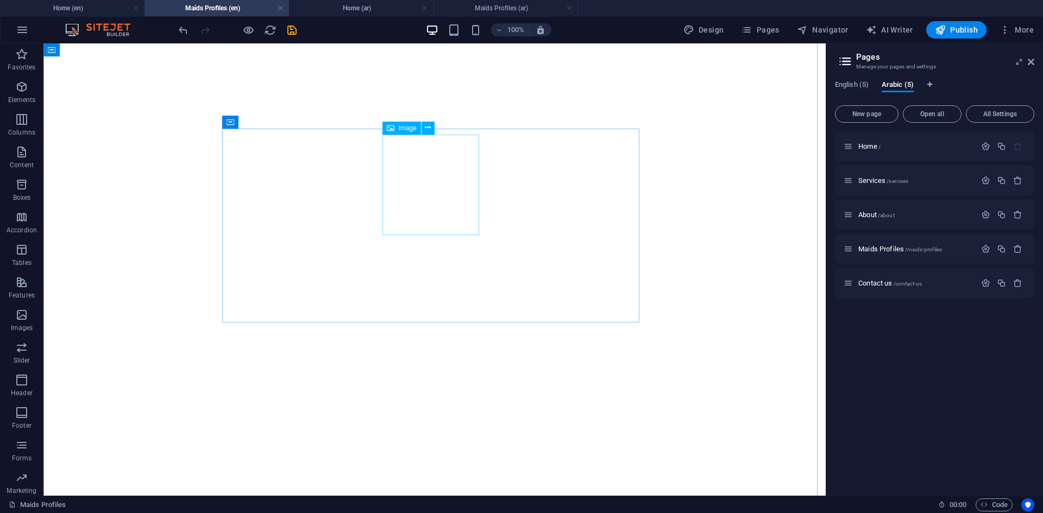
scroll to position [1413, 0]
click at [485, 6] on h4 "Maids Profiles (ar)" at bounding box center [506, 8] width 145 height 12
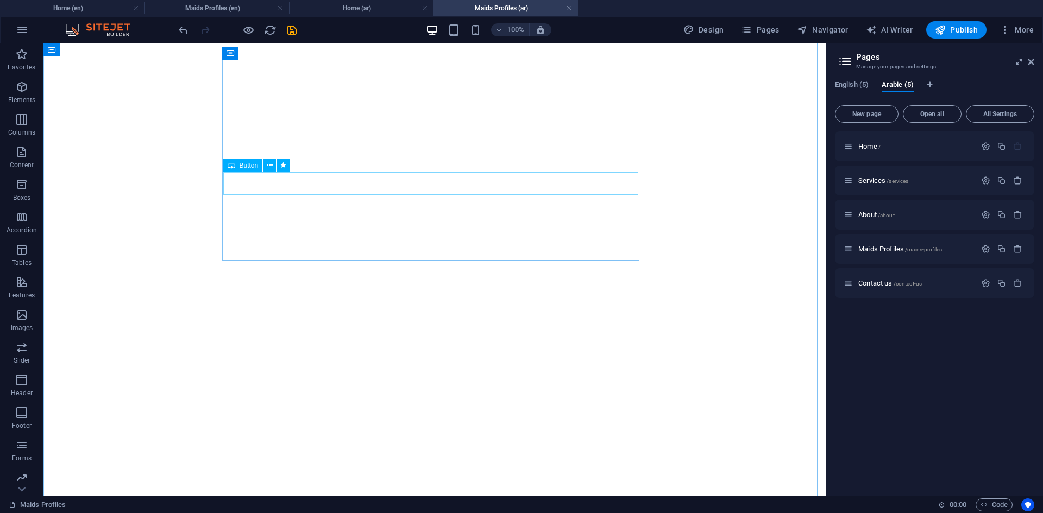
scroll to position [1358, 0]
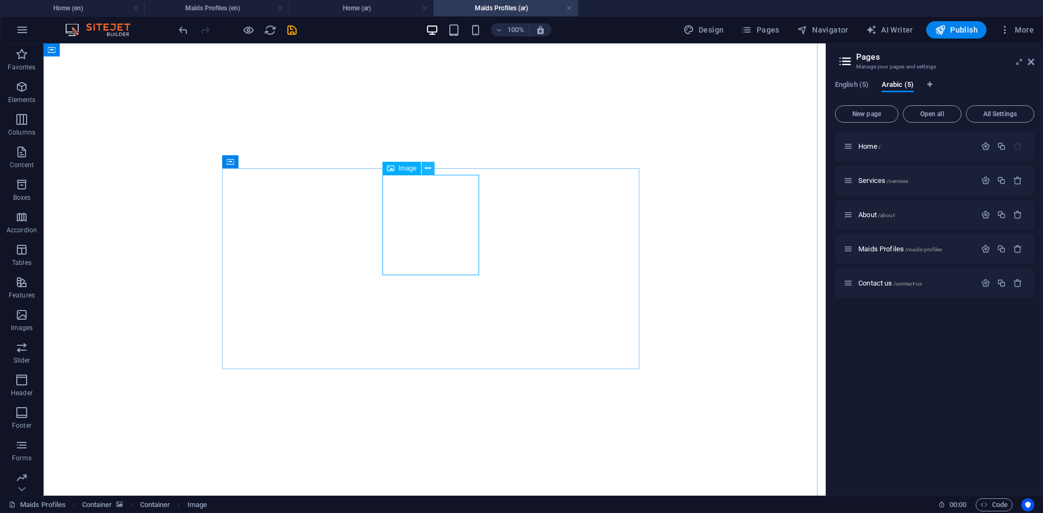
click at [429, 173] on icon at bounding box center [428, 168] width 6 height 11
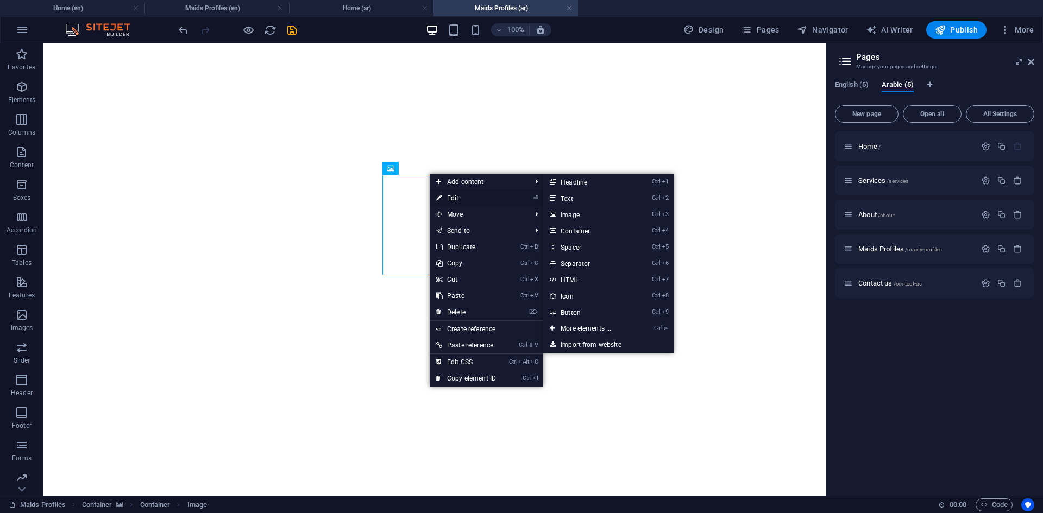
click at [442, 195] on link "⏎ Edit" at bounding box center [466, 198] width 73 height 16
select select "px"
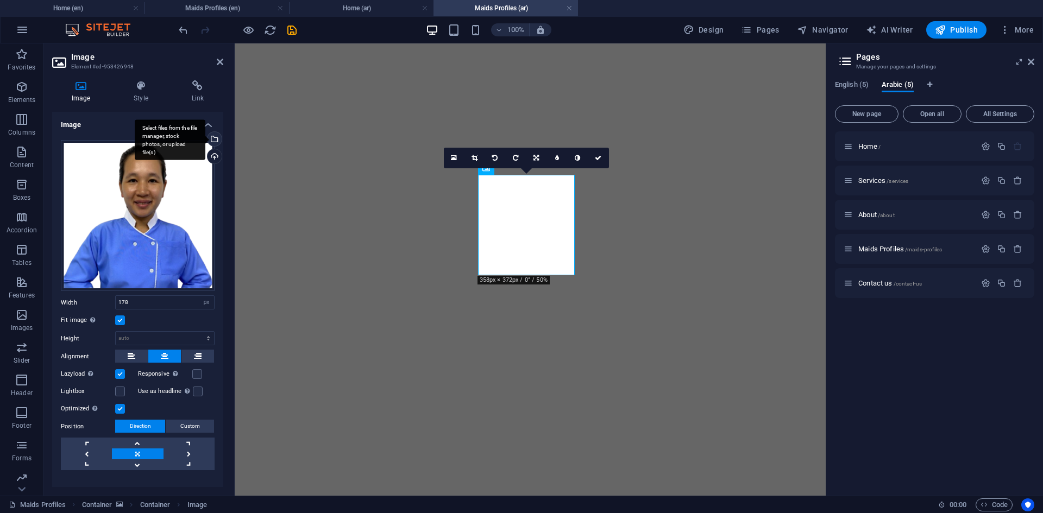
click at [205, 140] on div "Select files from the file manager, stock photos, or upload file(s)" at bounding box center [170, 140] width 71 height 41
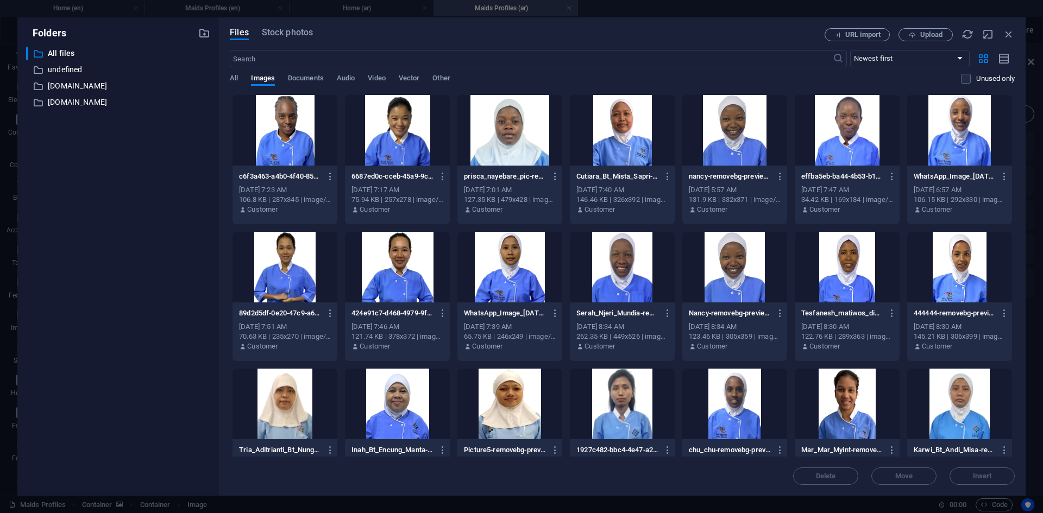
click at [520, 143] on div at bounding box center [509, 130] width 105 height 71
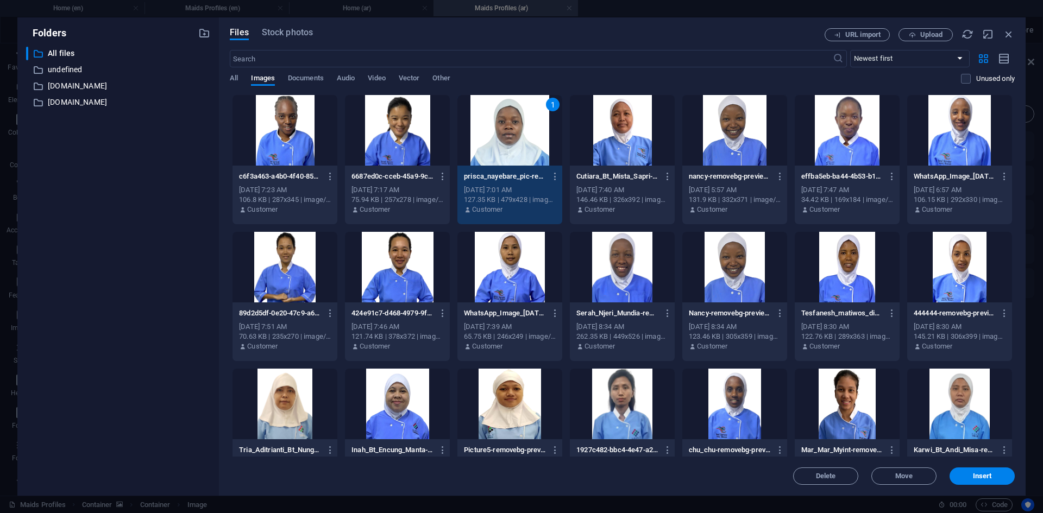
click at [401, 140] on div at bounding box center [397, 130] width 105 height 71
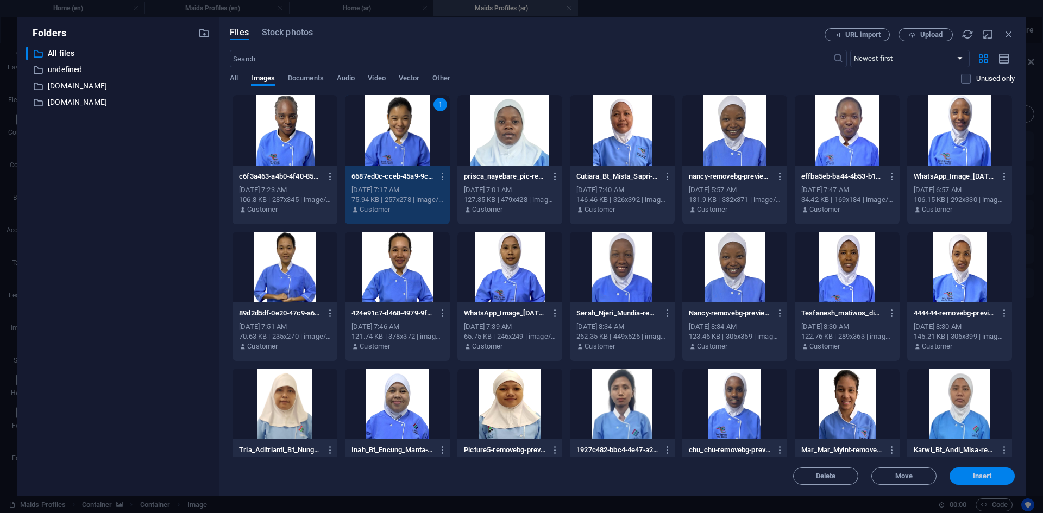
click at [978, 473] on span "Insert" at bounding box center [982, 476] width 19 height 7
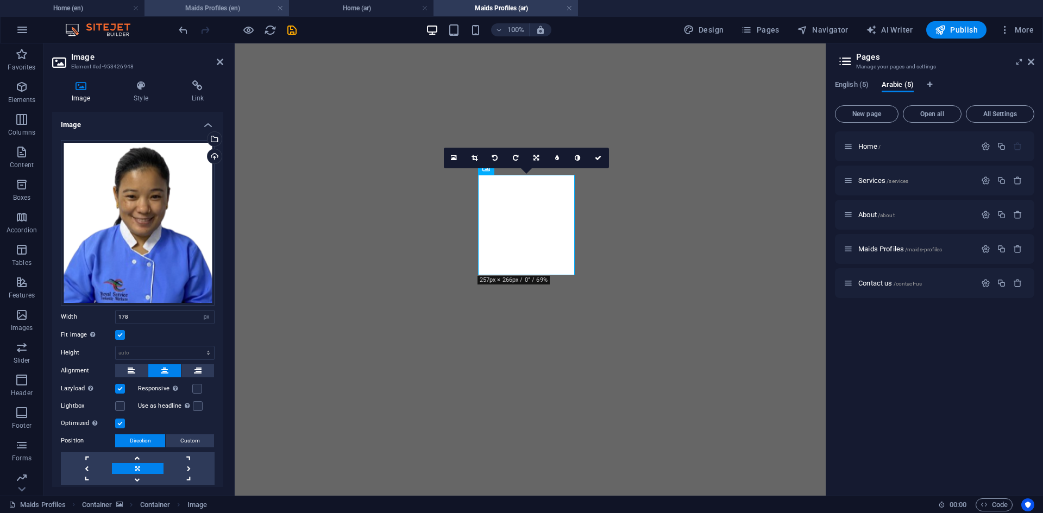
click at [241, 9] on h4 "Maids Profiles (en)" at bounding box center [217, 8] width 145 height 12
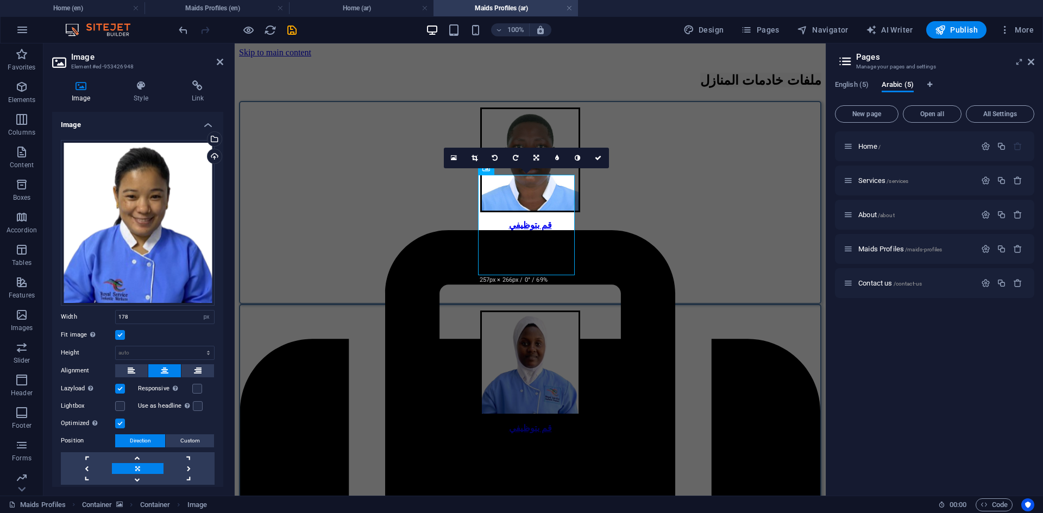
scroll to position [1413, 0]
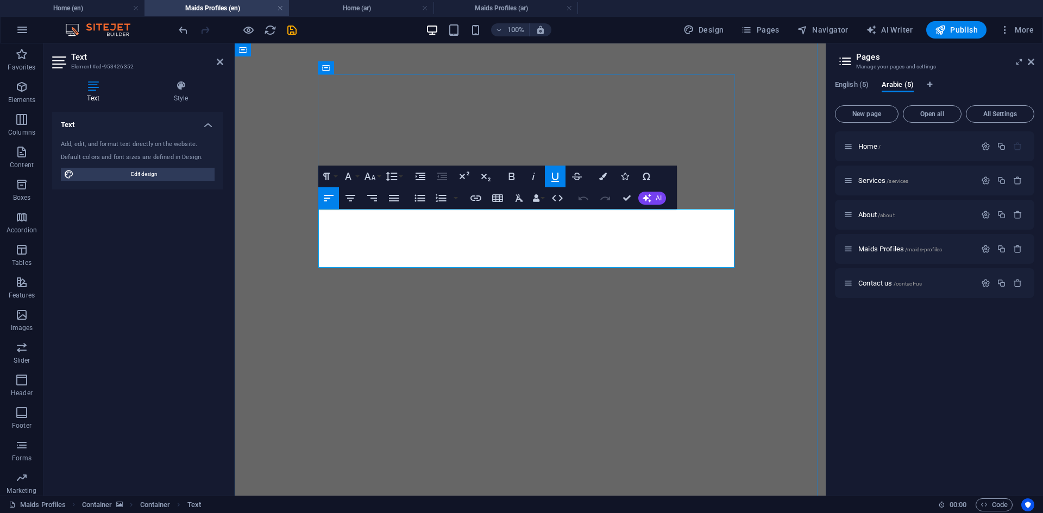
copy div "[PERSON_NAME] AGE: [DEMOGRAPHIC_DATA] Language: English (Good) Nationality: [DE…"
click at [492, 9] on h4 "Maids Profiles (ar)" at bounding box center [506, 8] width 145 height 12
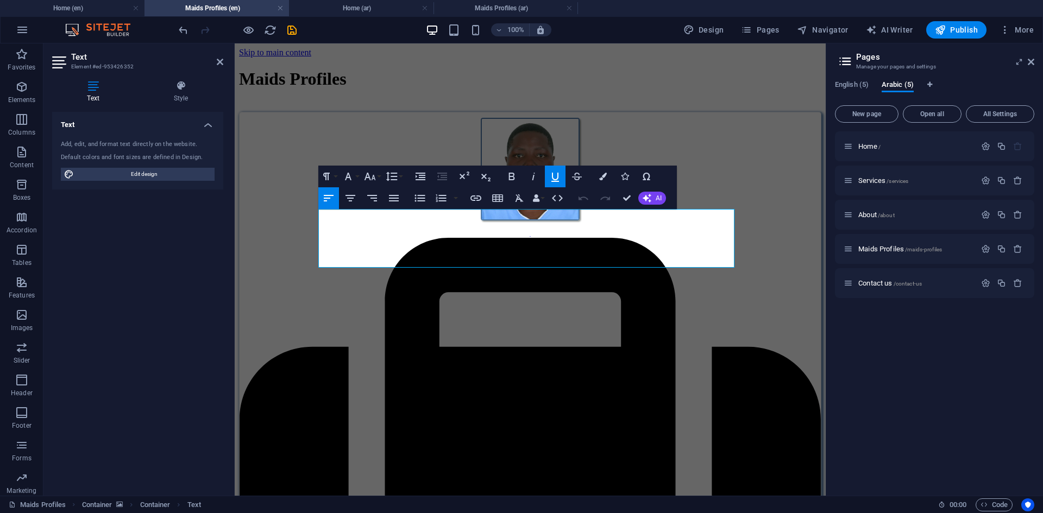
scroll to position [1358, 0]
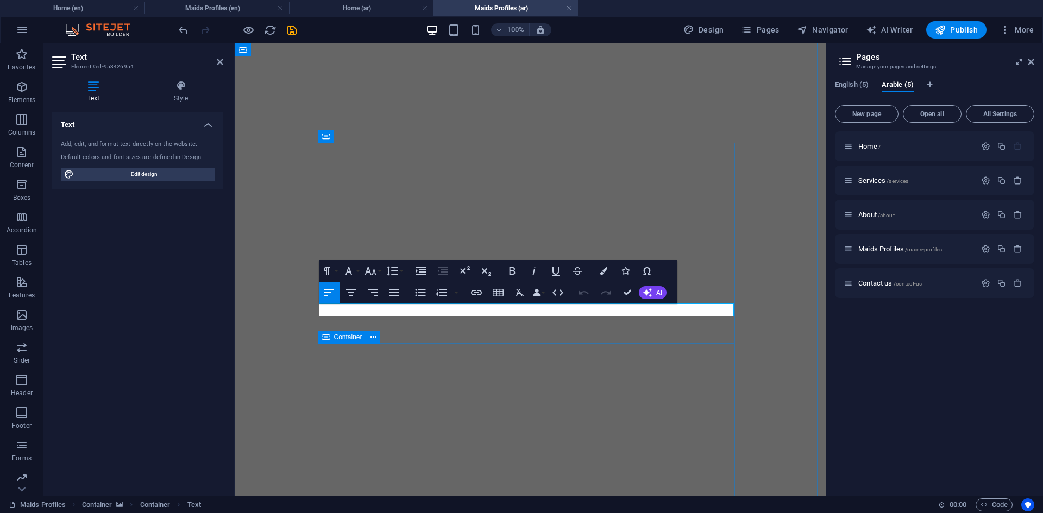
scroll to position [824, 0]
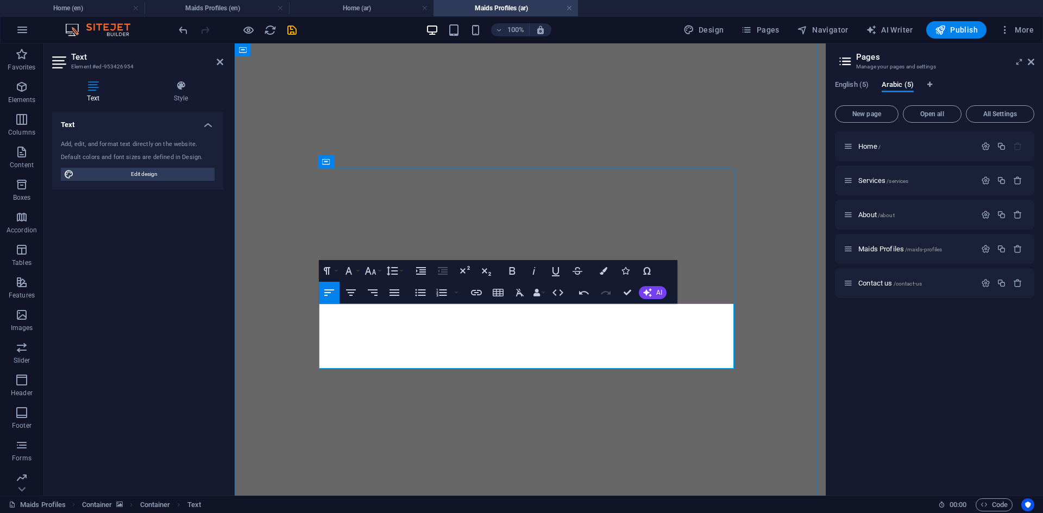
click at [369, 290] on icon "button" at bounding box center [373, 293] width 10 height 7
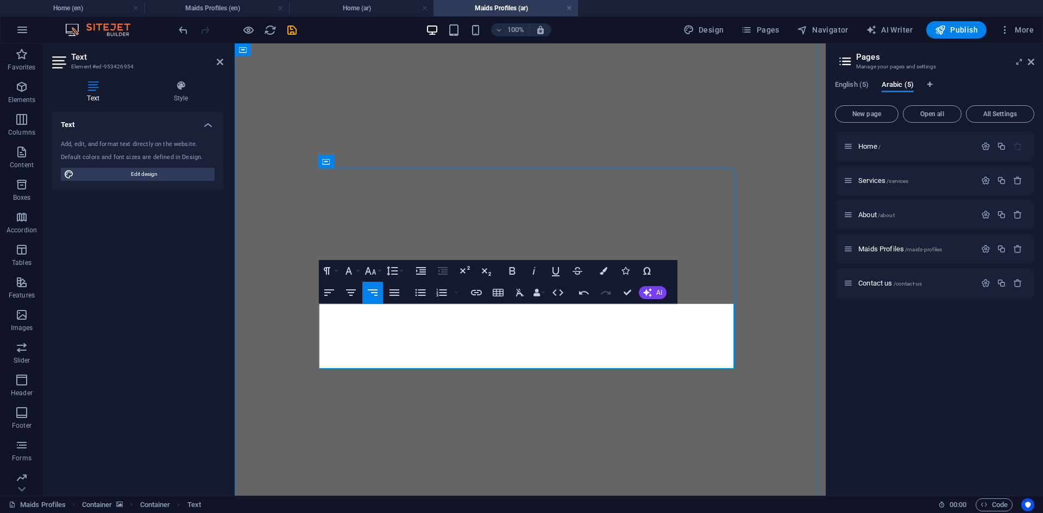
click at [376, 273] on icon "button" at bounding box center [370, 271] width 13 height 13
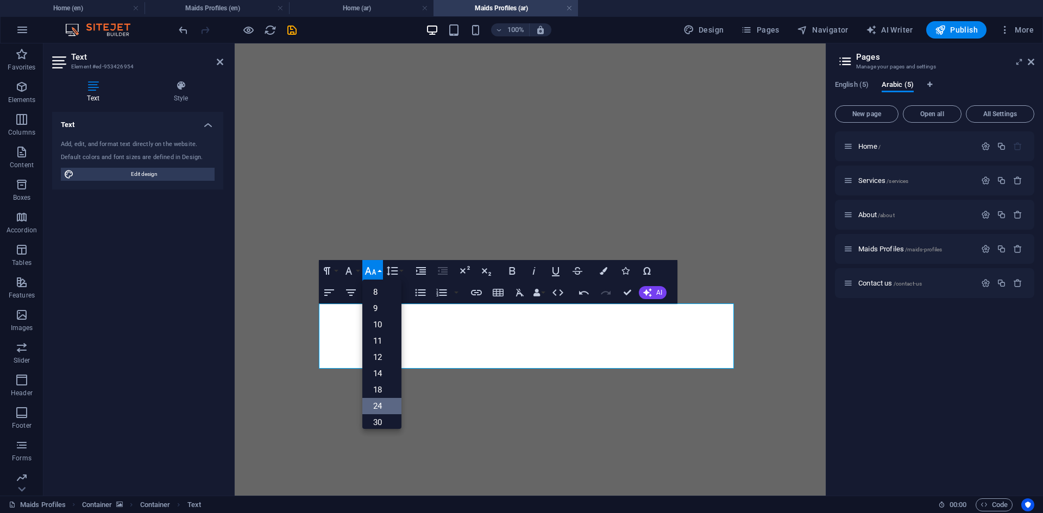
click at [385, 403] on link "24" at bounding box center [381, 406] width 39 height 16
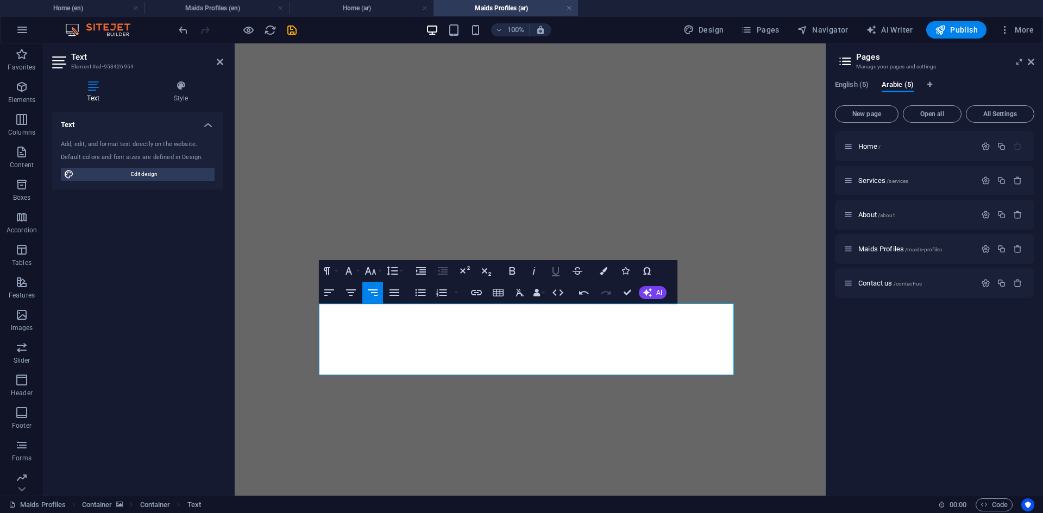
click at [556, 272] on icon "button" at bounding box center [555, 271] width 13 height 13
click at [606, 271] on icon "button" at bounding box center [604, 271] width 8 height 8
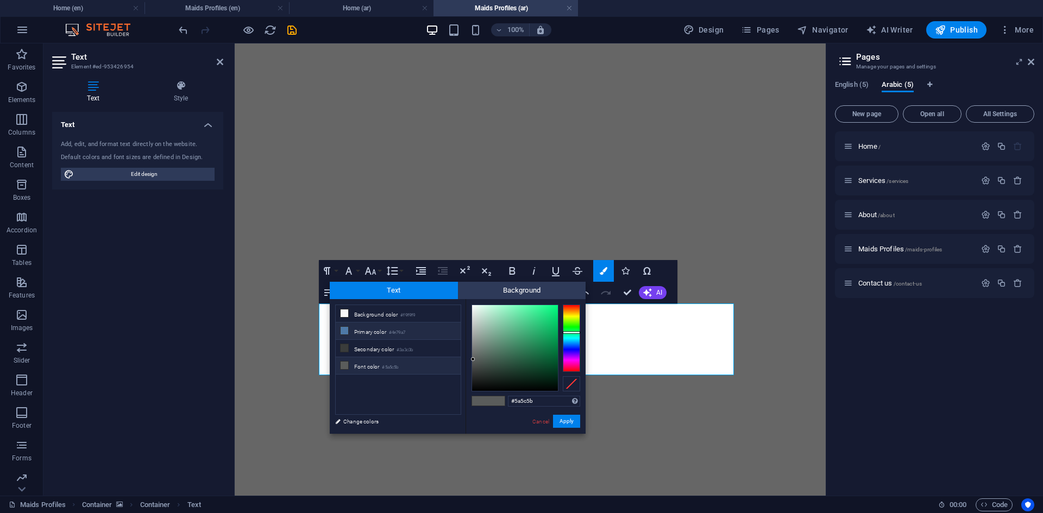
click at [384, 327] on li "Primary color #4e79a7" at bounding box center [398, 331] width 125 height 17
type input "#4e79a7"
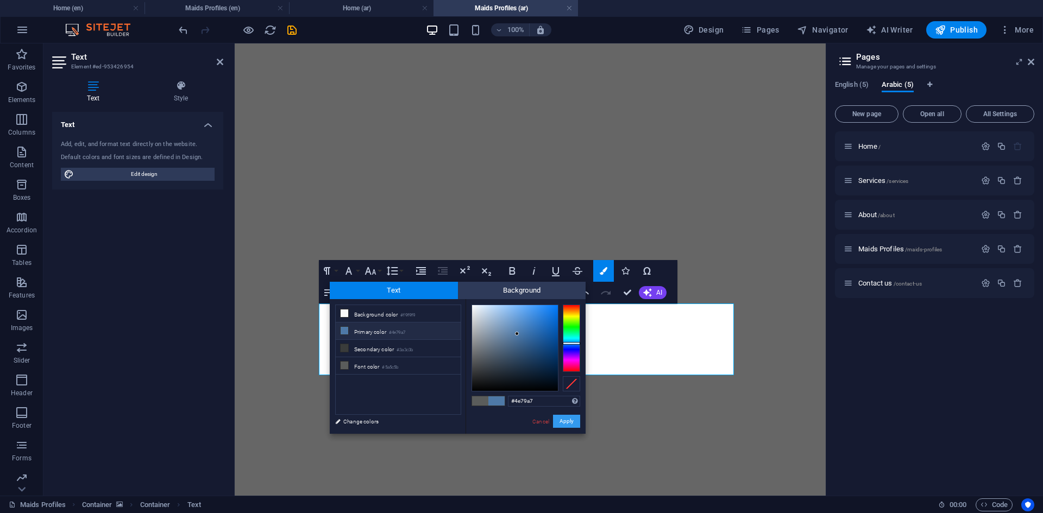
click at [567, 421] on button "Apply" at bounding box center [566, 421] width 27 height 13
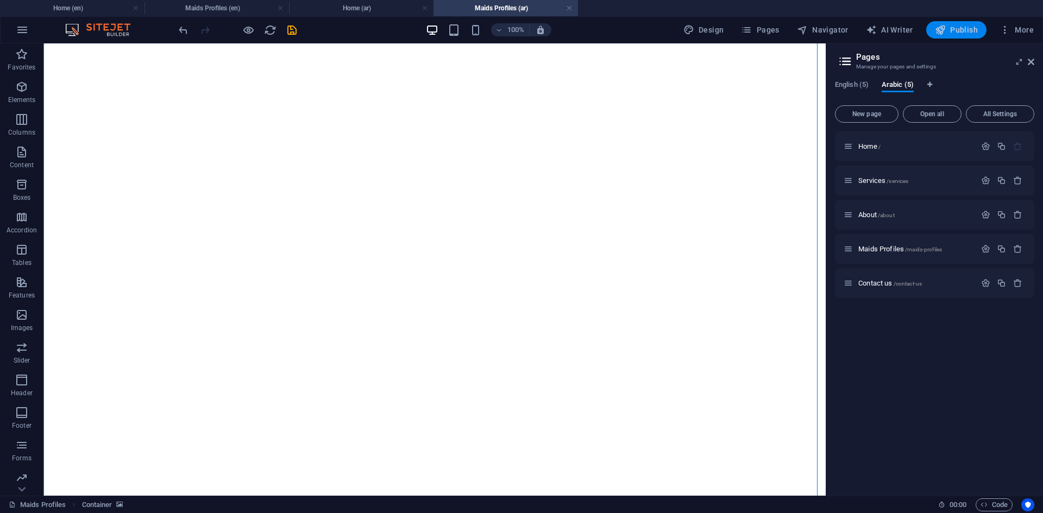
click at [945, 25] on icon "button" at bounding box center [940, 29] width 11 height 11
